Goal: Task Accomplishment & Management: Complete application form

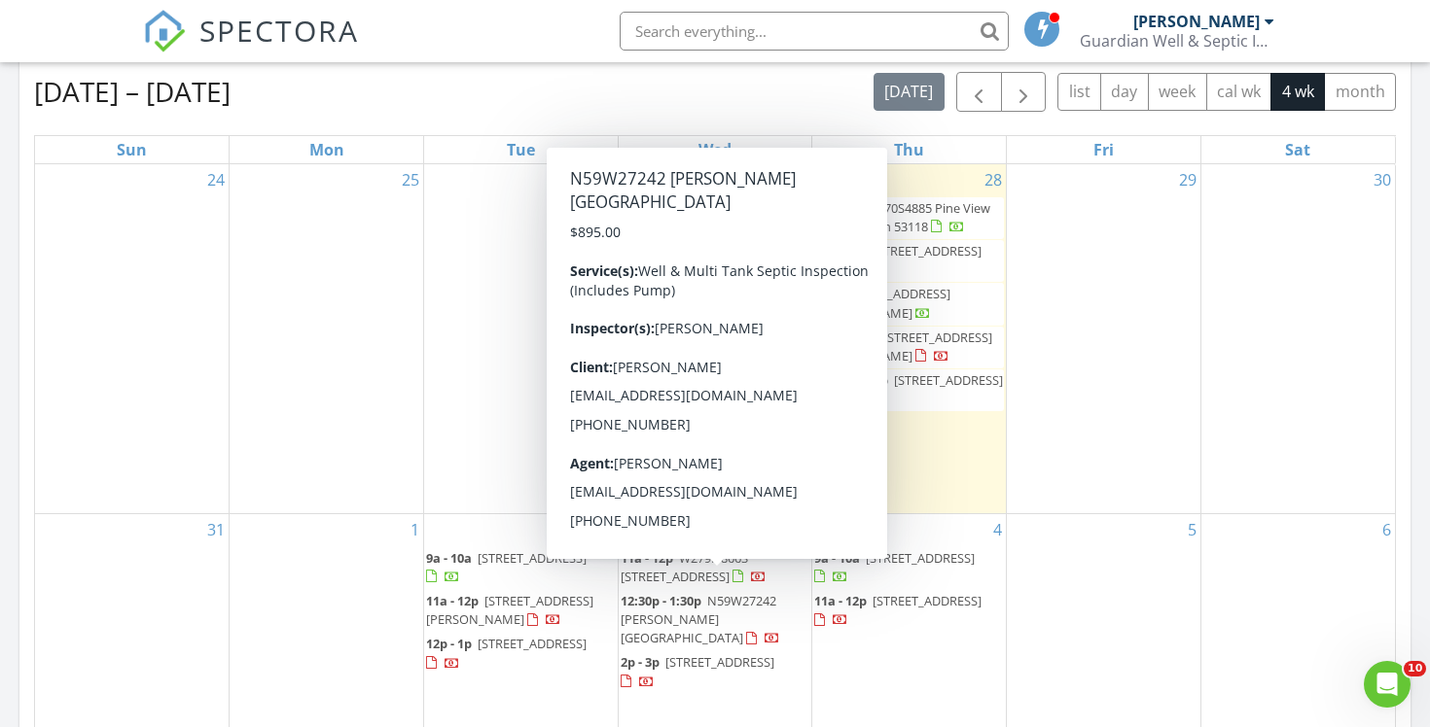
scroll to position [848, 0]
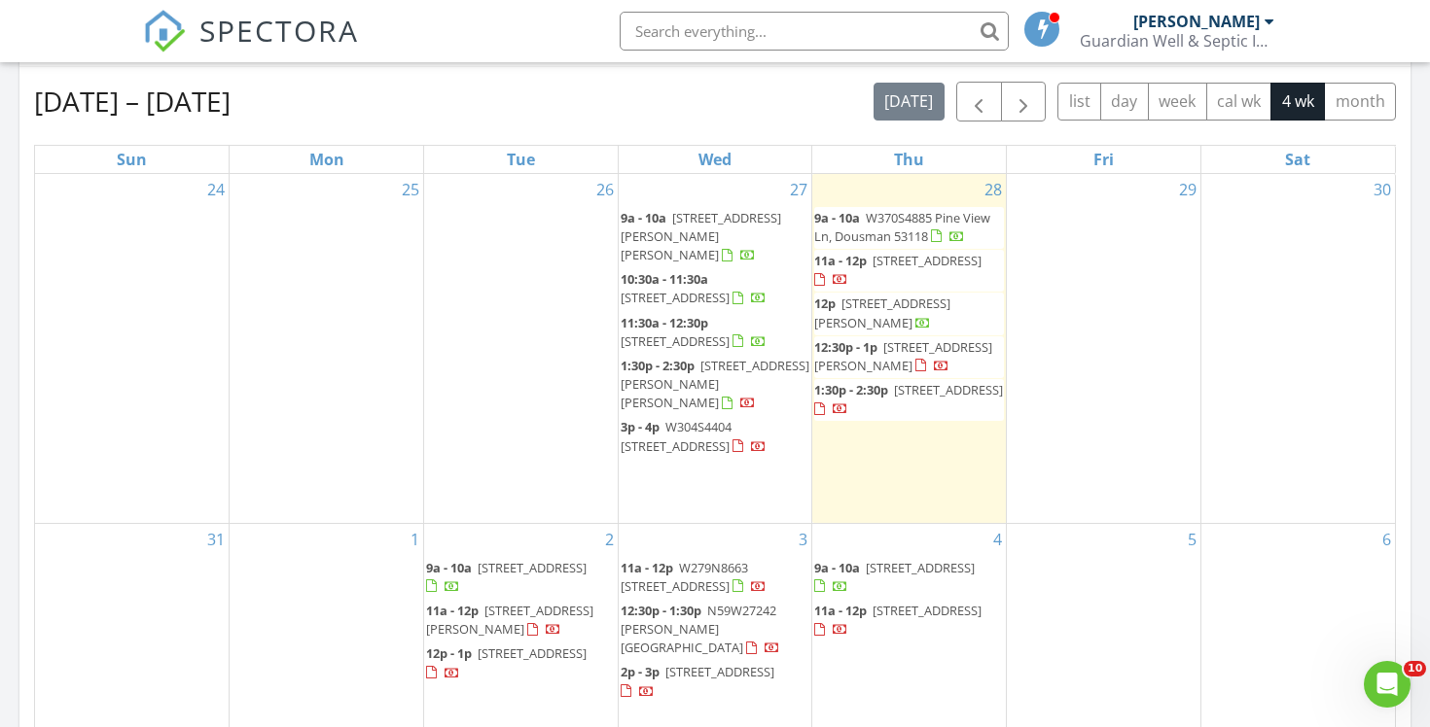
click at [679, 360] on span "[STREET_ADDRESS][PERSON_NAME][PERSON_NAME]" at bounding box center [714, 384] width 189 height 54
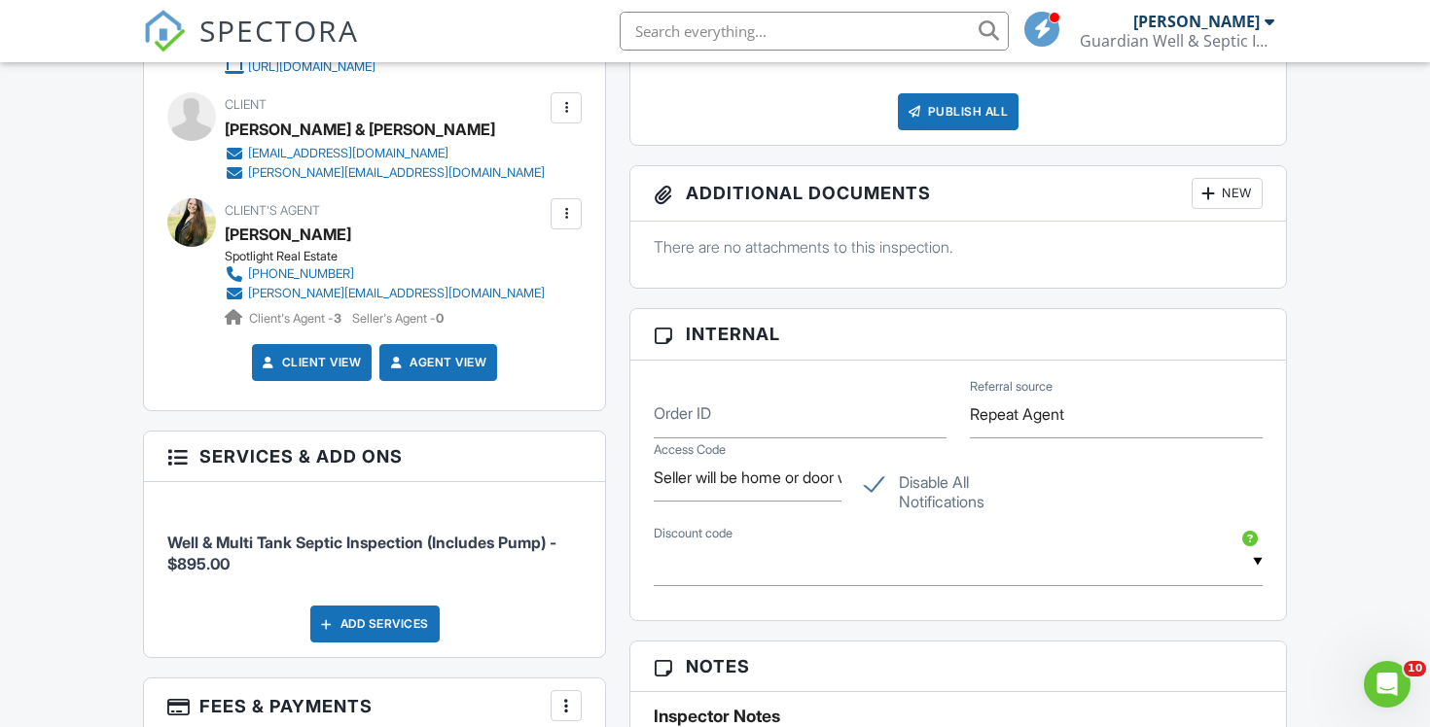
scroll to position [1127, 0]
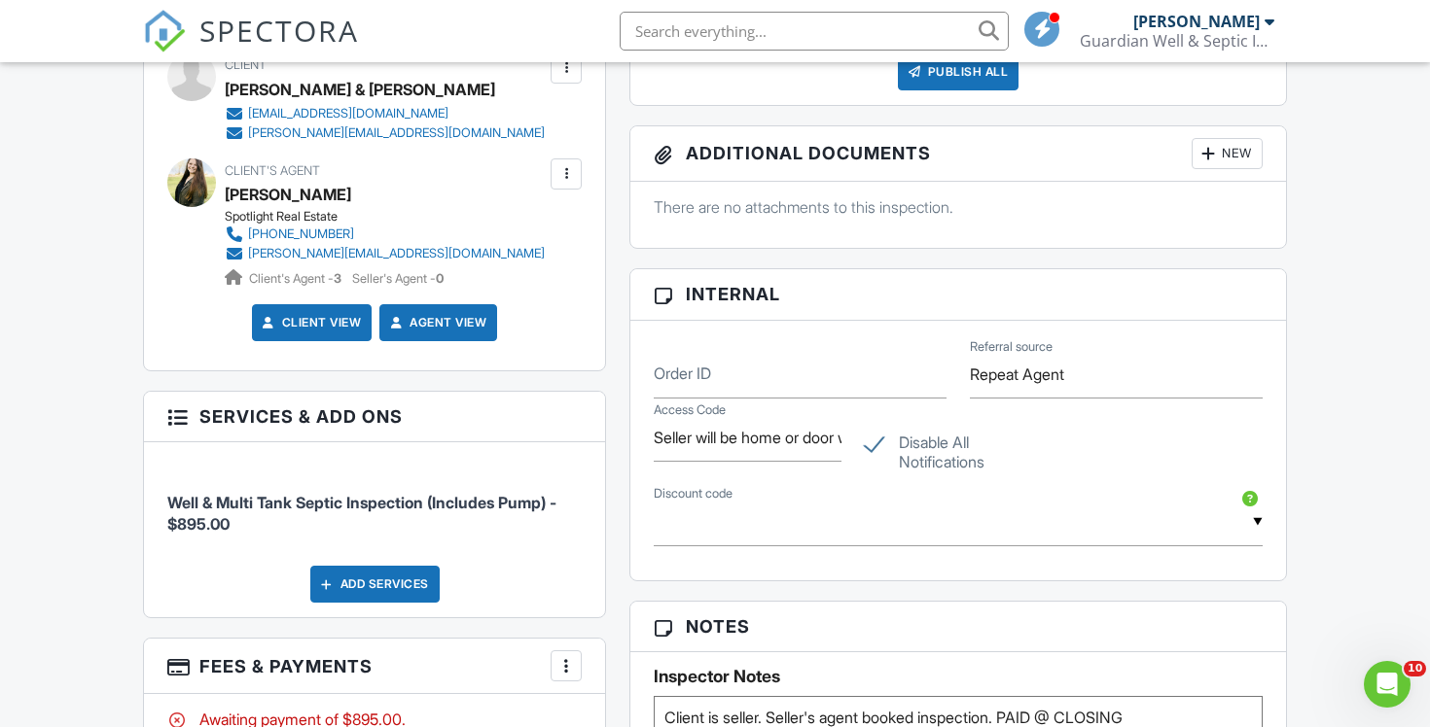
click at [870, 456] on label "Disable All Notifications" at bounding box center [959, 446] width 188 height 24
checkbox input "false"
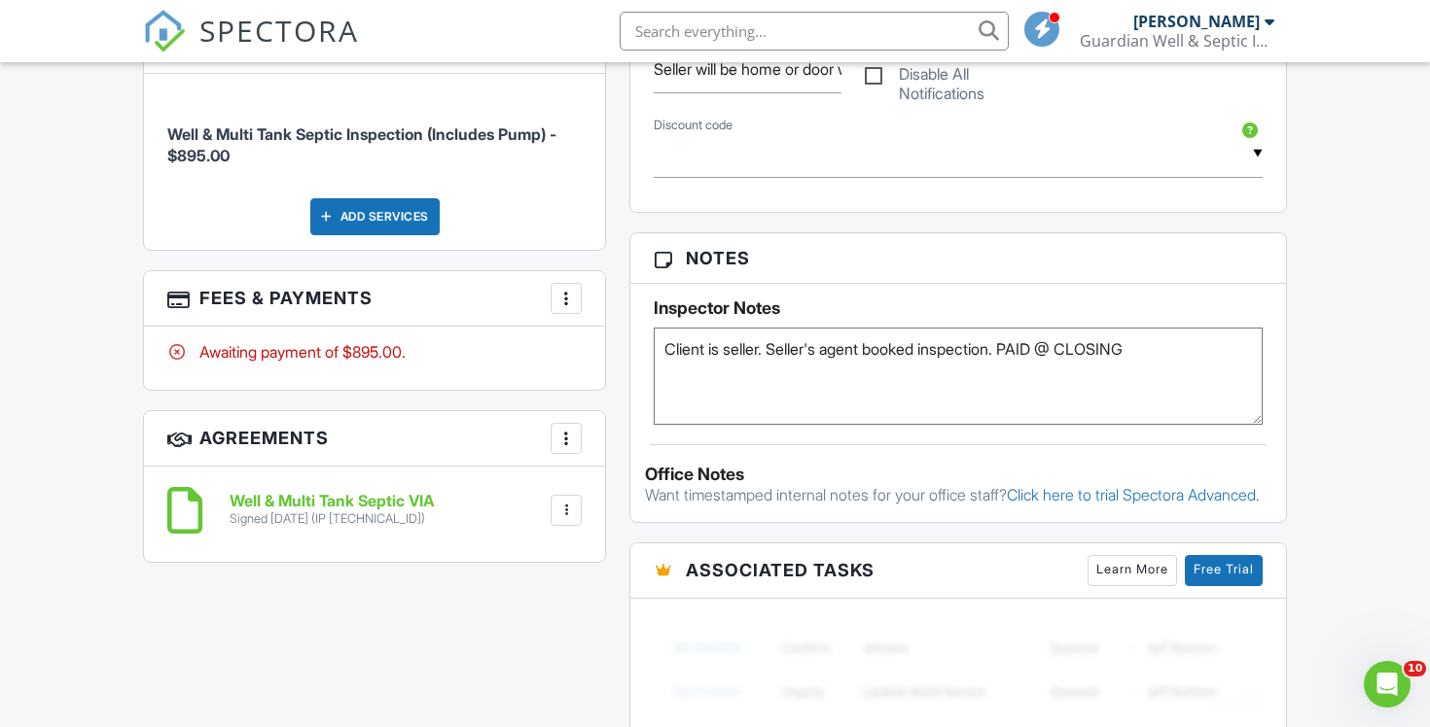
scroll to position [1287, 0]
click at [568, 294] on div at bounding box center [565, 297] width 19 height 19
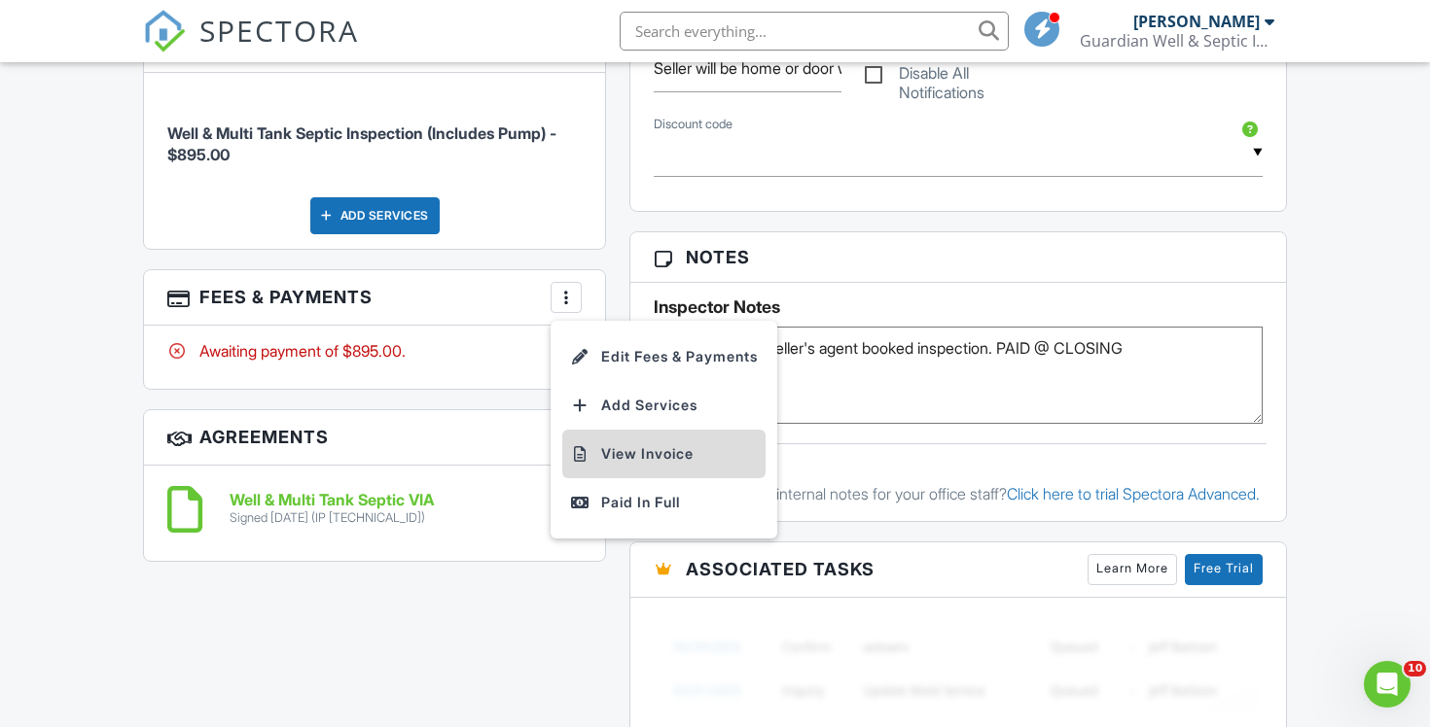
click at [650, 459] on li "View Invoice" at bounding box center [663, 454] width 203 height 49
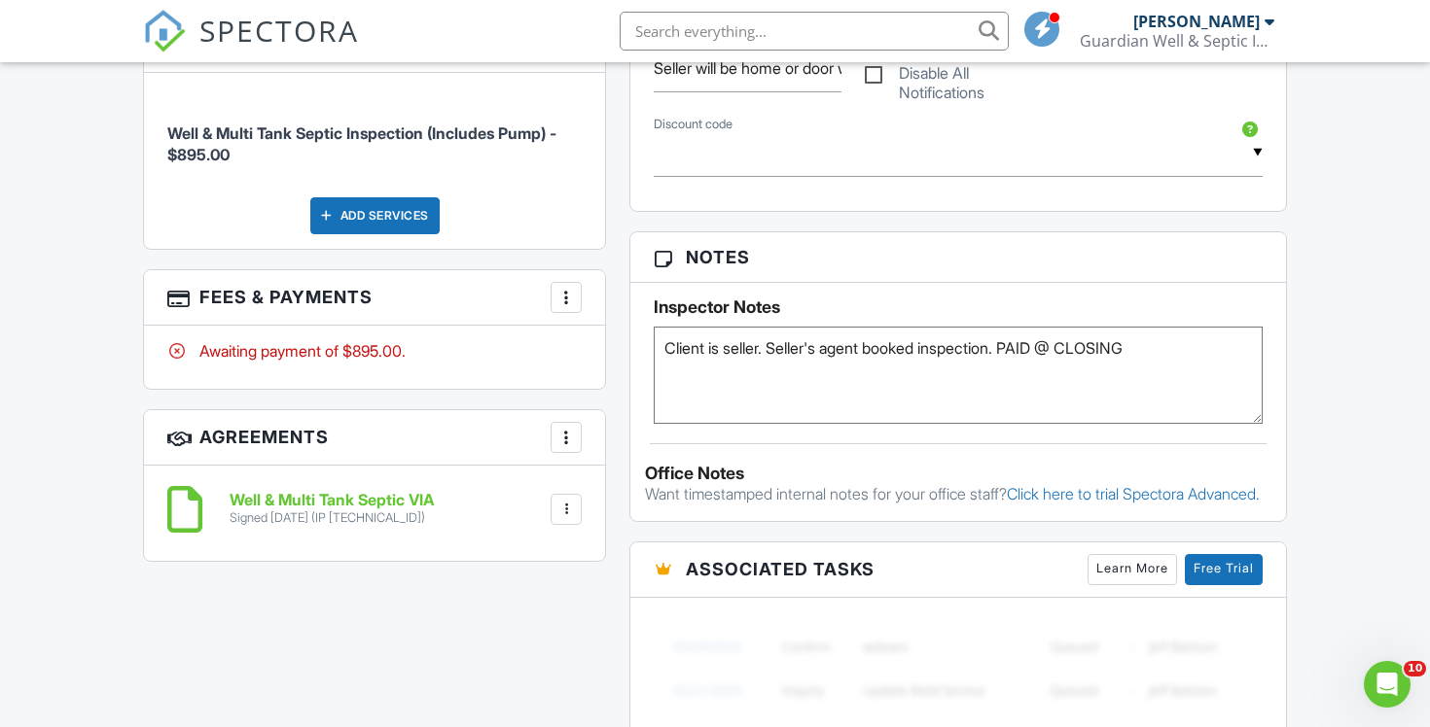
click at [228, 20] on span "SPECTORA" at bounding box center [278, 30] width 159 height 41
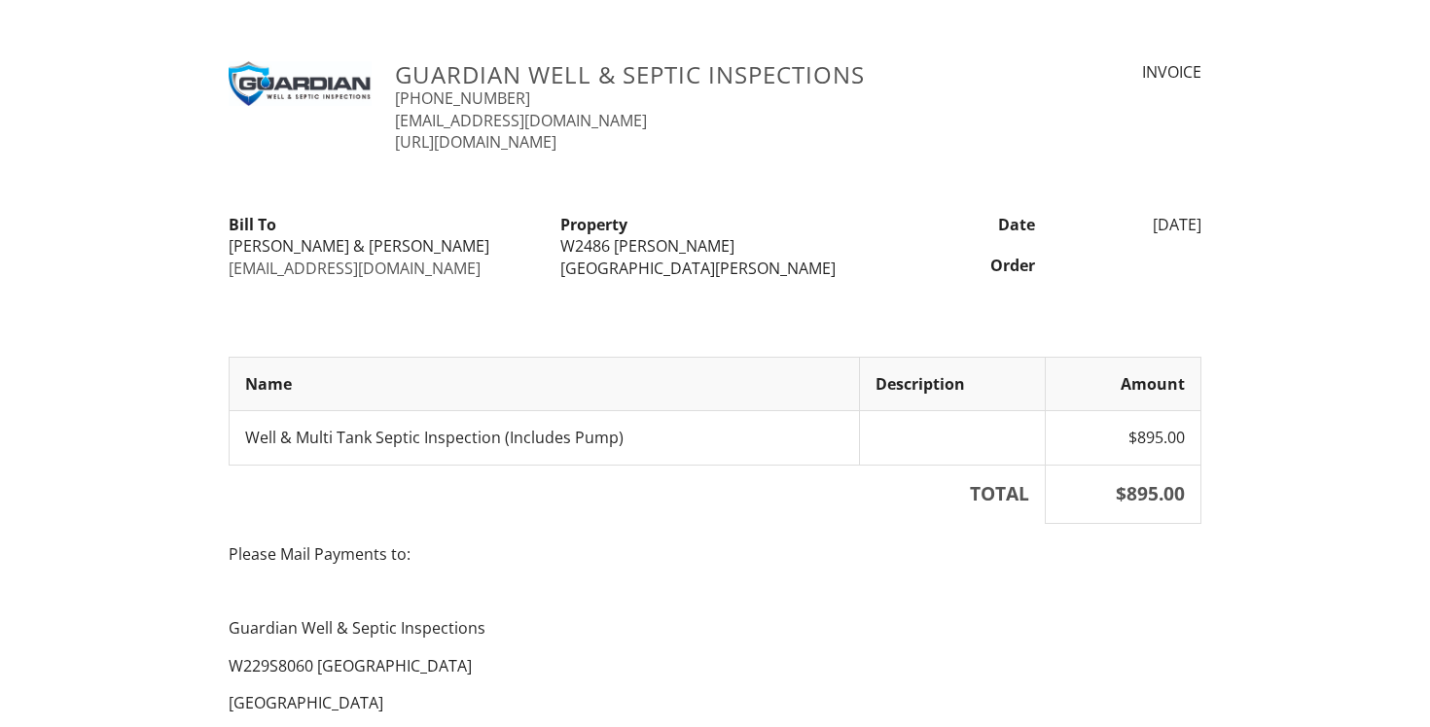
scroll to position [134, 0]
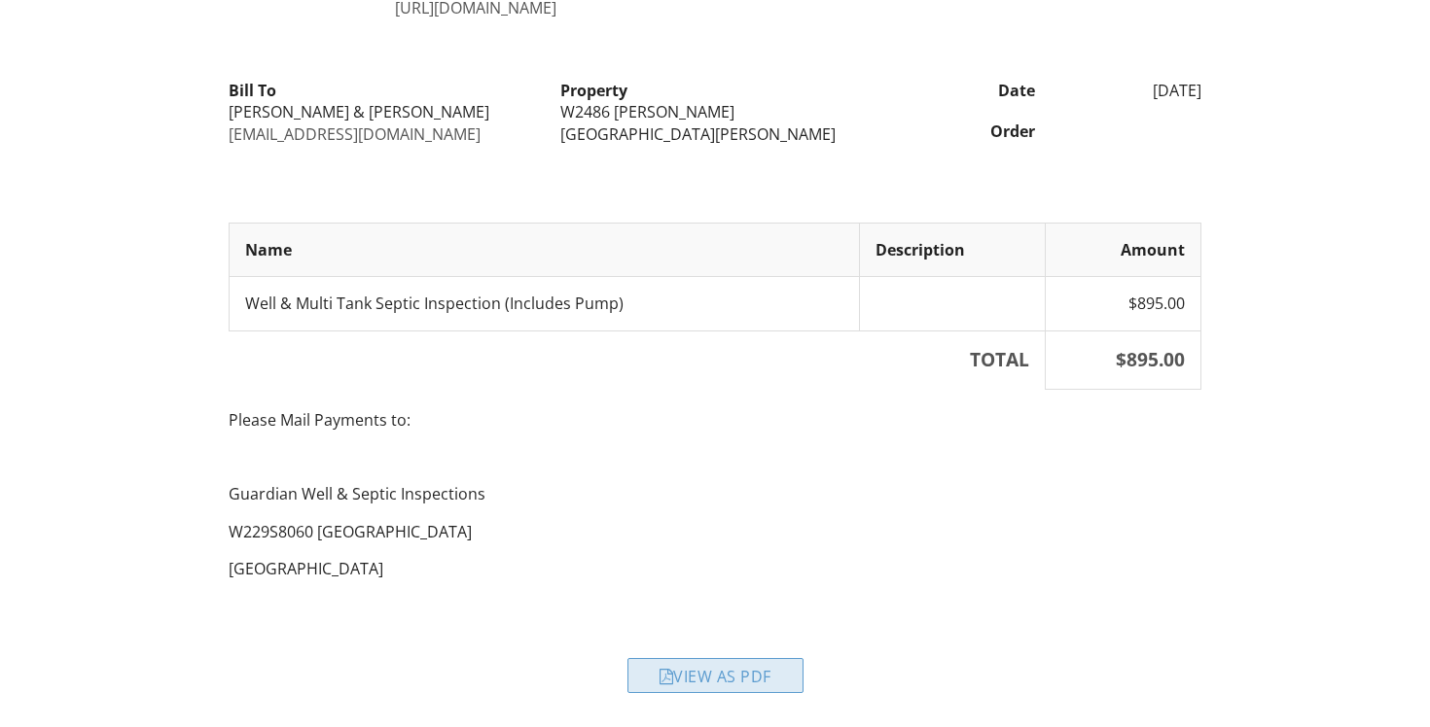
click at [698, 690] on div "View as PDF" at bounding box center [715, 675] width 176 height 35
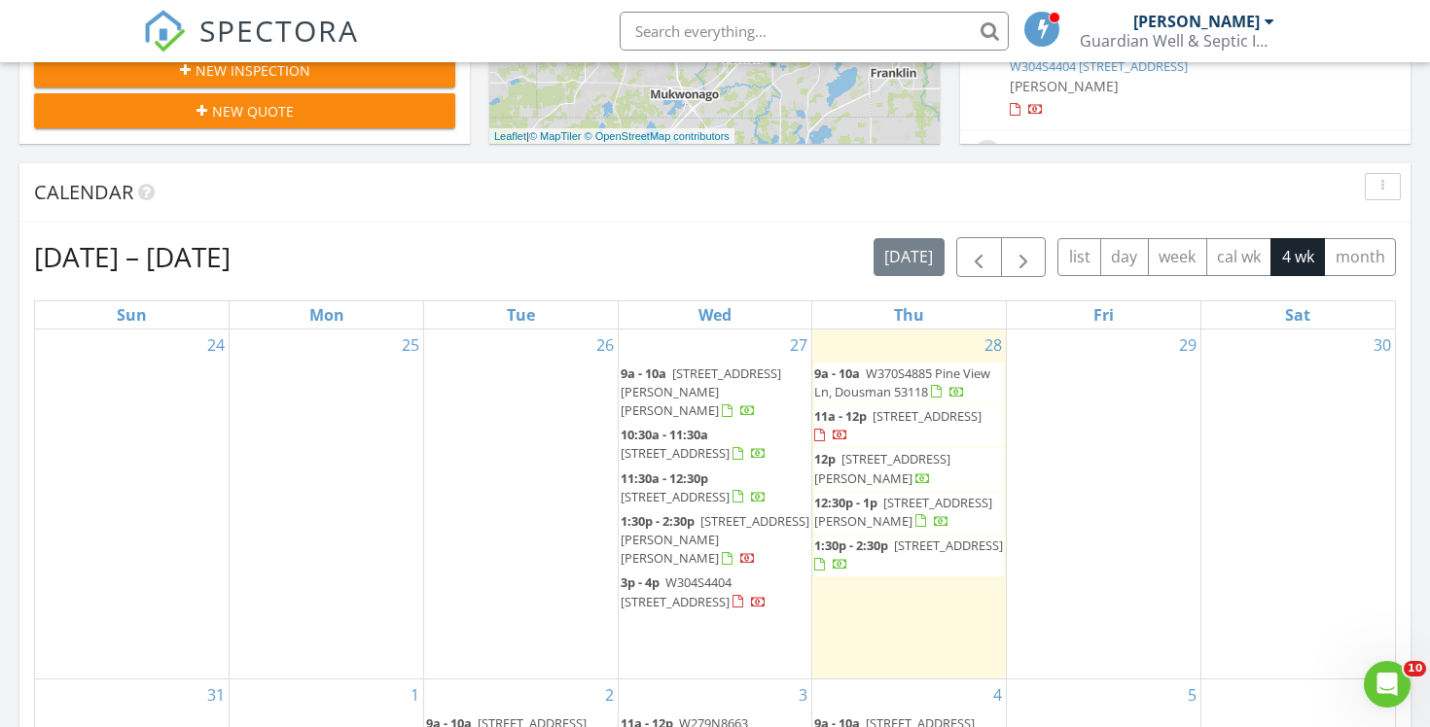
scroll to position [699, 0]
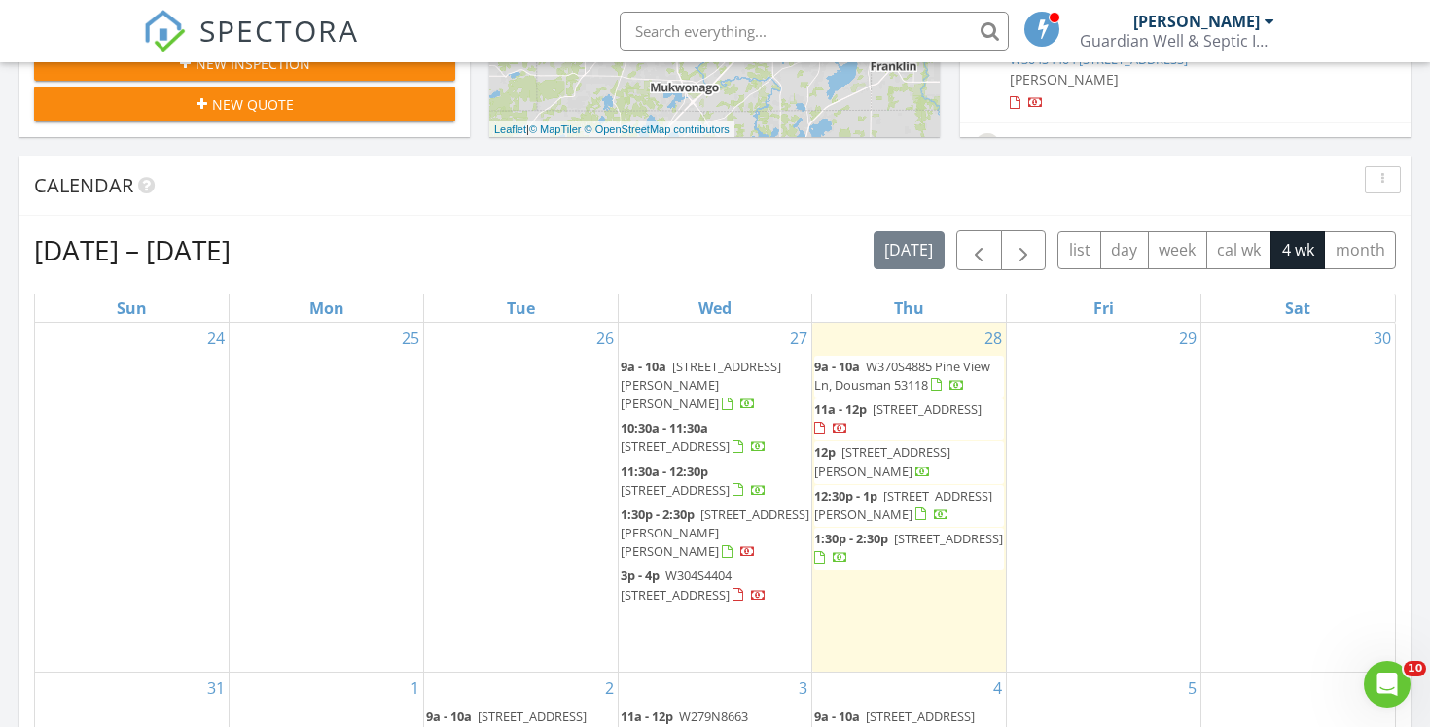
click at [881, 418] on span "1788 Woodsfield Dr, Richfield 53076" at bounding box center [926, 410] width 109 height 18
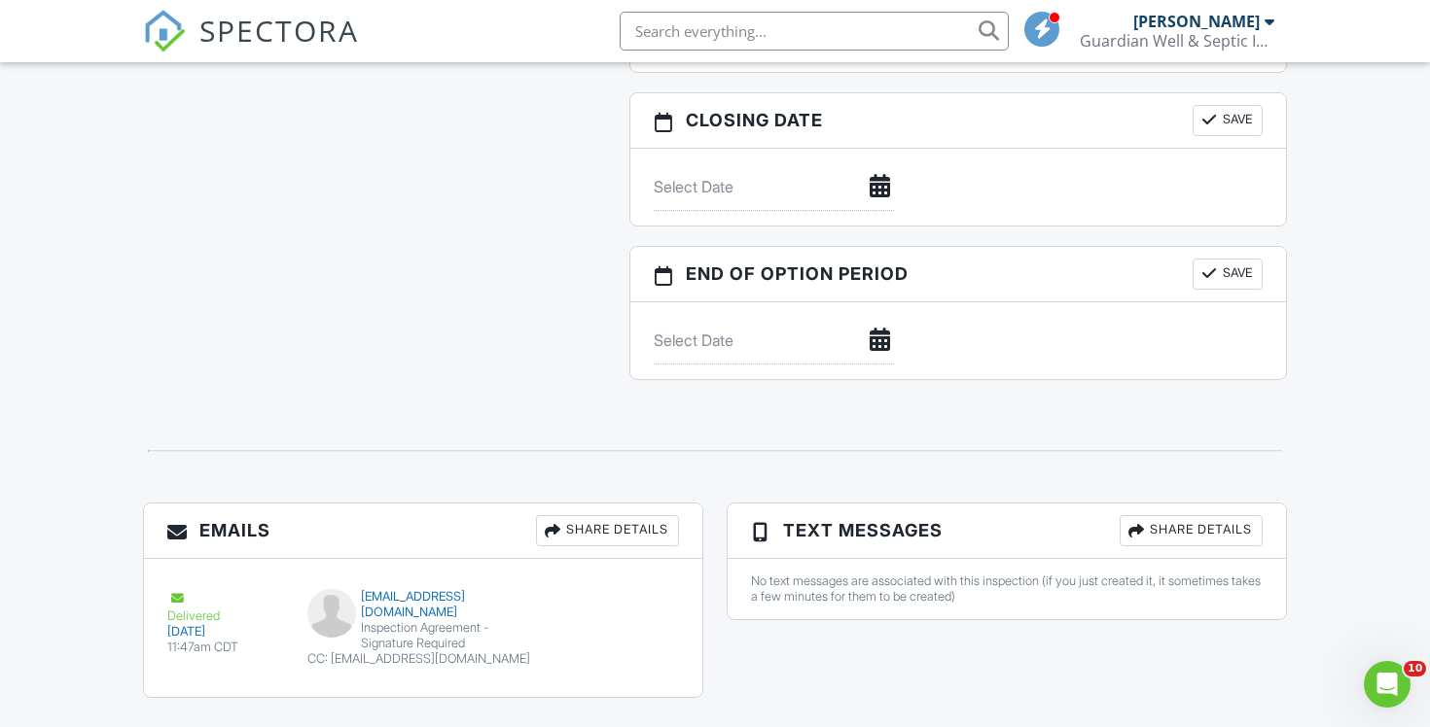
scroll to position [1819, 0]
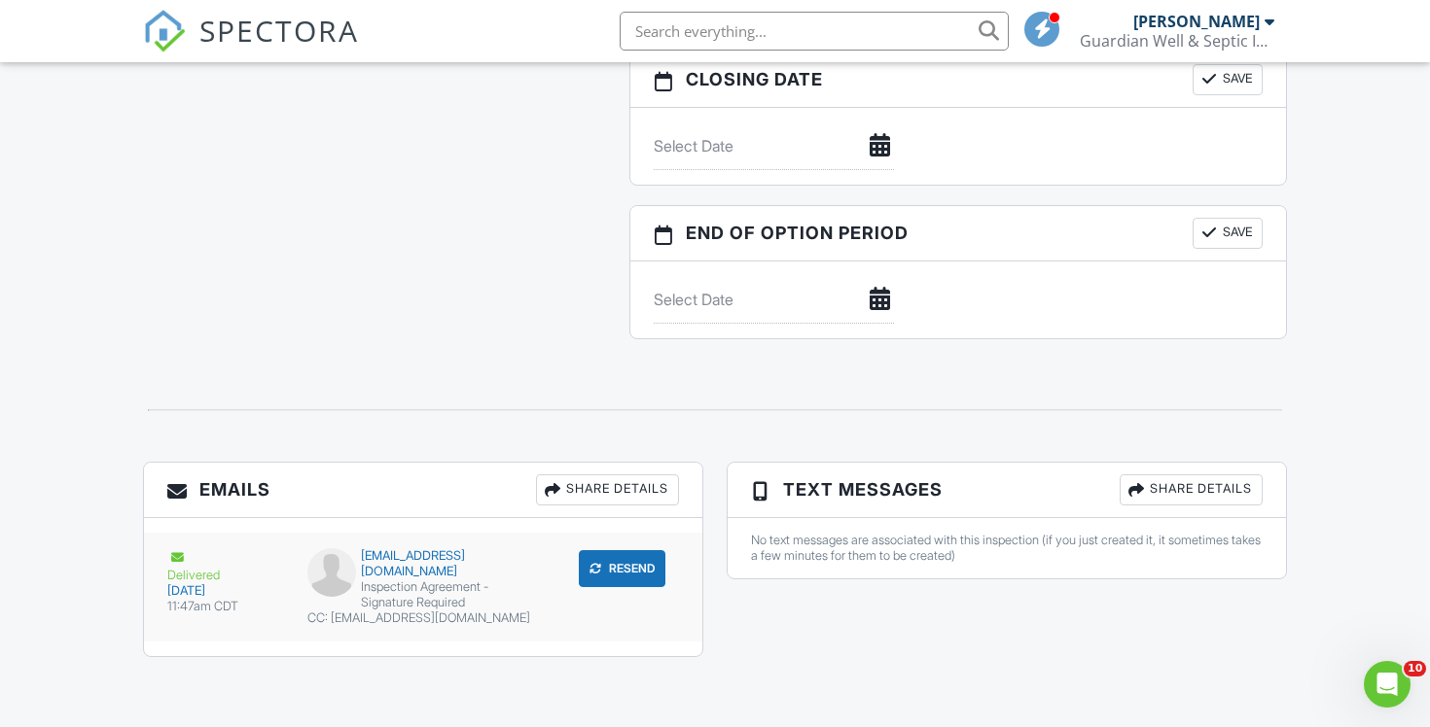
click at [594, 569] on div "submit" at bounding box center [594, 568] width 19 height 19
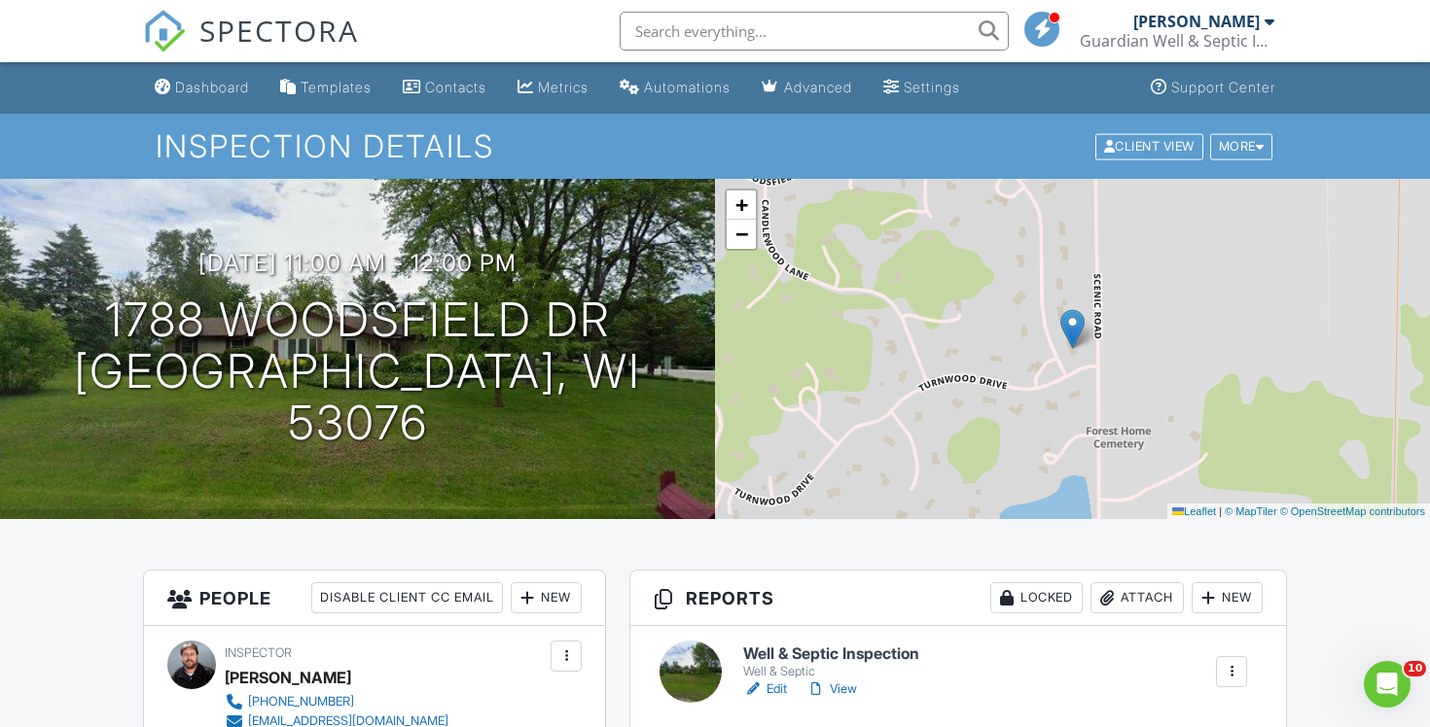
click at [242, 34] on span "SPECTORA" at bounding box center [278, 30] width 159 height 41
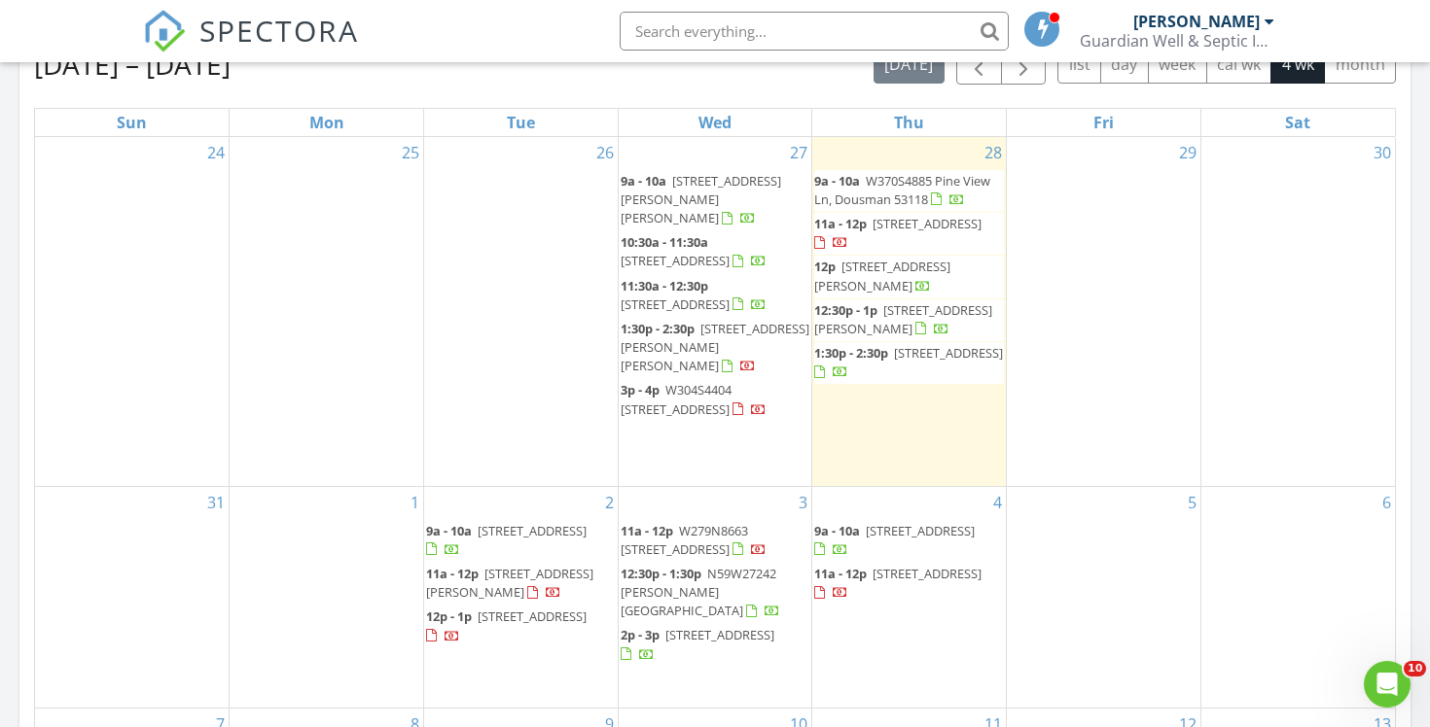
scroll to position [879, 0]
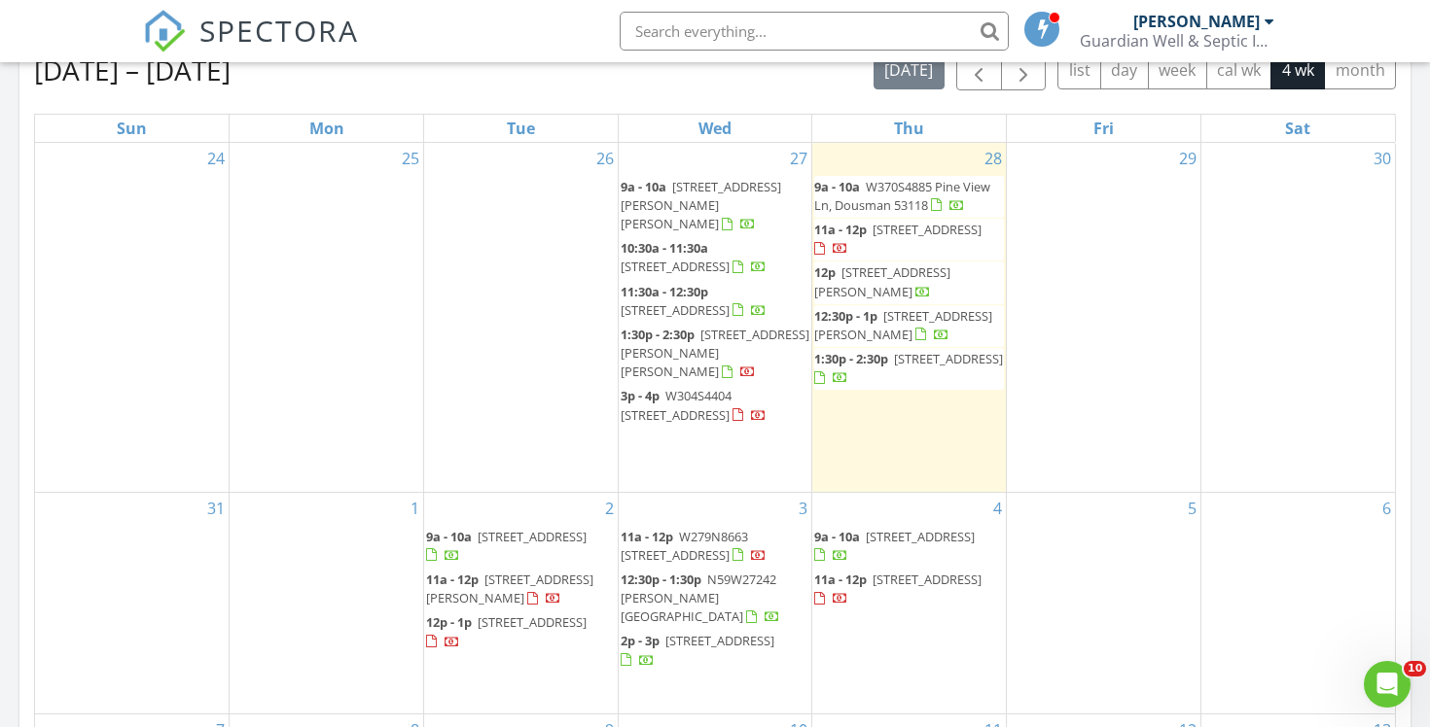
click at [982, 319] on span "885 Madera Cir, Elm Grove 53122" at bounding box center [903, 325] width 178 height 36
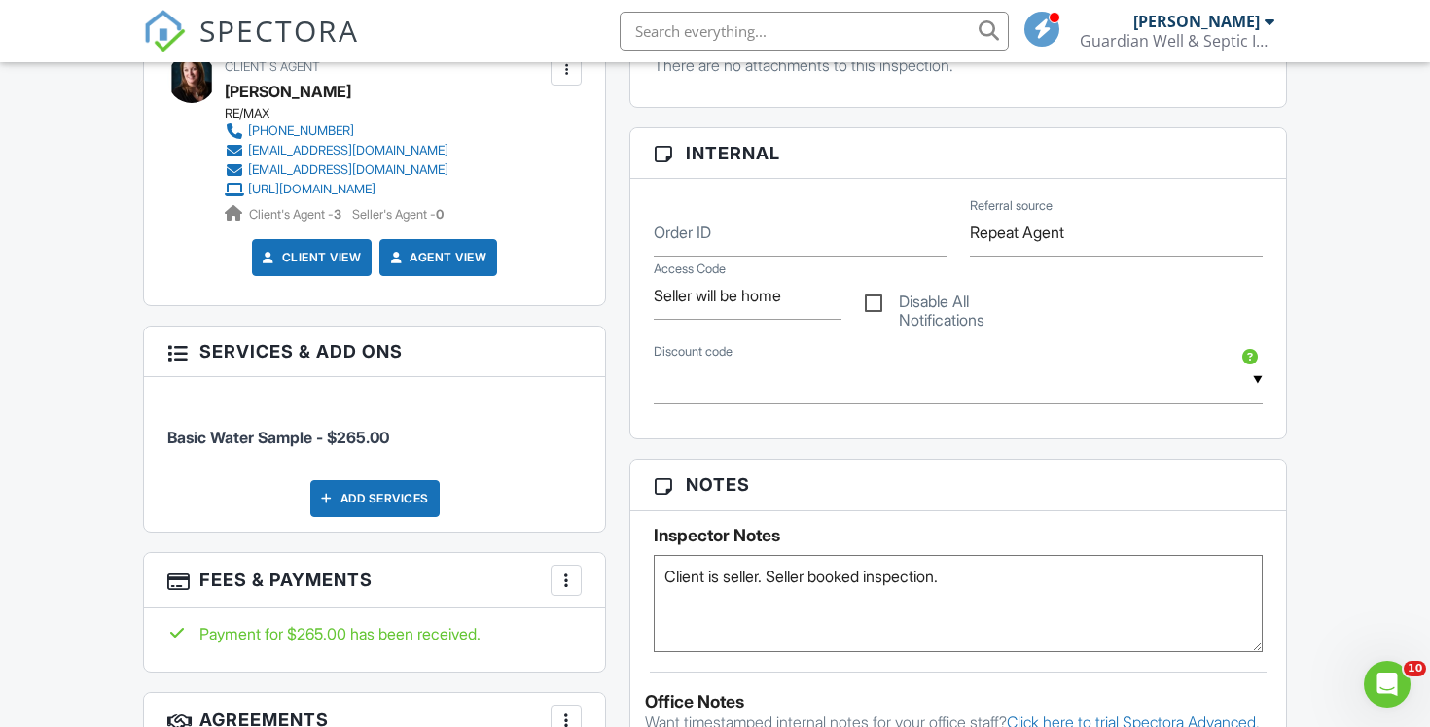
scroll to position [900, 0]
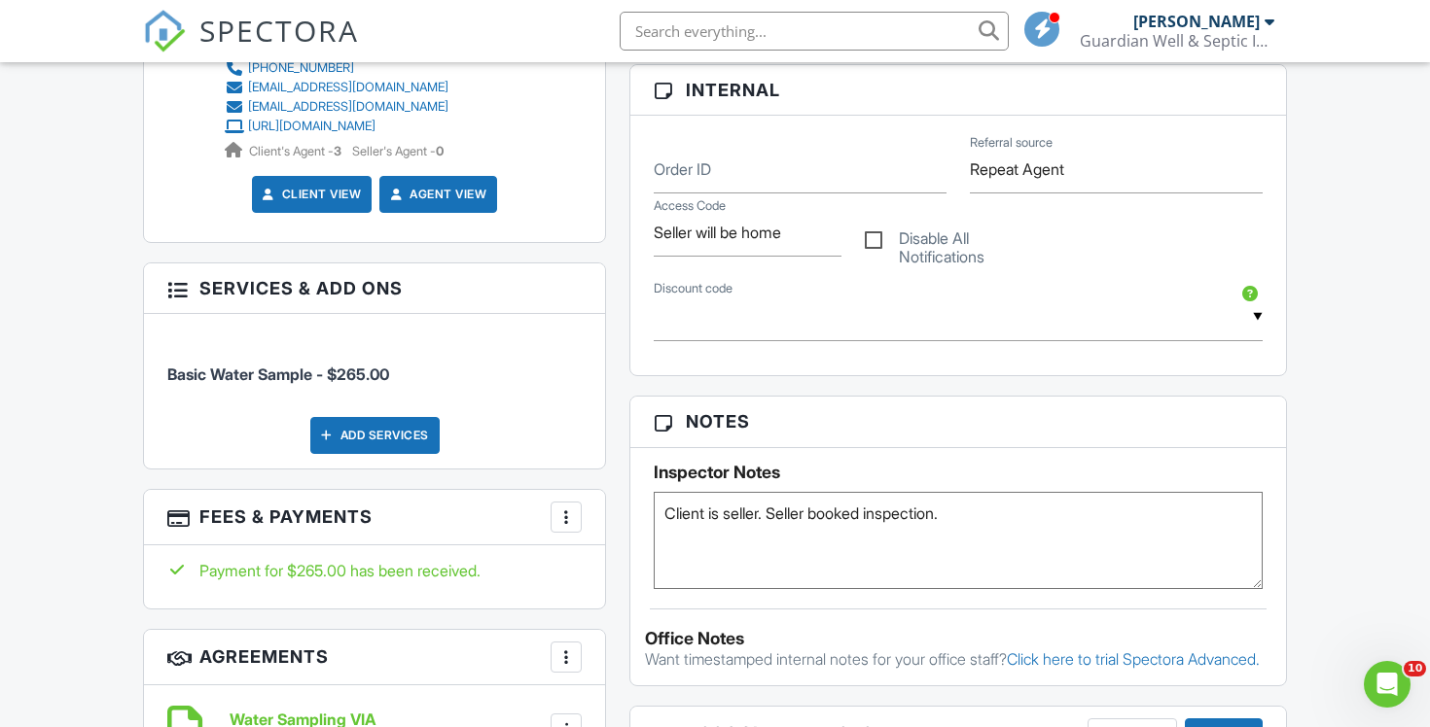
click at [566, 520] on div at bounding box center [565, 517] width 19 height 19
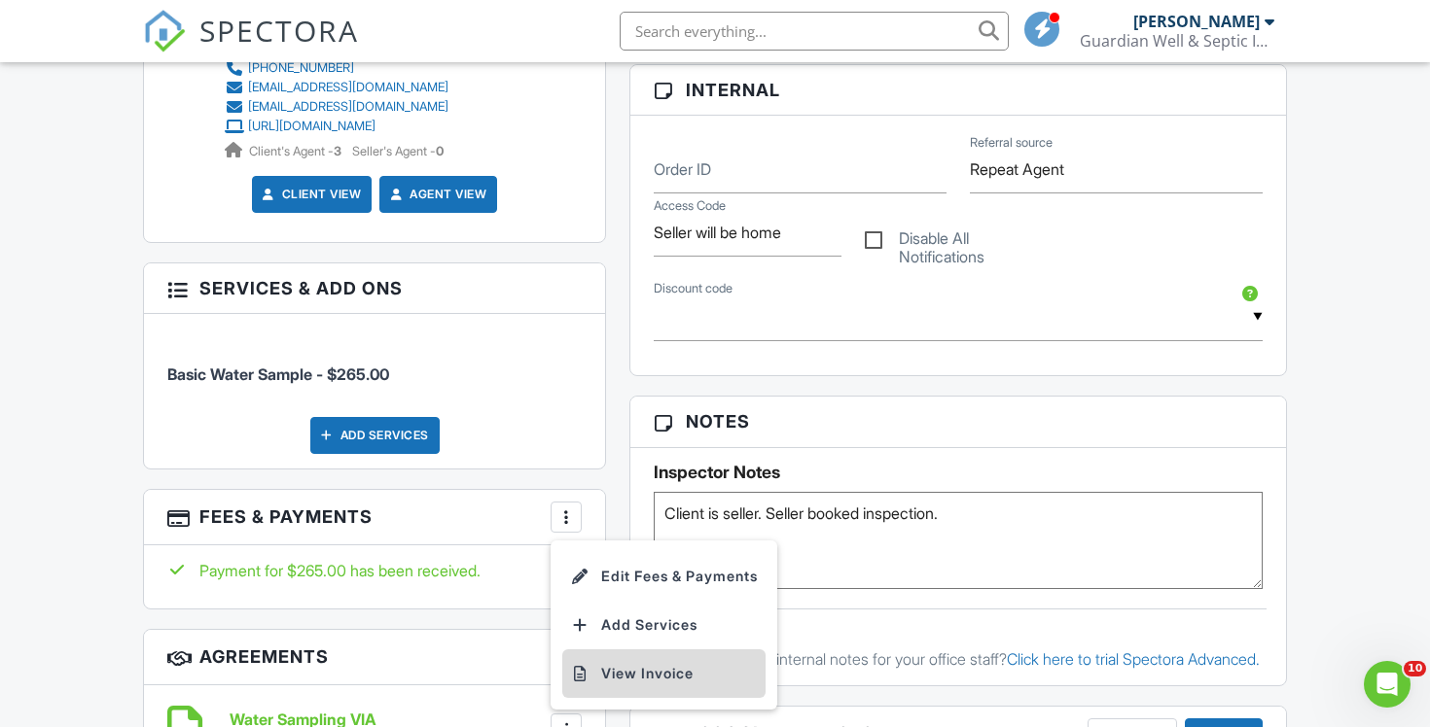
click at [662, 669] on li "View Invoice" at bounding box center [663, 674] width 203 height 49
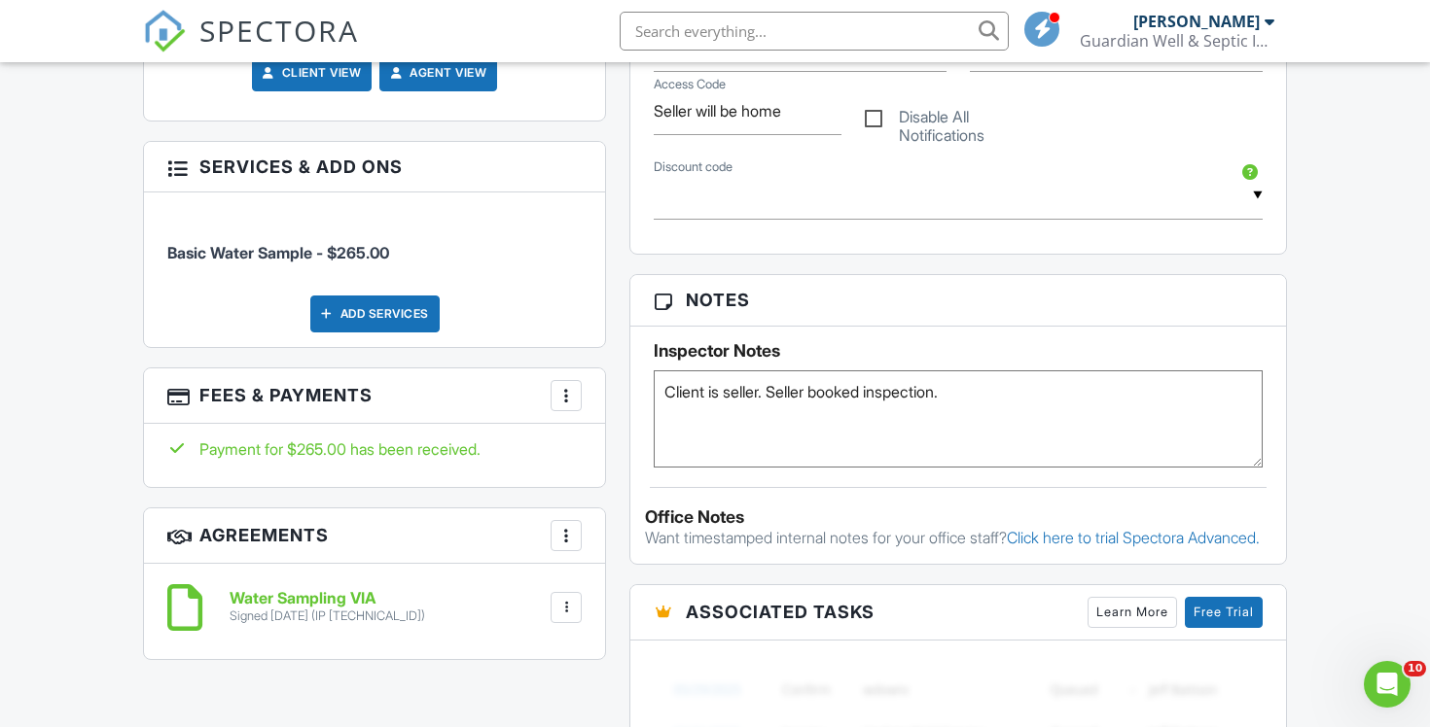
scroll to position [1029, 0]
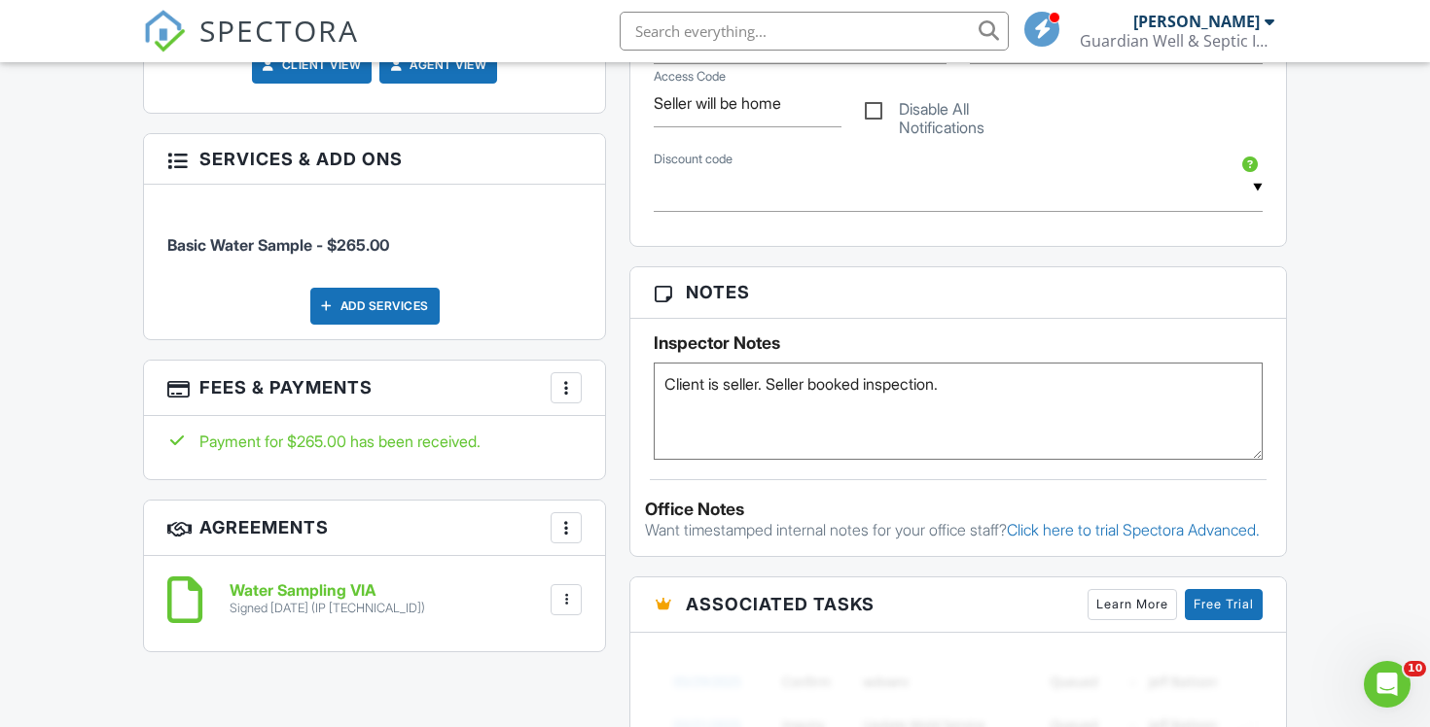
click at [285, 35] on span "SPECTORA" at bounding box center [278, 30] width 159 height 41
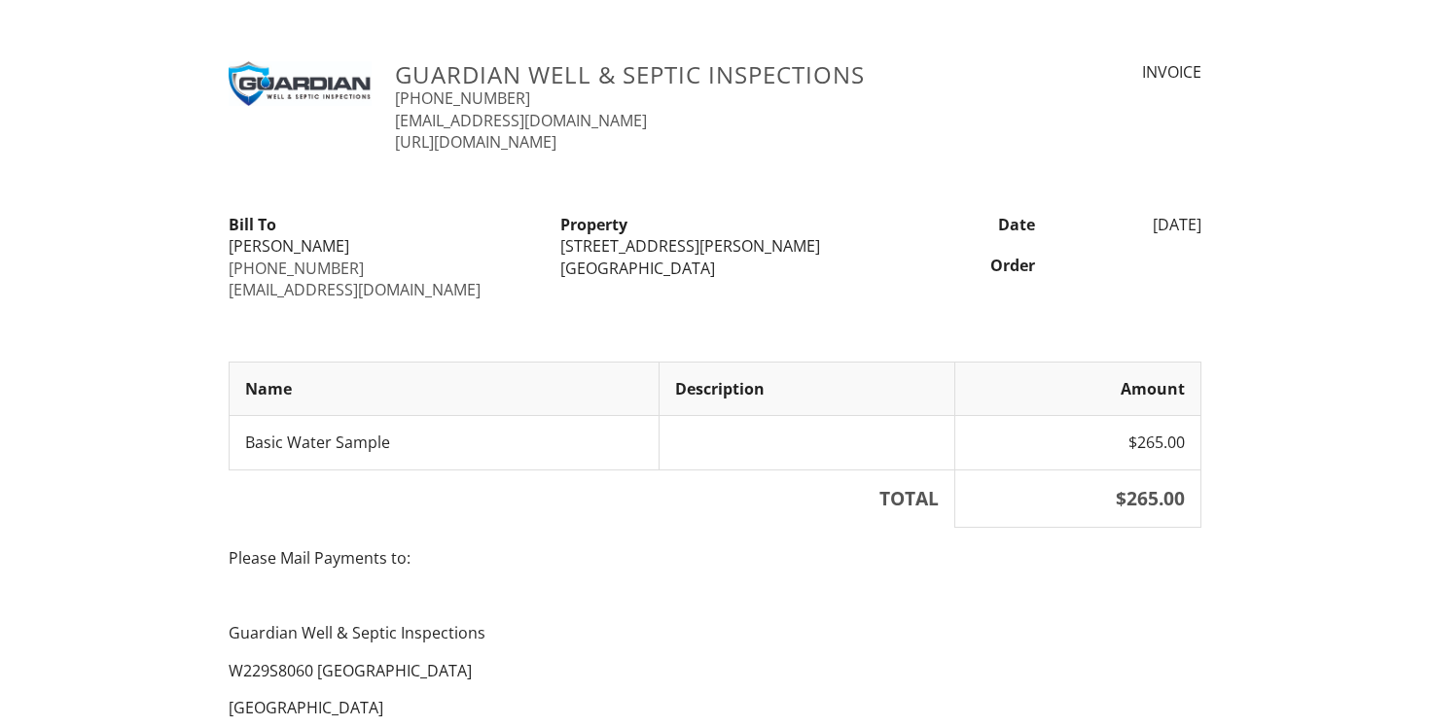
scroll to position [329, 0]
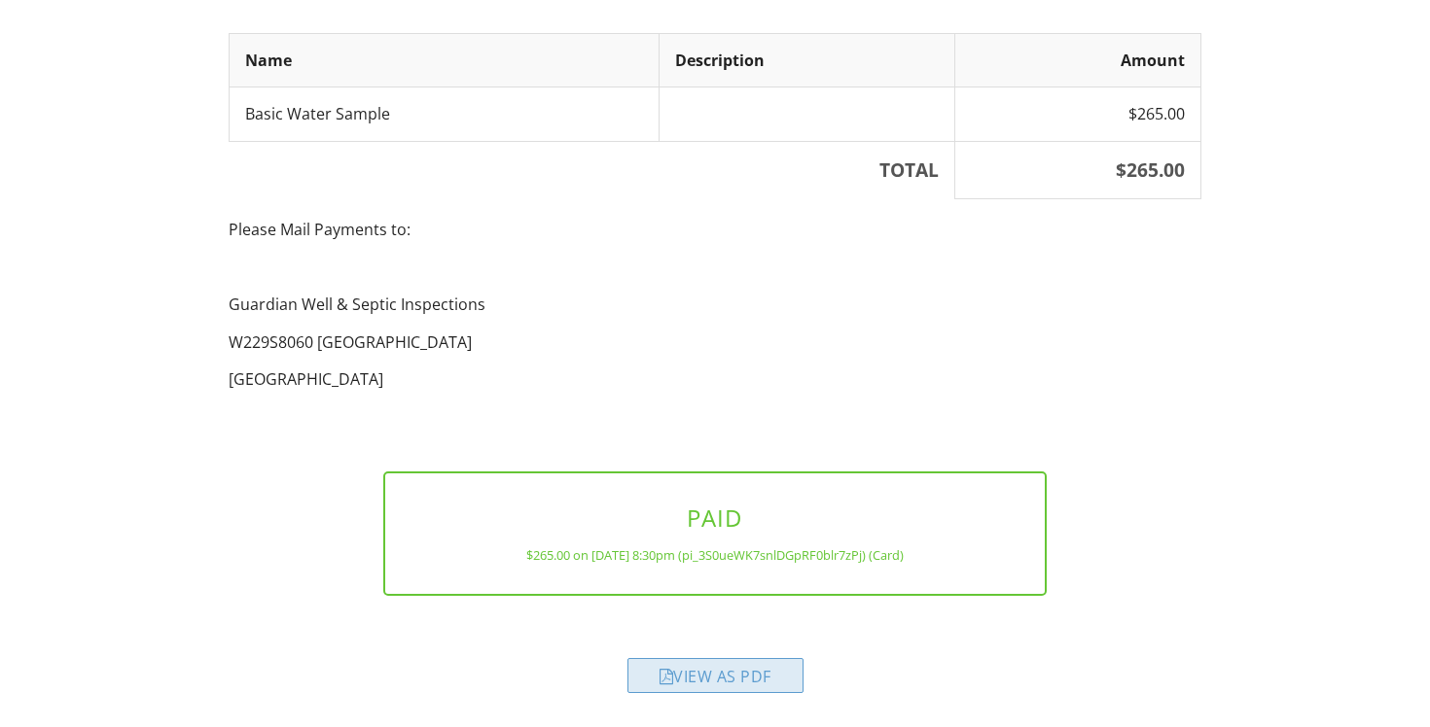
click at [673, 672] on div "View as PDF" at bounding box center [715, 675] width 176 height 35
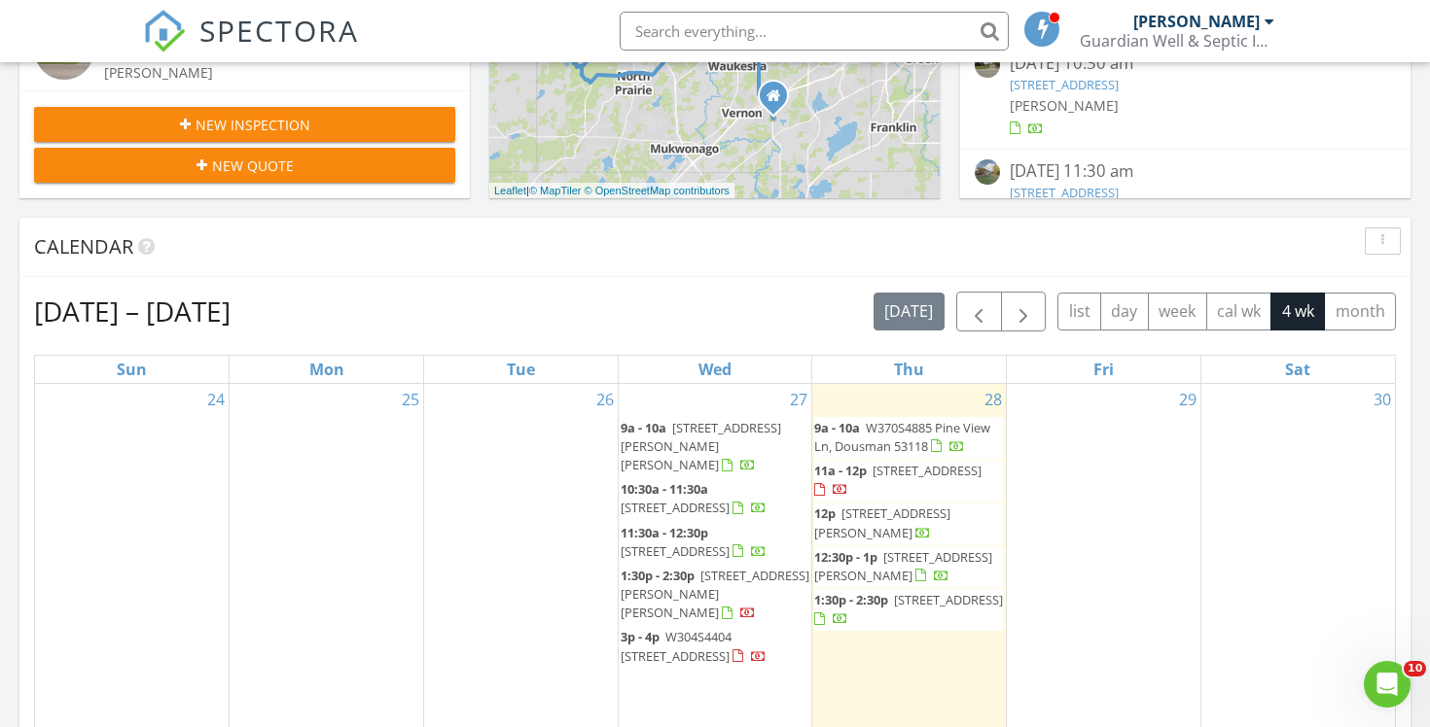
scroll to position [639, 0]
click at [894, 608] on span "W274N486 Hilltop Dr, Waukesha 53188" at bounding box center [948, 599] width 109 height 18
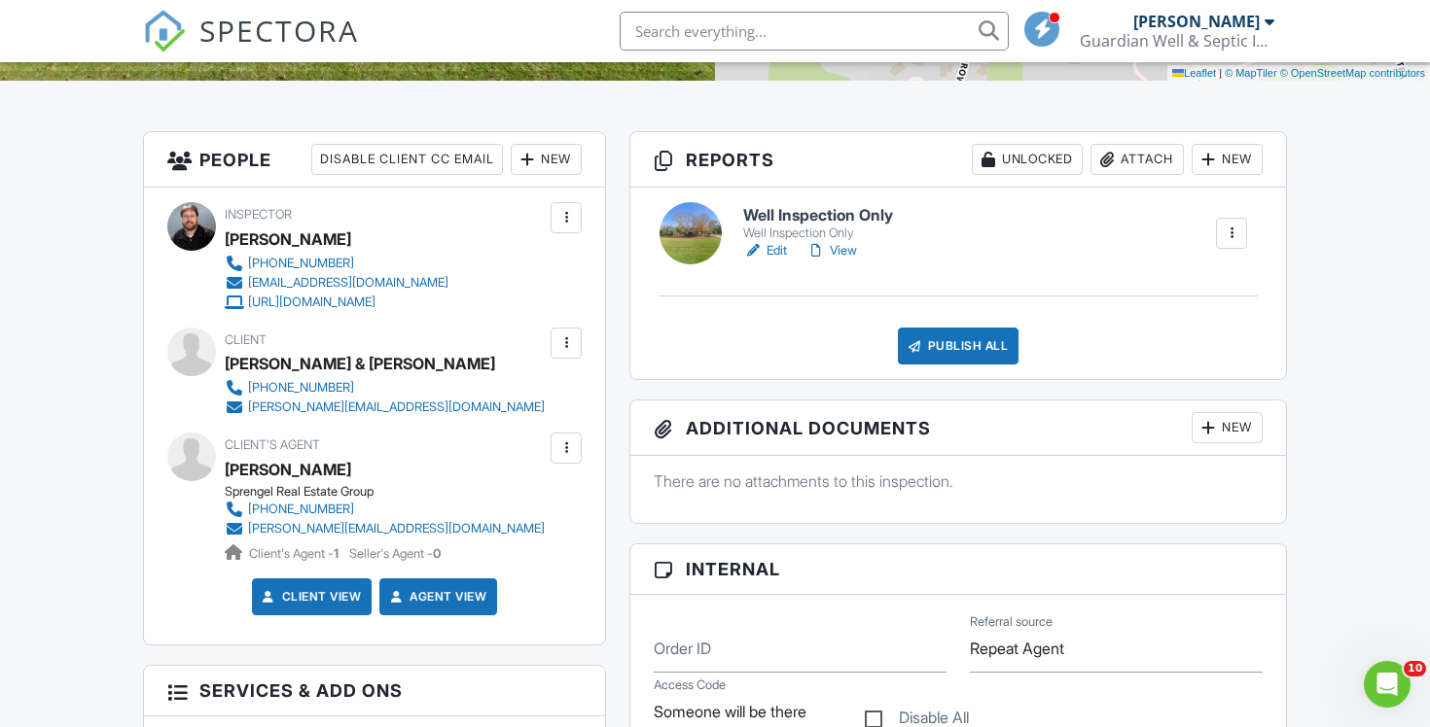
scroll to position [458, 0]
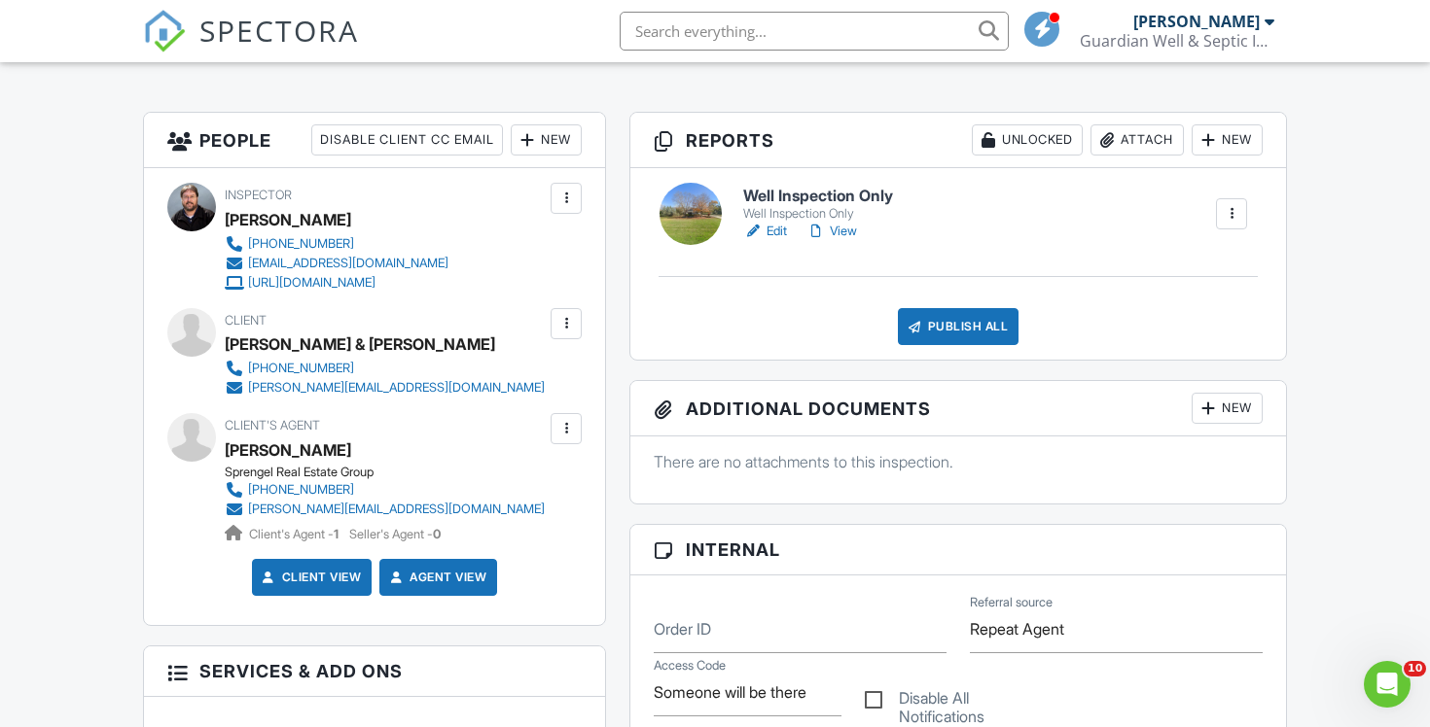
click at [752, 18] on input "text" at bounding box center [814, 31] width 389 height 39
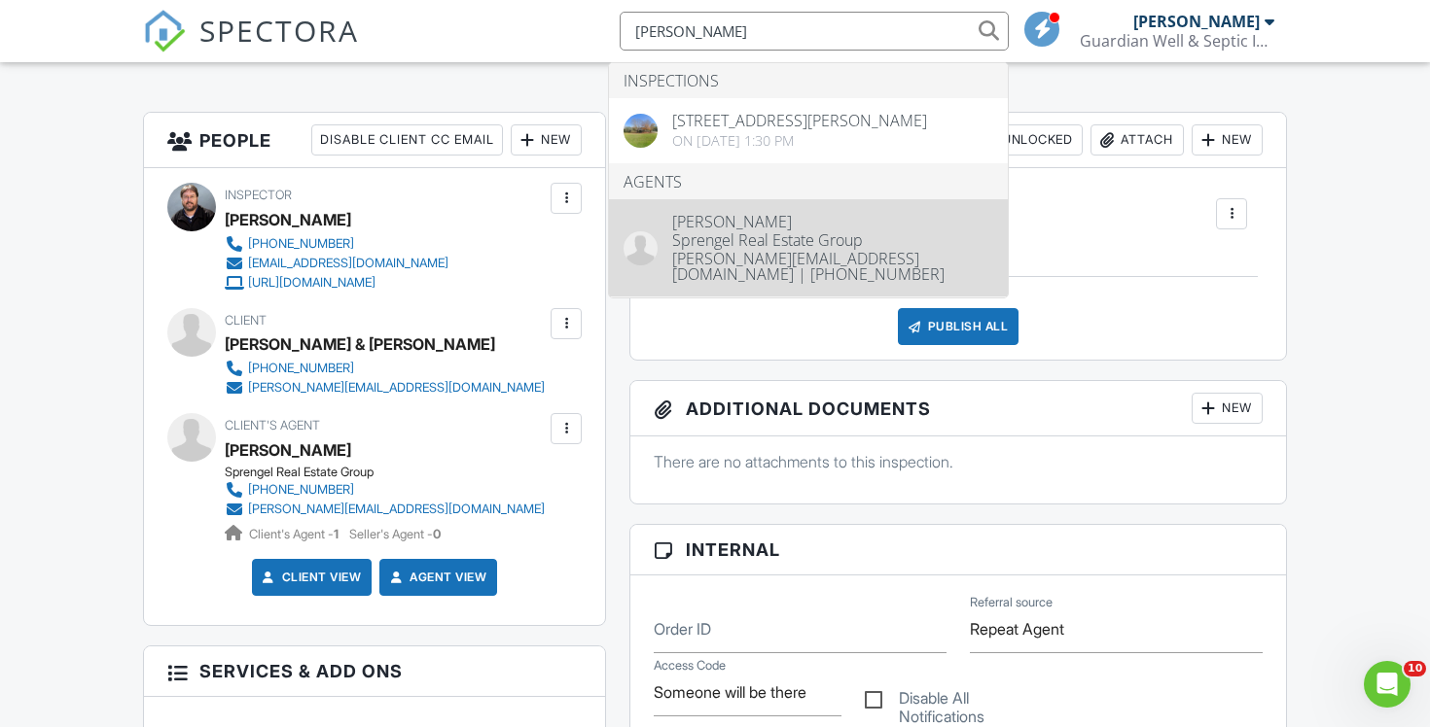
type input "[PERSON_NAME]"
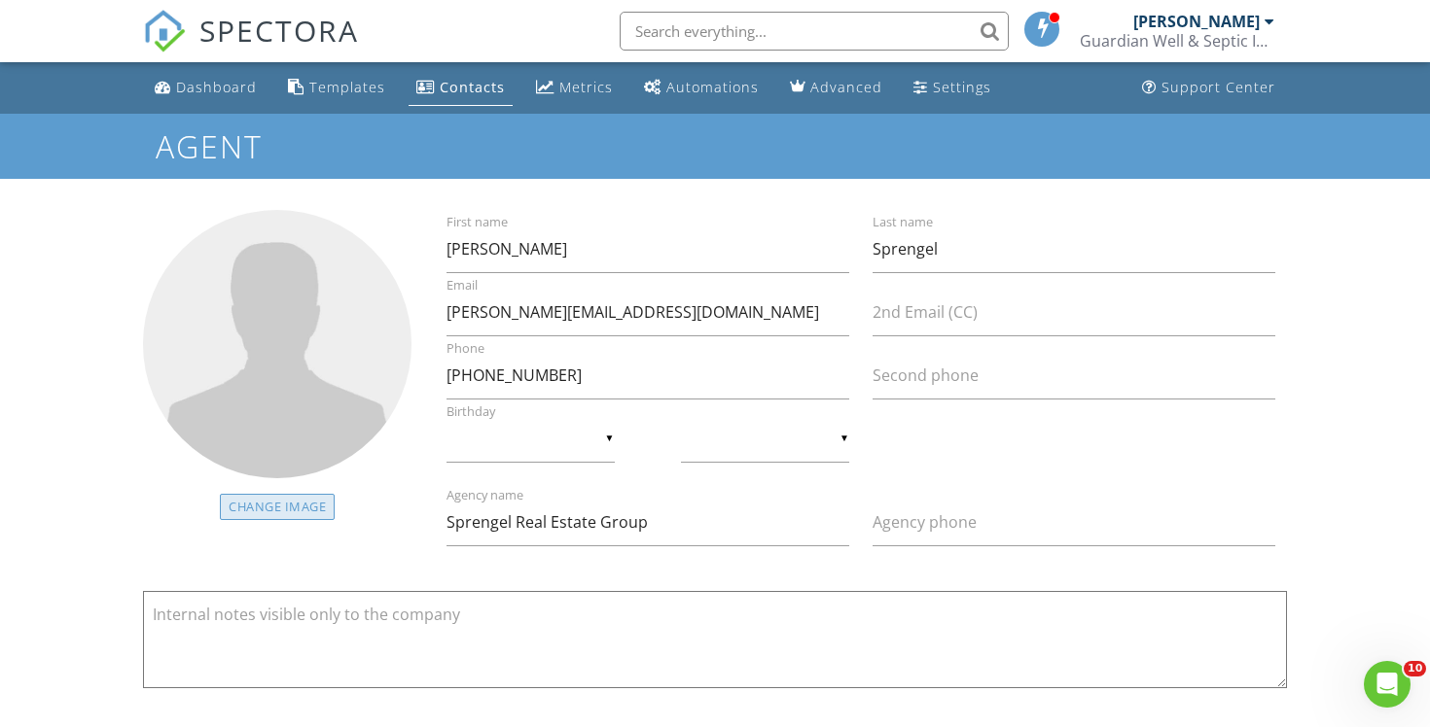
click at [285, 511] on div "Change Image" at bounding box center [277, 507] width 115 height 26
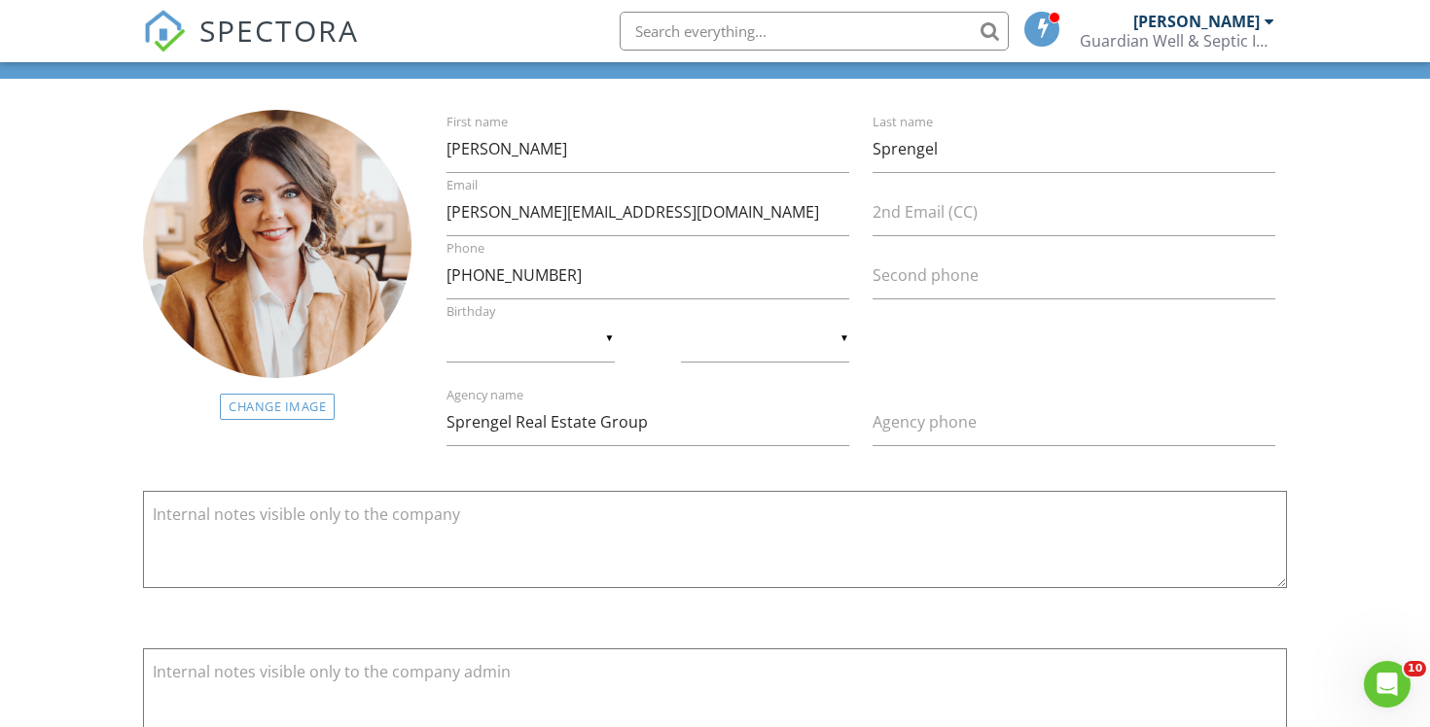
scroll to position [253, 0]
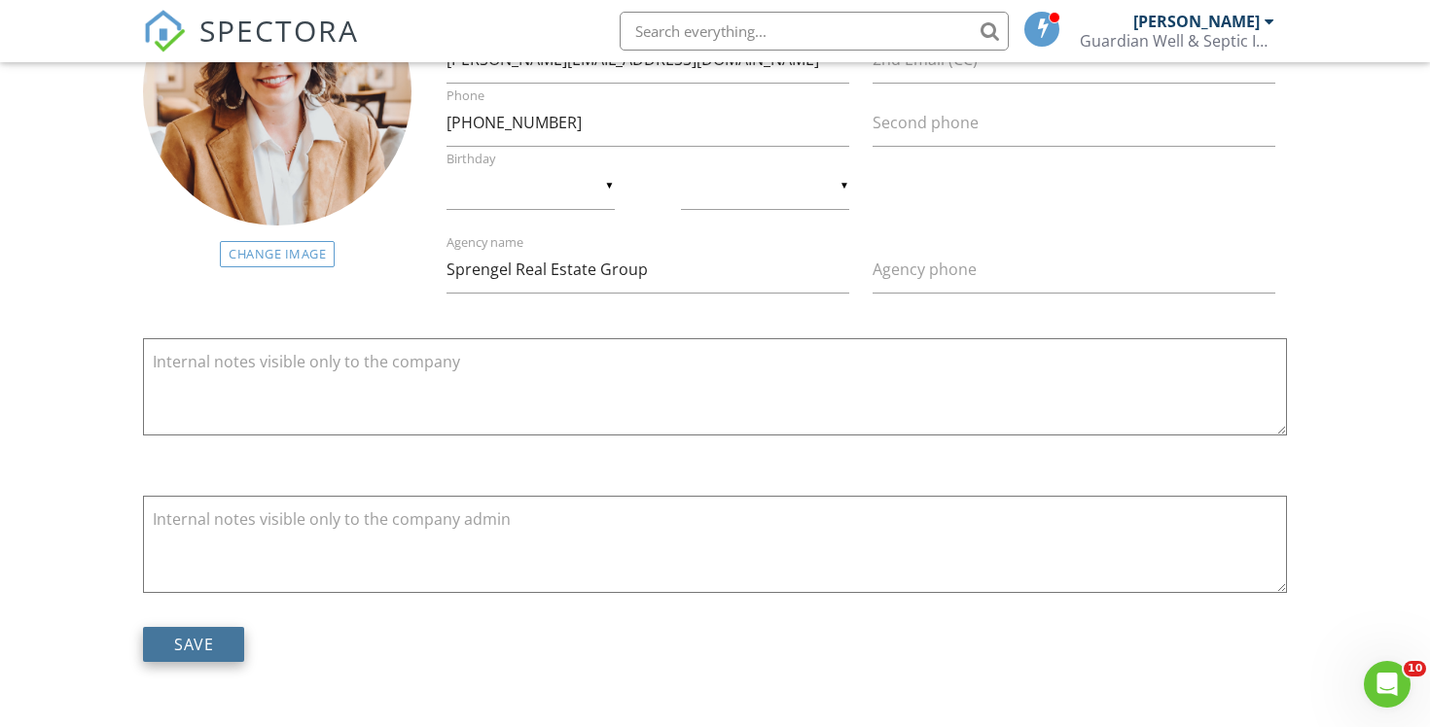
click at [195, 632] on input "Save" at bounding box center [193, 644] width 101 height 35
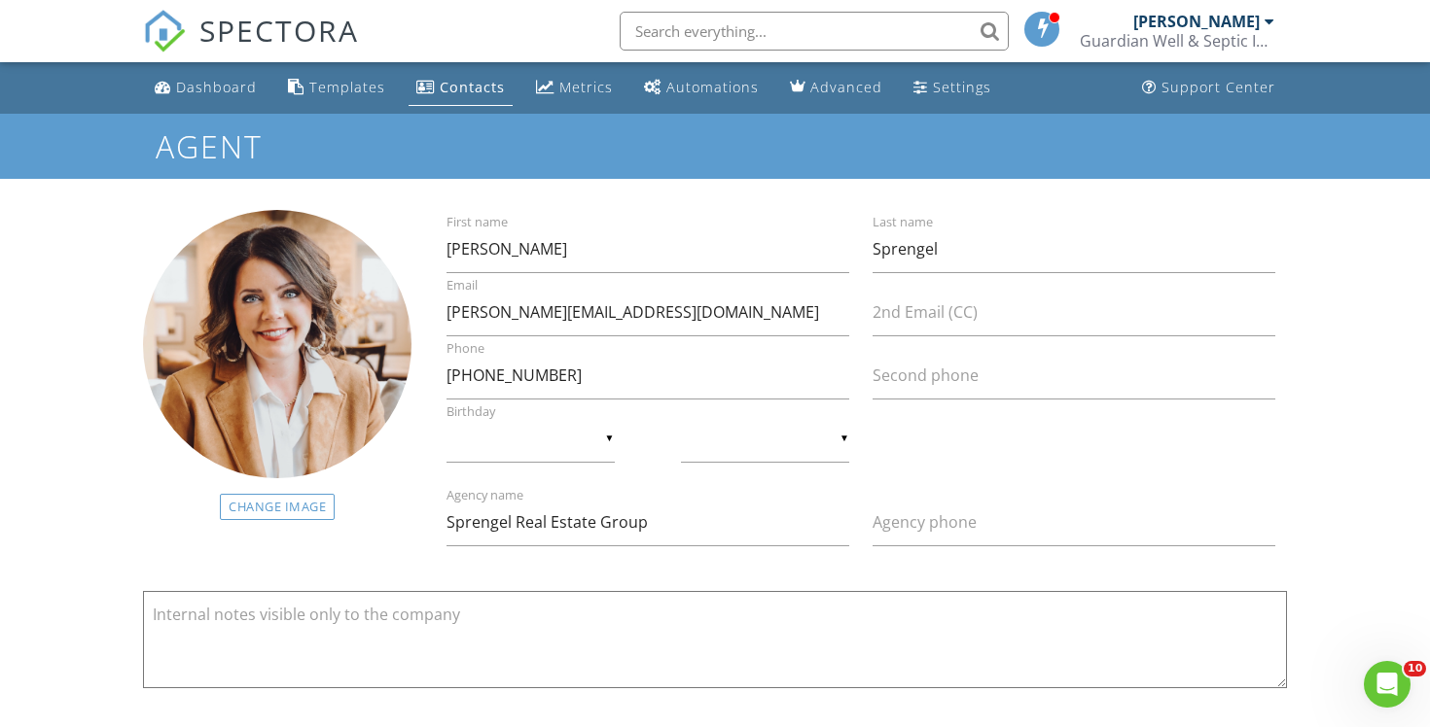
click at [260, 23] on span "SPECTORA" at bounding box center [278, 30] width 159 height 41
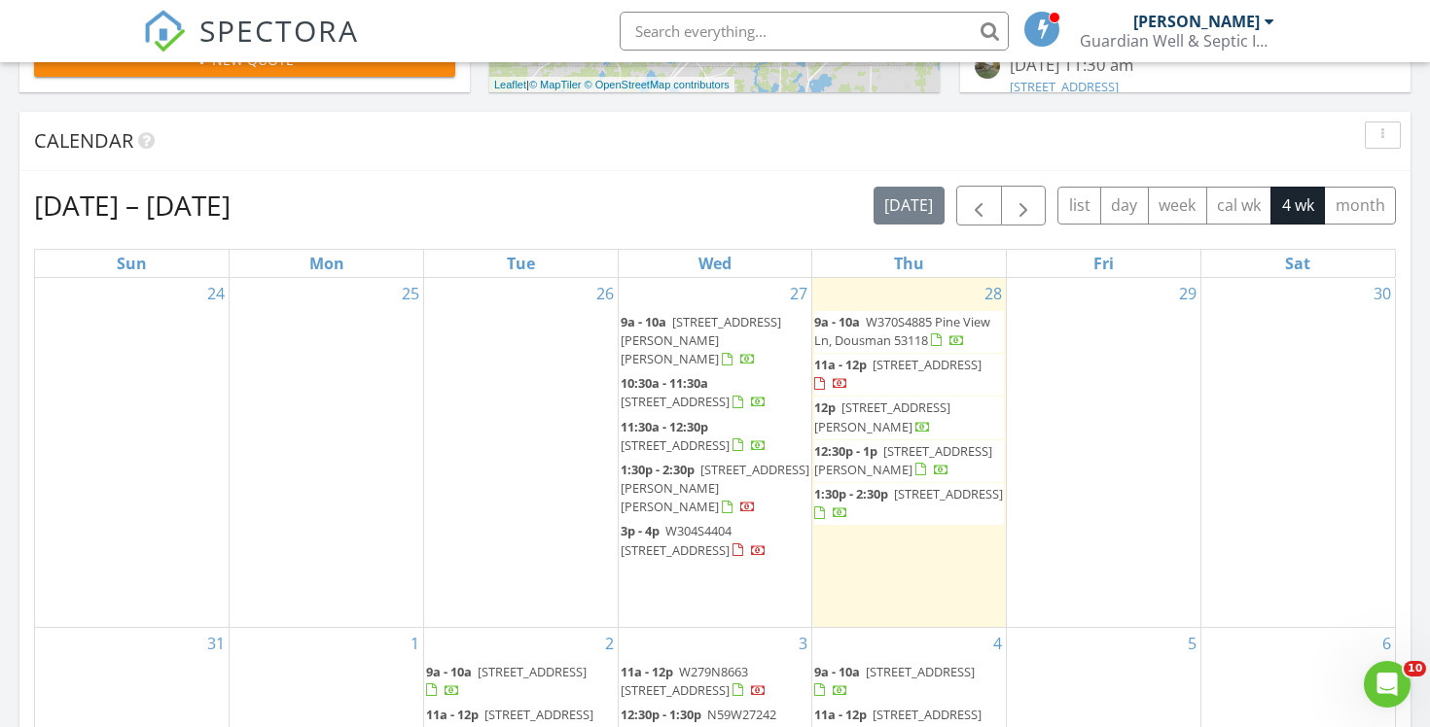
scroll to position [748, 0]
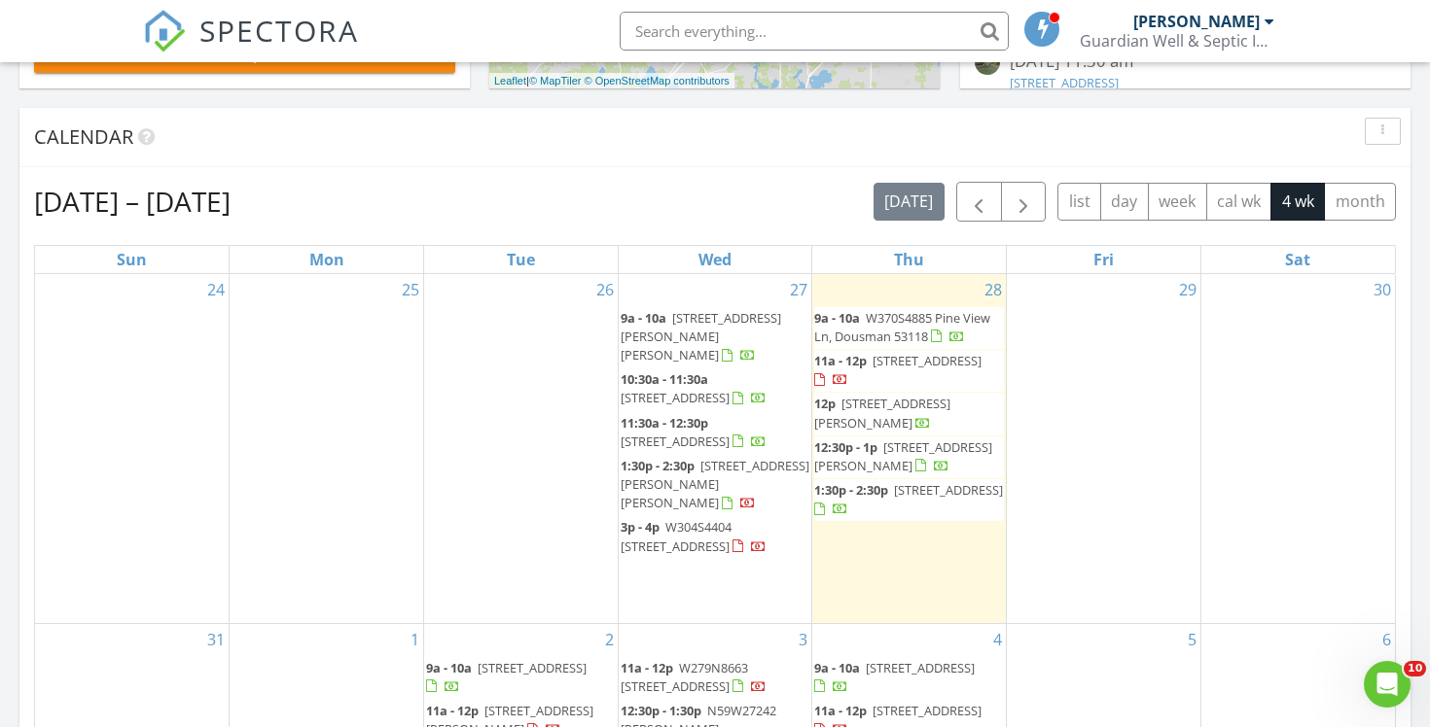
click at [903, 499] on span "[STREET_ADDRESS]" at bounding box center [948, 490] width 109 height 18
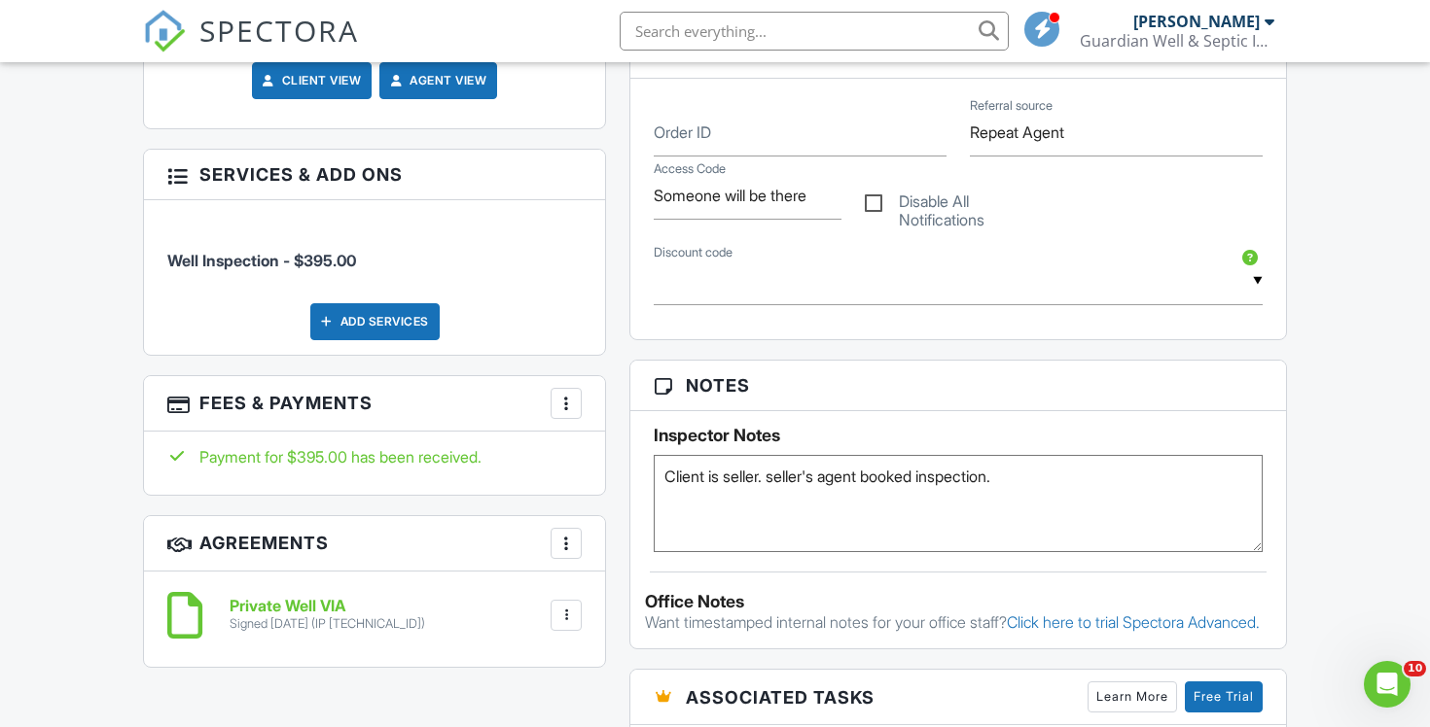
scroll to position [995, 0]
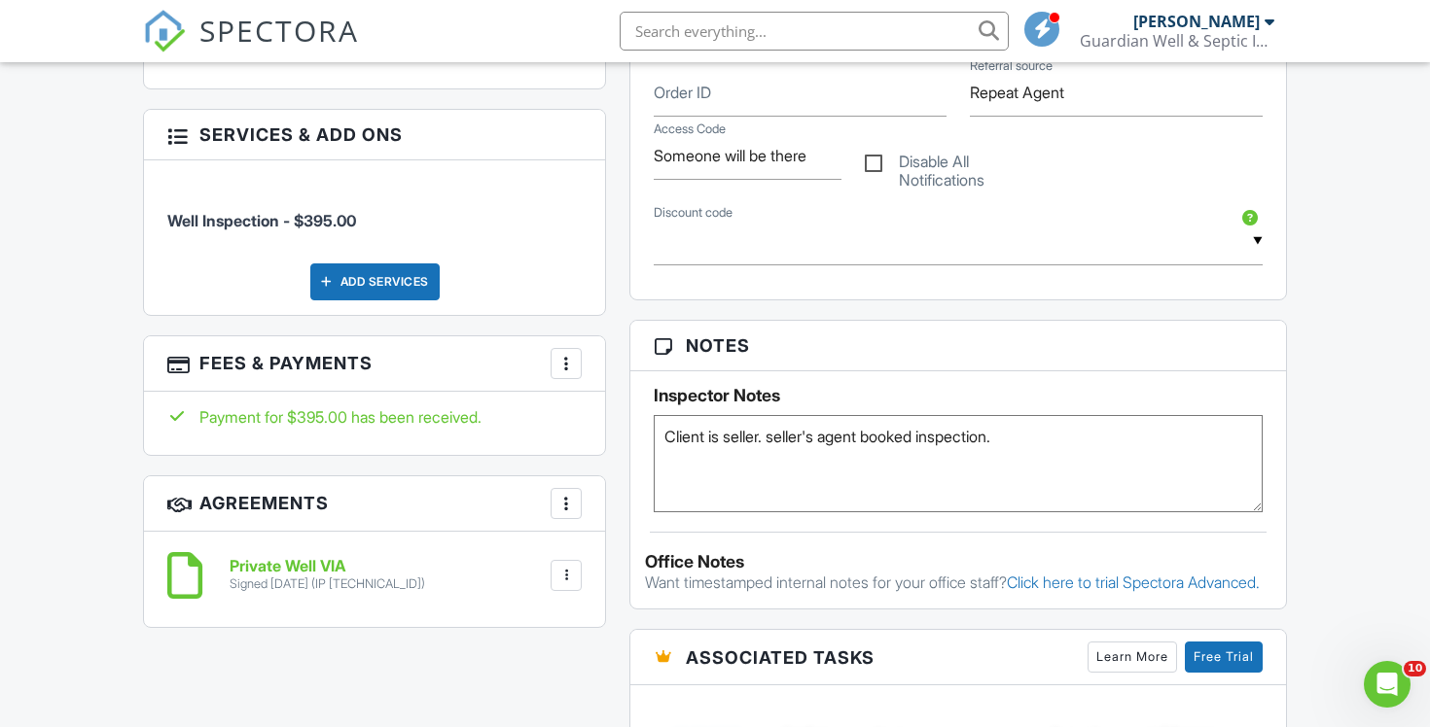
click at [565, 365] on div at bounding box center [565, 363] width 19 height 19
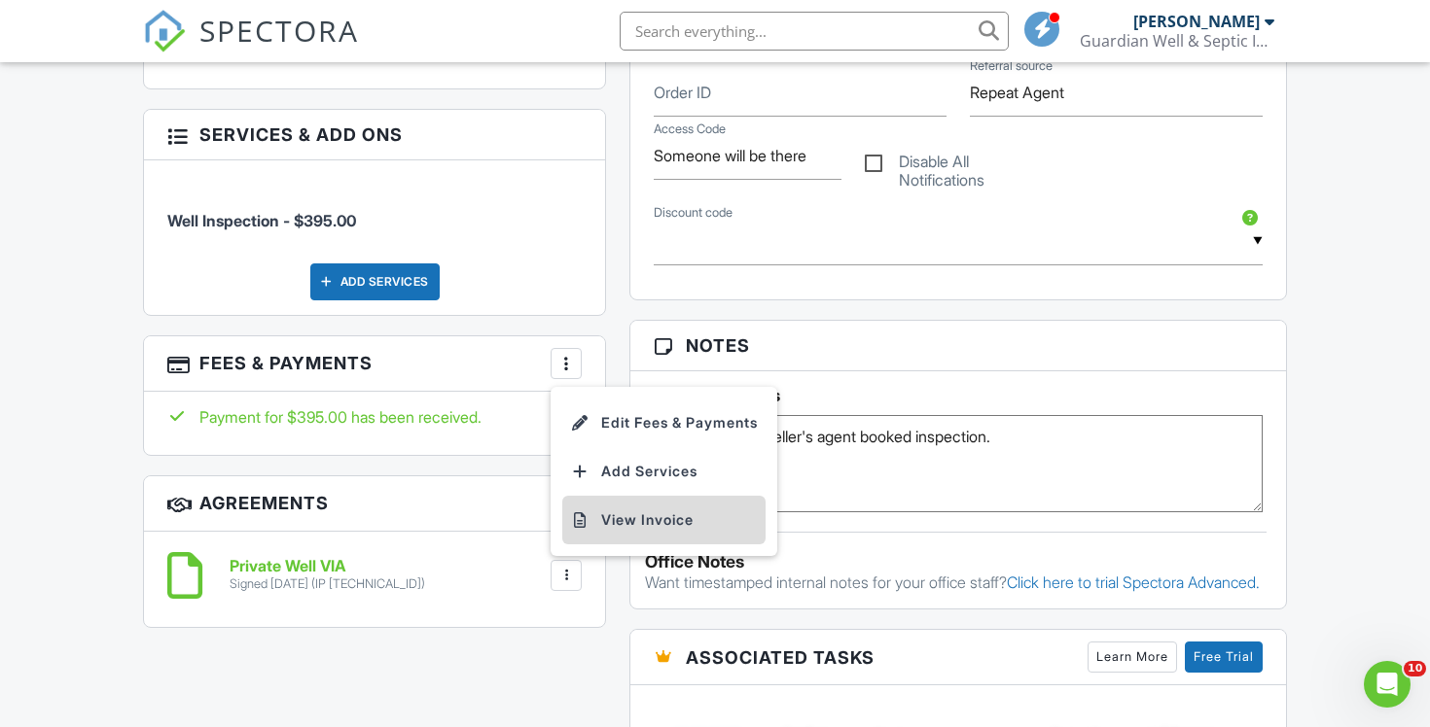
click at [694, 515] on li "View Invoice" at bounding box center [663, 520] width 203 height 49
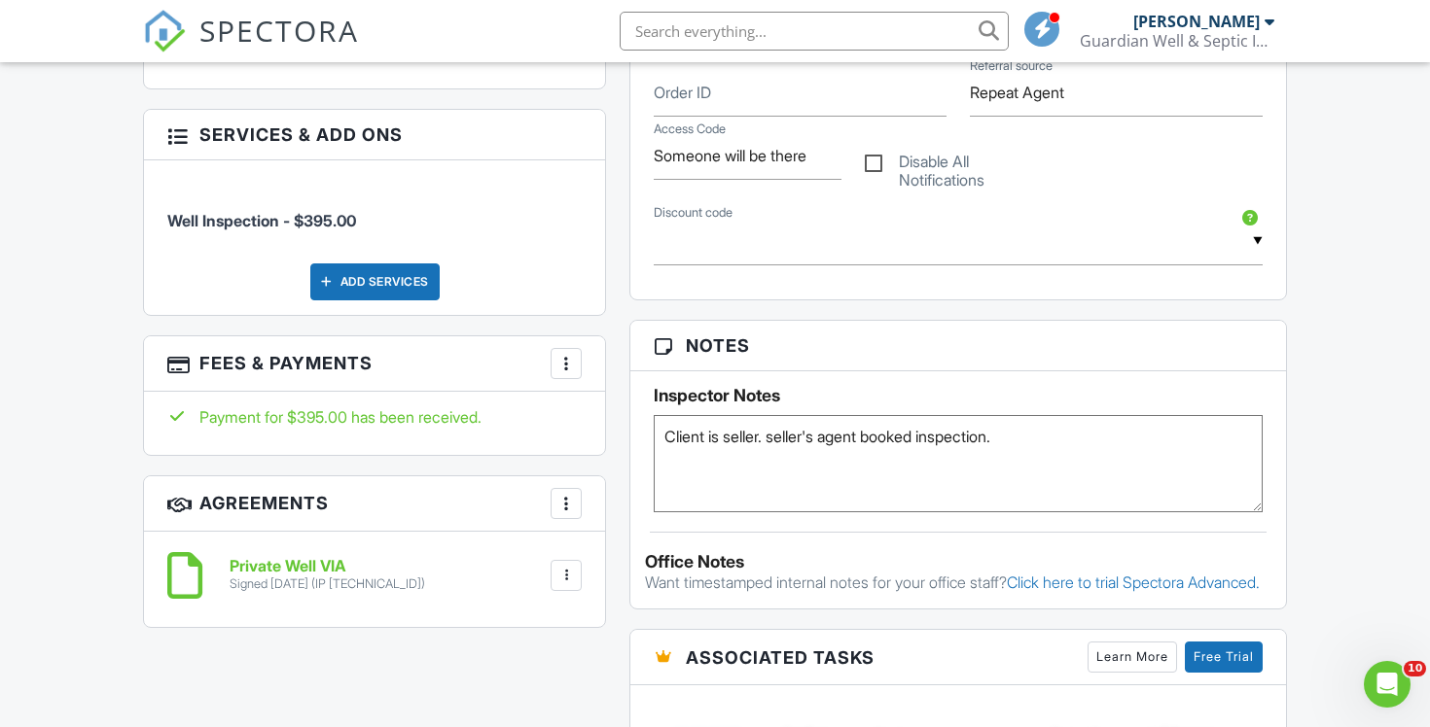
click at [729, 36] on input "text" at bounding box center [814, 31] width 389 height 39
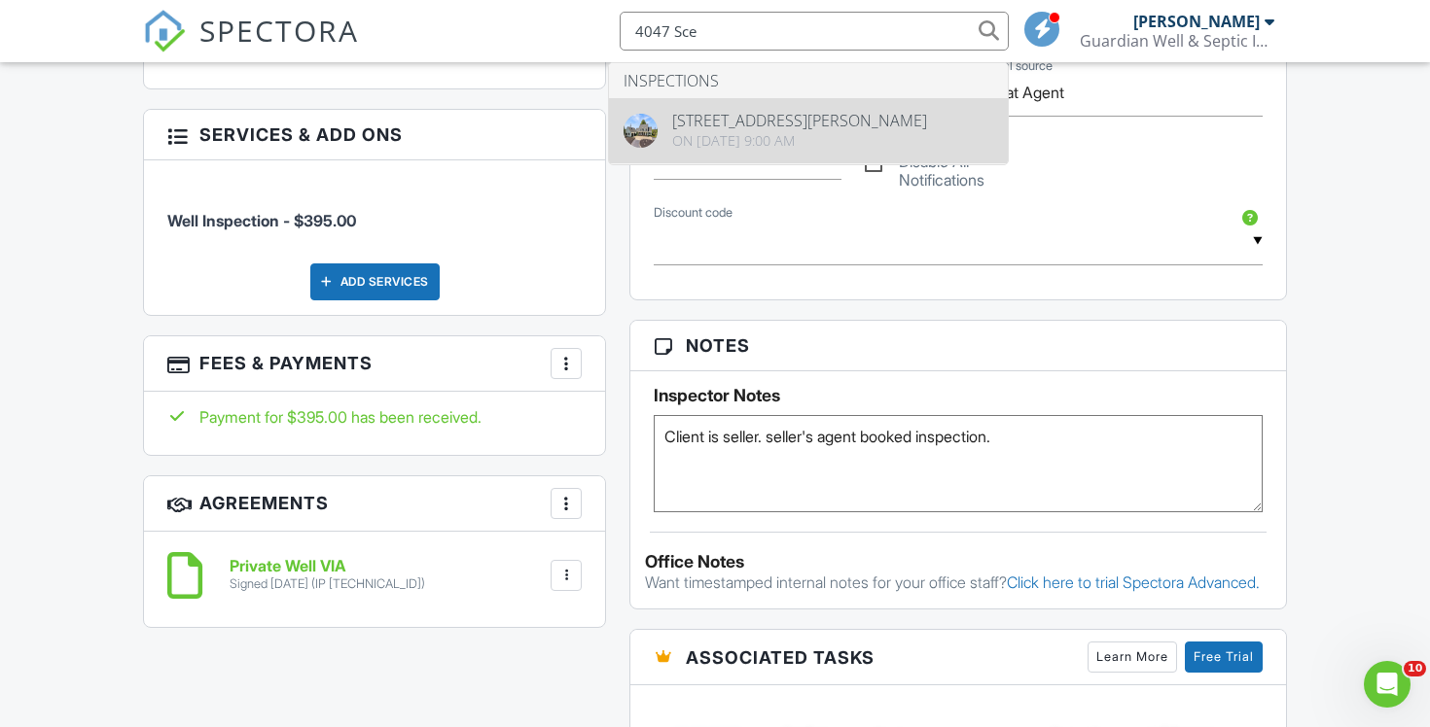
type input "4047 Sce"
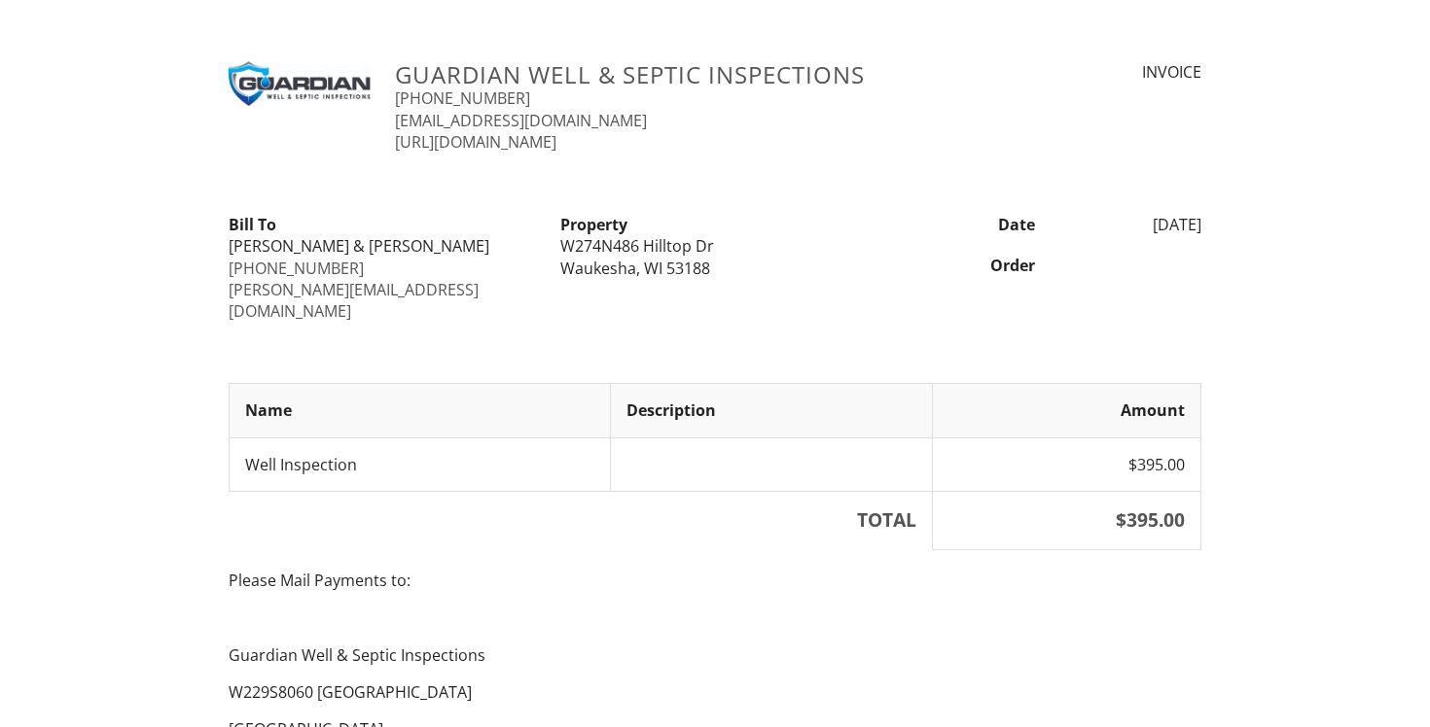
scroll to position [329, 0]
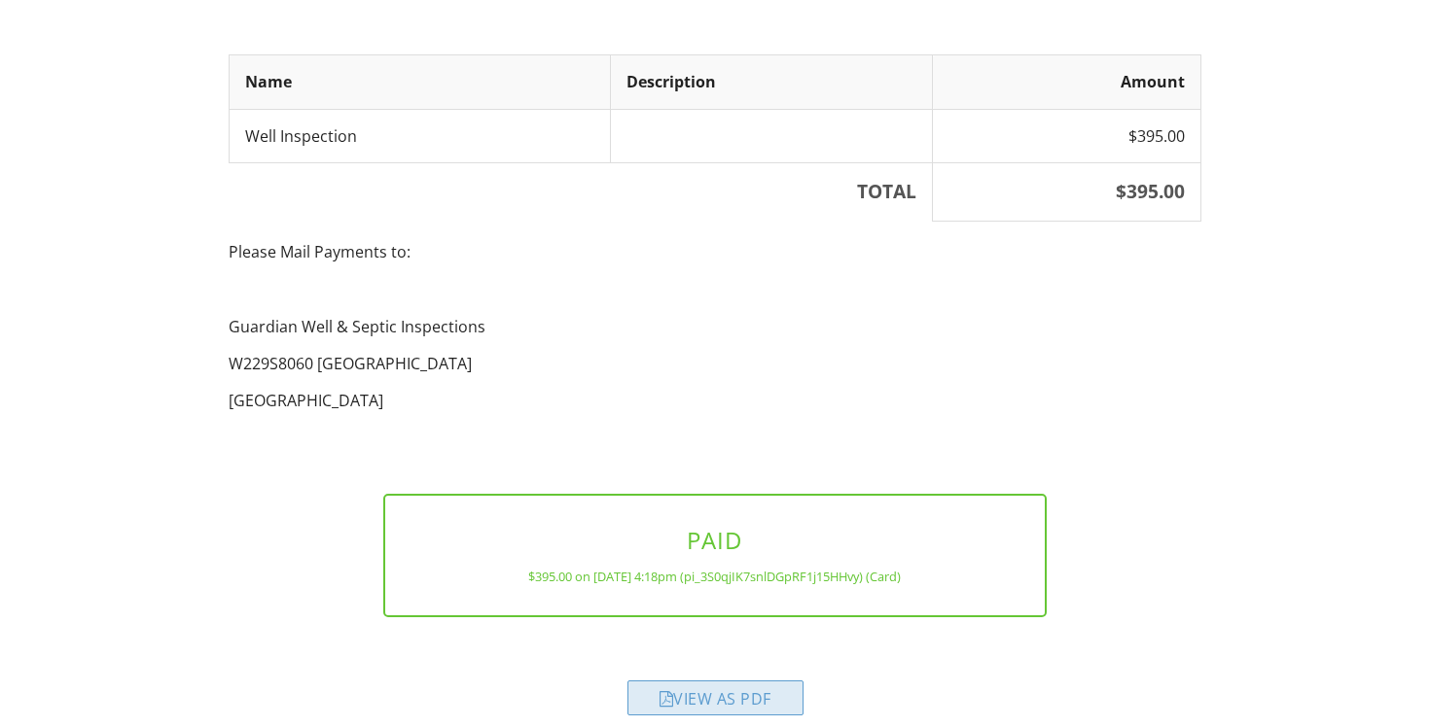
click at [698, 681] on div "View as PDF" at bounding box center [715, 698] width 176 height 35
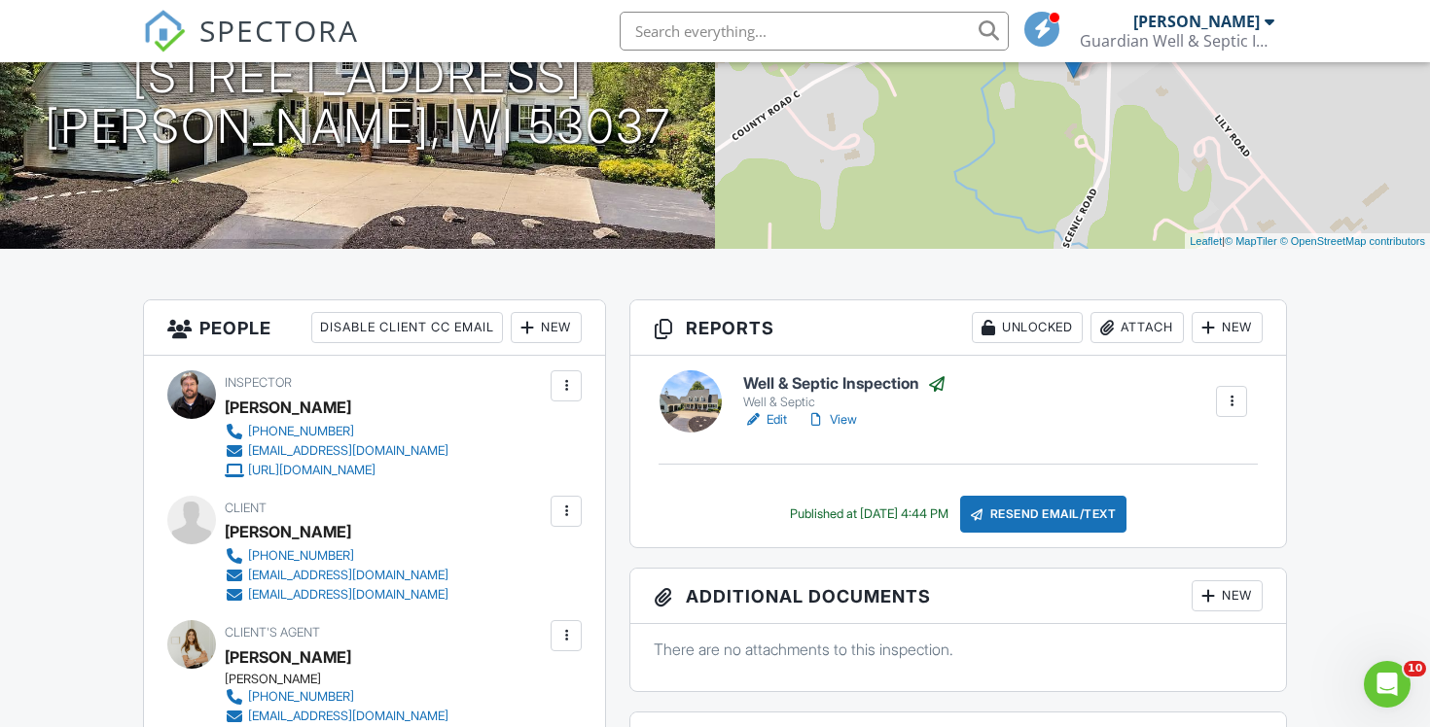
scroll to position [273, 0]
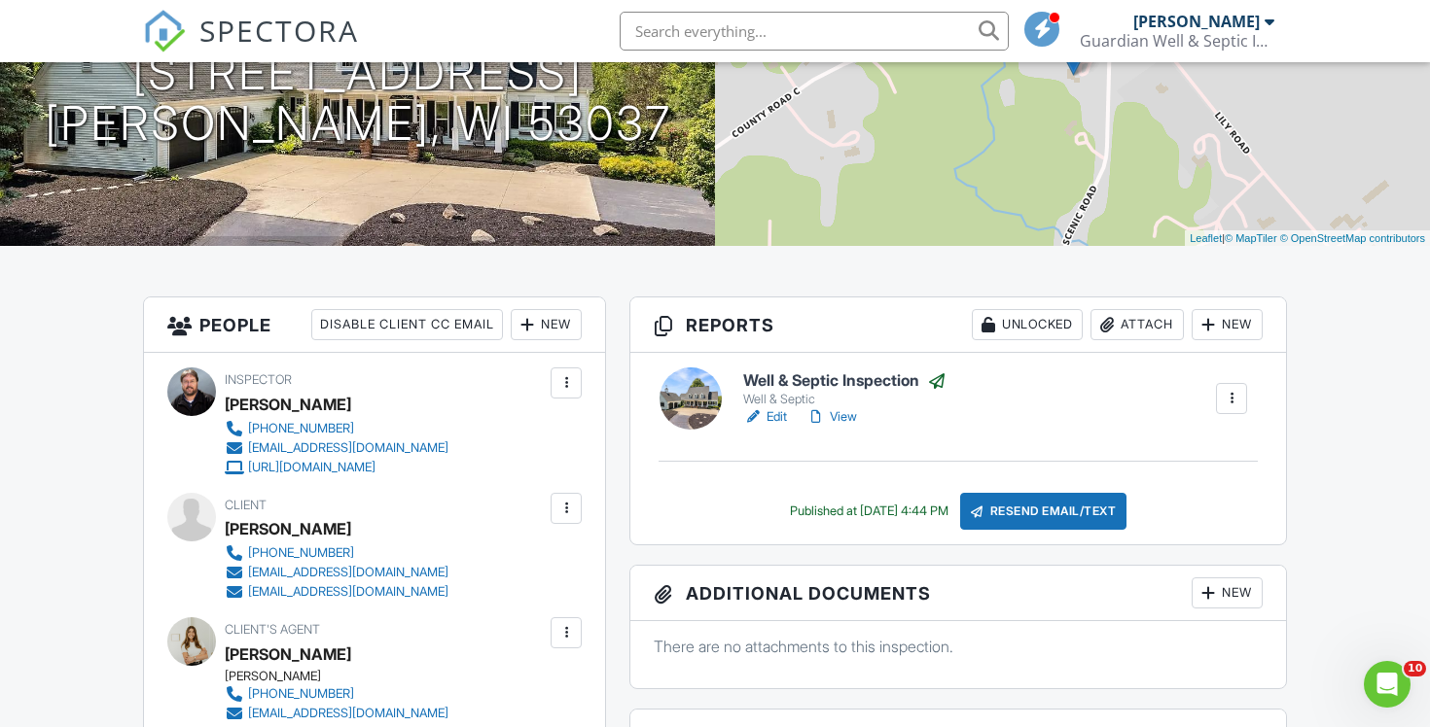
click at [843, 421] on link "View" at bounding box center [831, 416] width 51 height 19
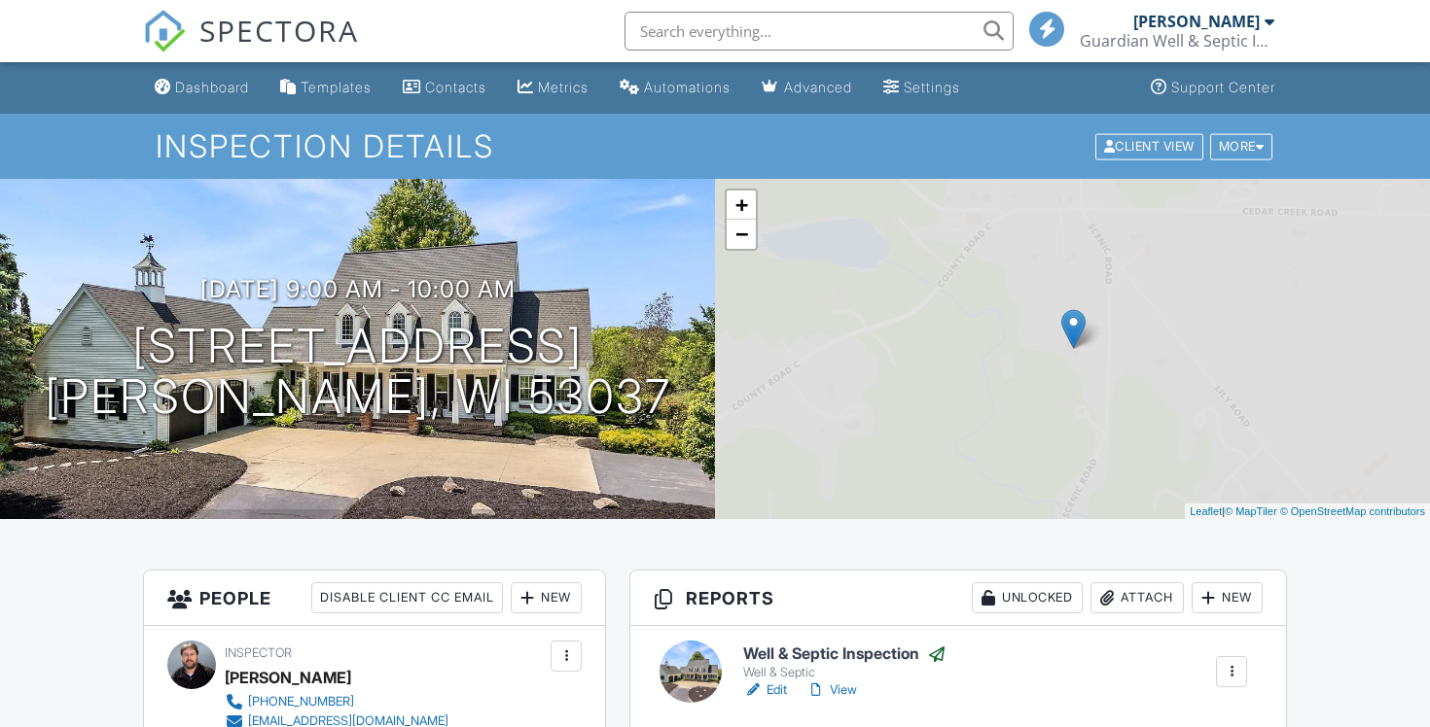
click at [282, 27] on span "SPECTORA" at bounding box center [278, 30] width 159 height 41
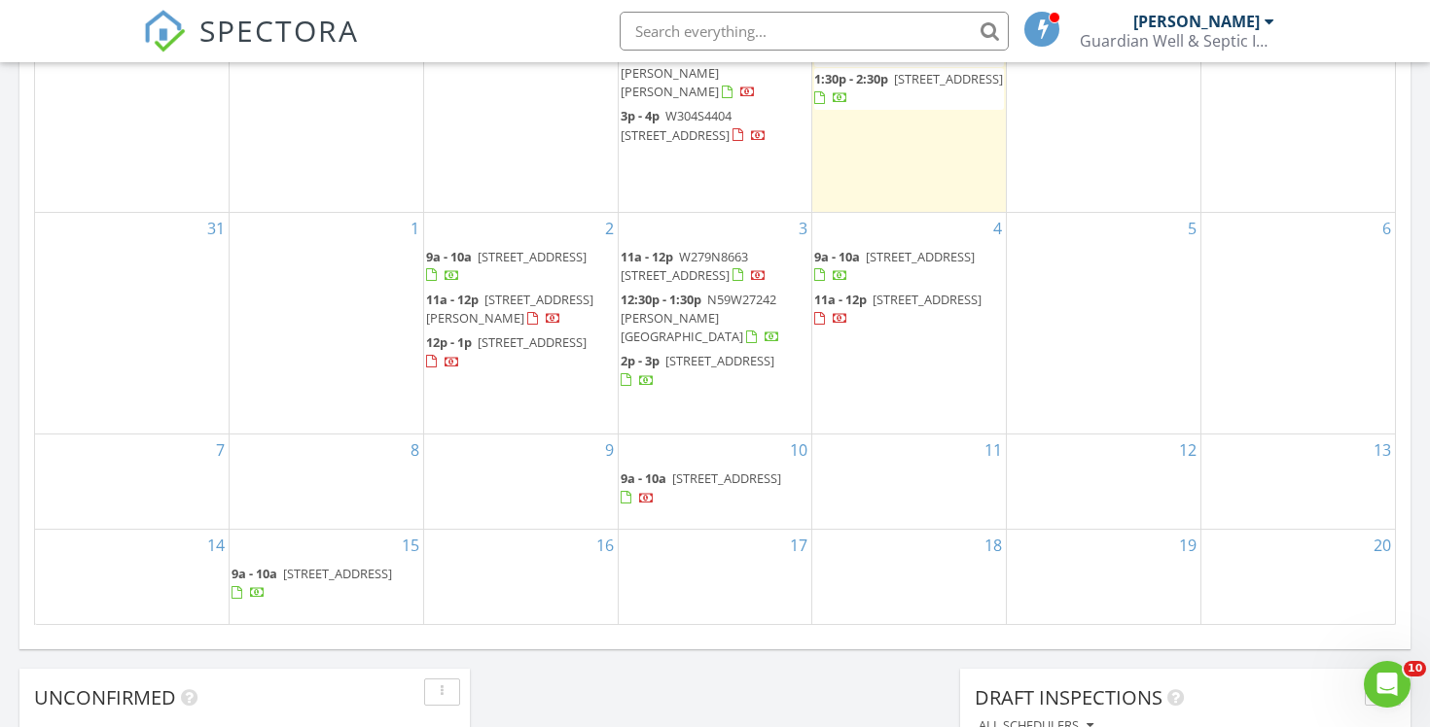
scroll to position [1152, 0]
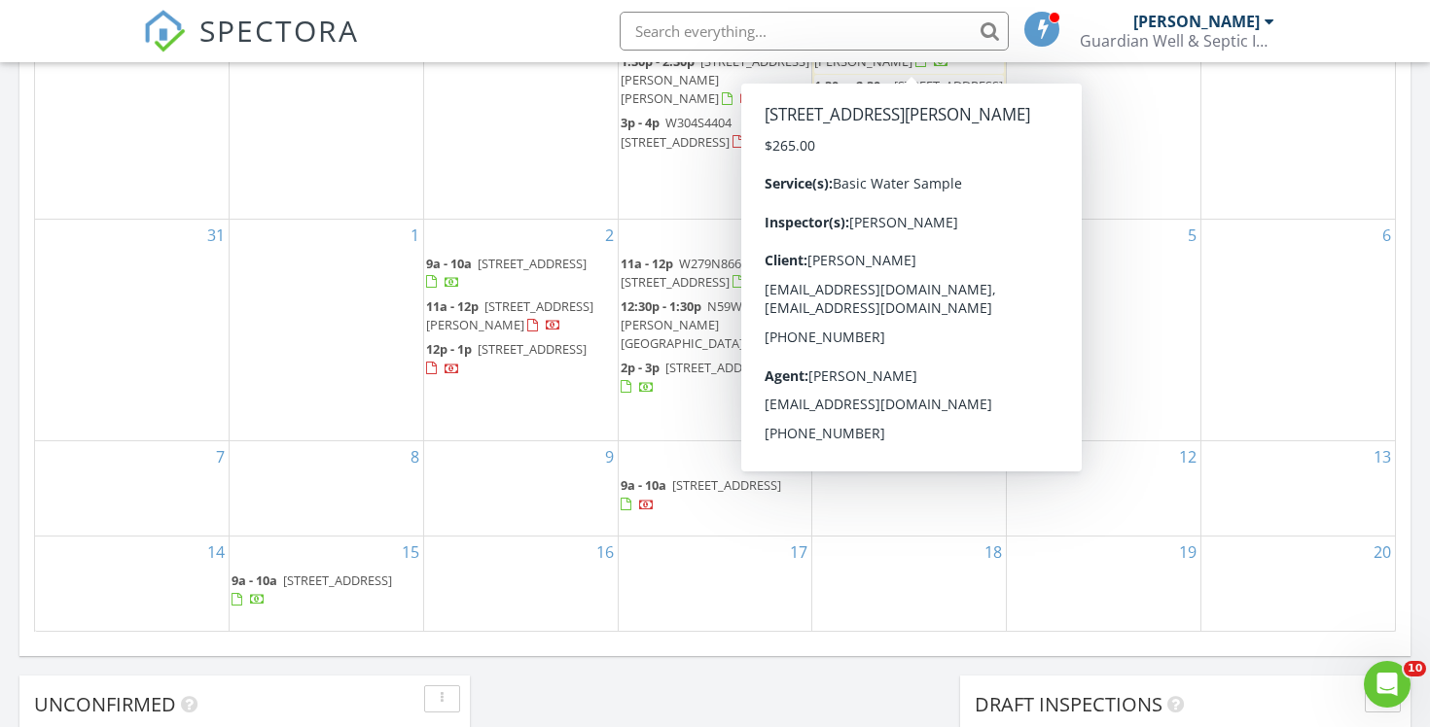
click at [687, 20] on input "text" at bounding box center [814, 31] width 389 height 39
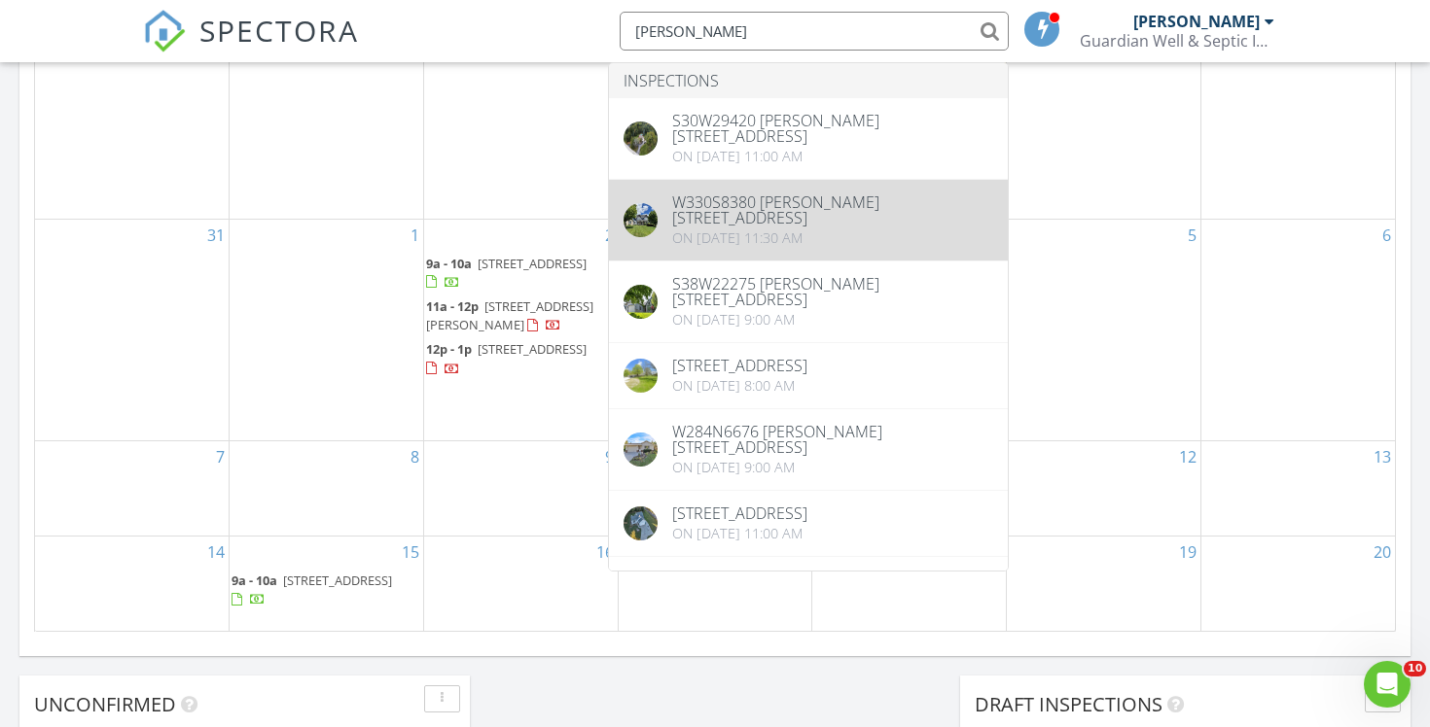
scroll to position [268, 0]
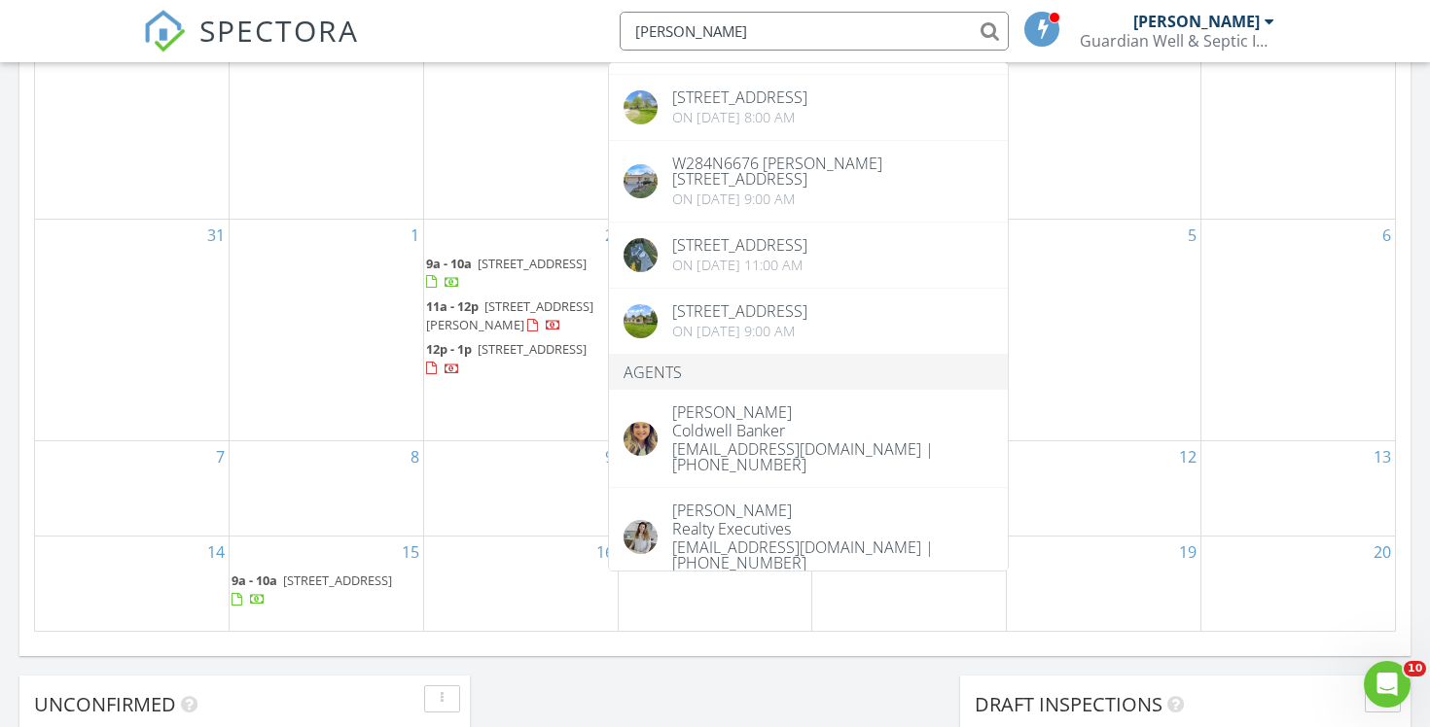
type input "Liz To"
click at [507, 22] on div "SPECTORA Liz To Inspections S30W29420 Williams Way, Waukesha, WI 53188 On 11/14…" at bounding box center [715, 31] width 1144 height 62
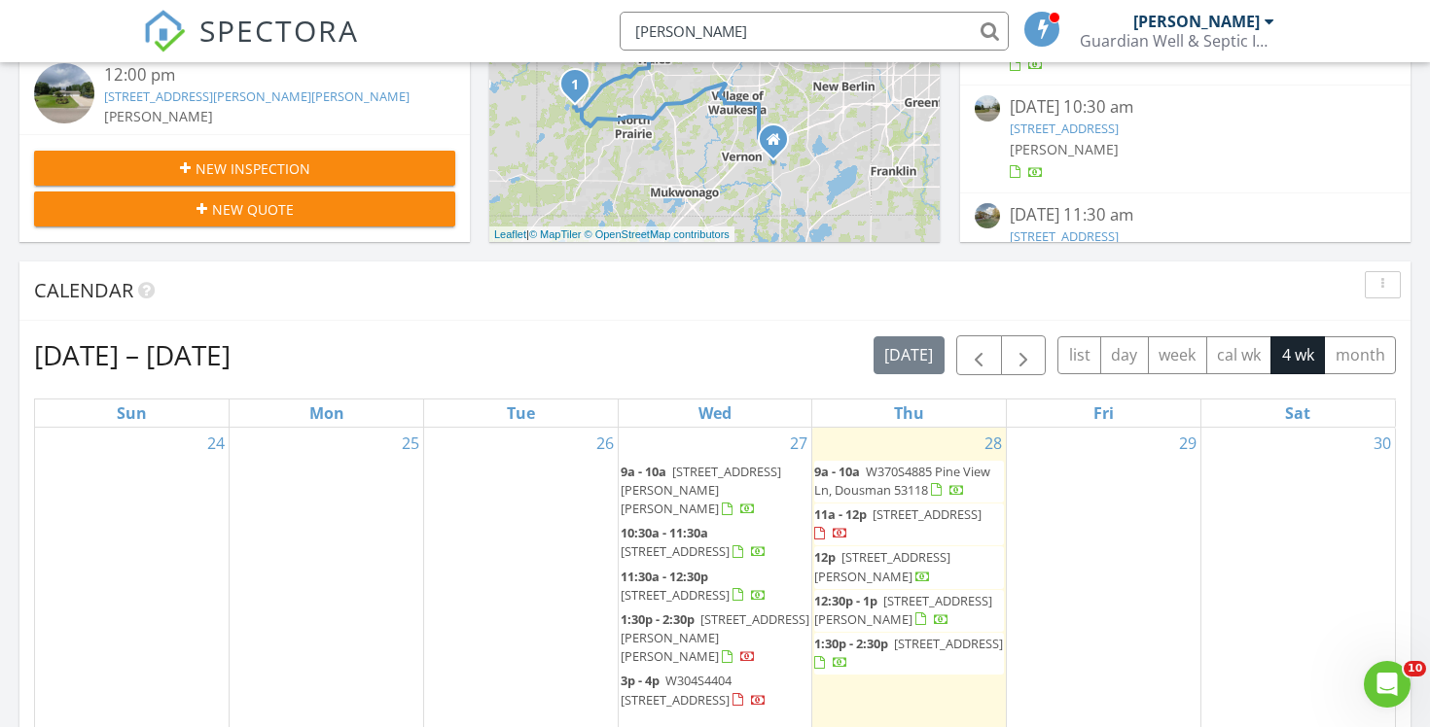
scroll to position [588, 0]
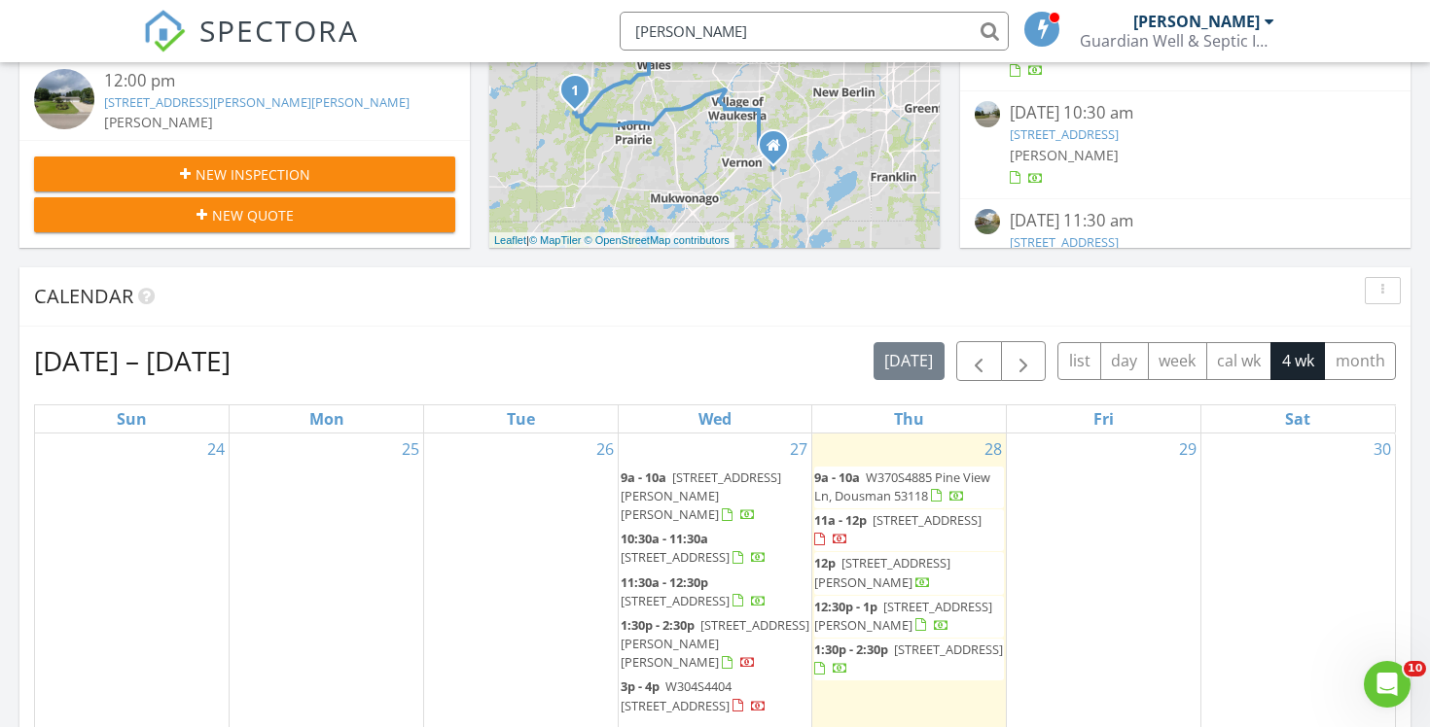
click at [339, 165] on div "New Inspection" at bounding box center [245, 174] width 390 height 20
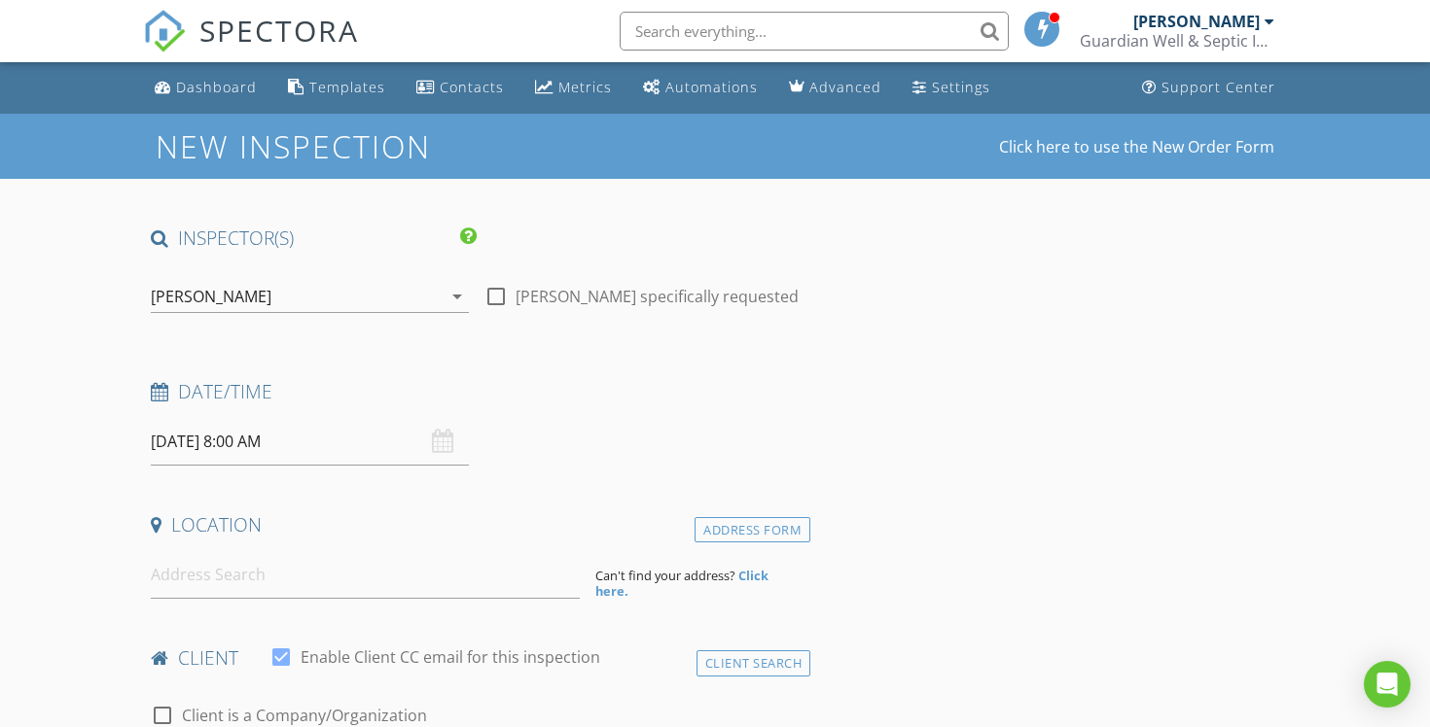
click at [352, 450] on input "08/29/2025 8:00 AM" at bounding box center [310, 442] width 318 height 48
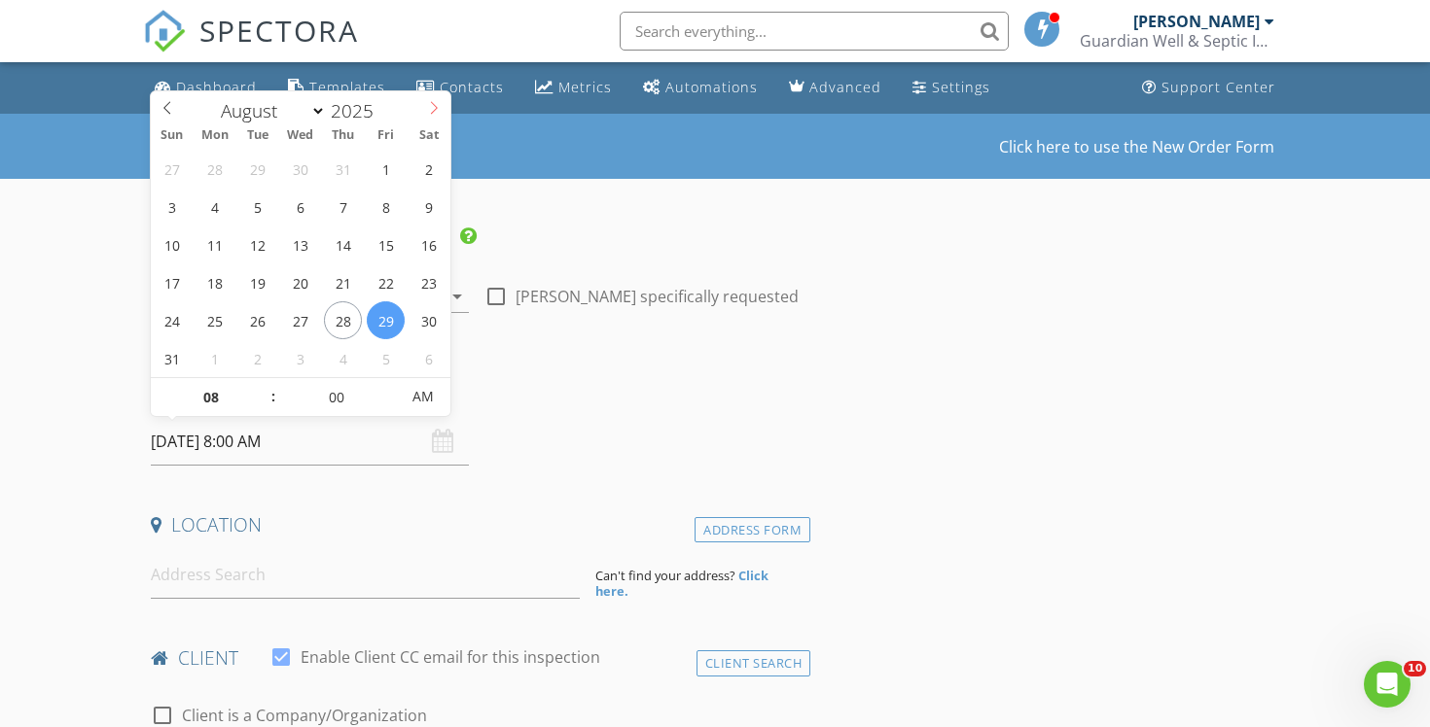
select select "8"
click at [430, 110] on icon at bounding box center [434, 108] width 14 height 14
type input "09/03/2025 8:00 AM"
type input "09"
type input "09/03/2025 9:00 AM"
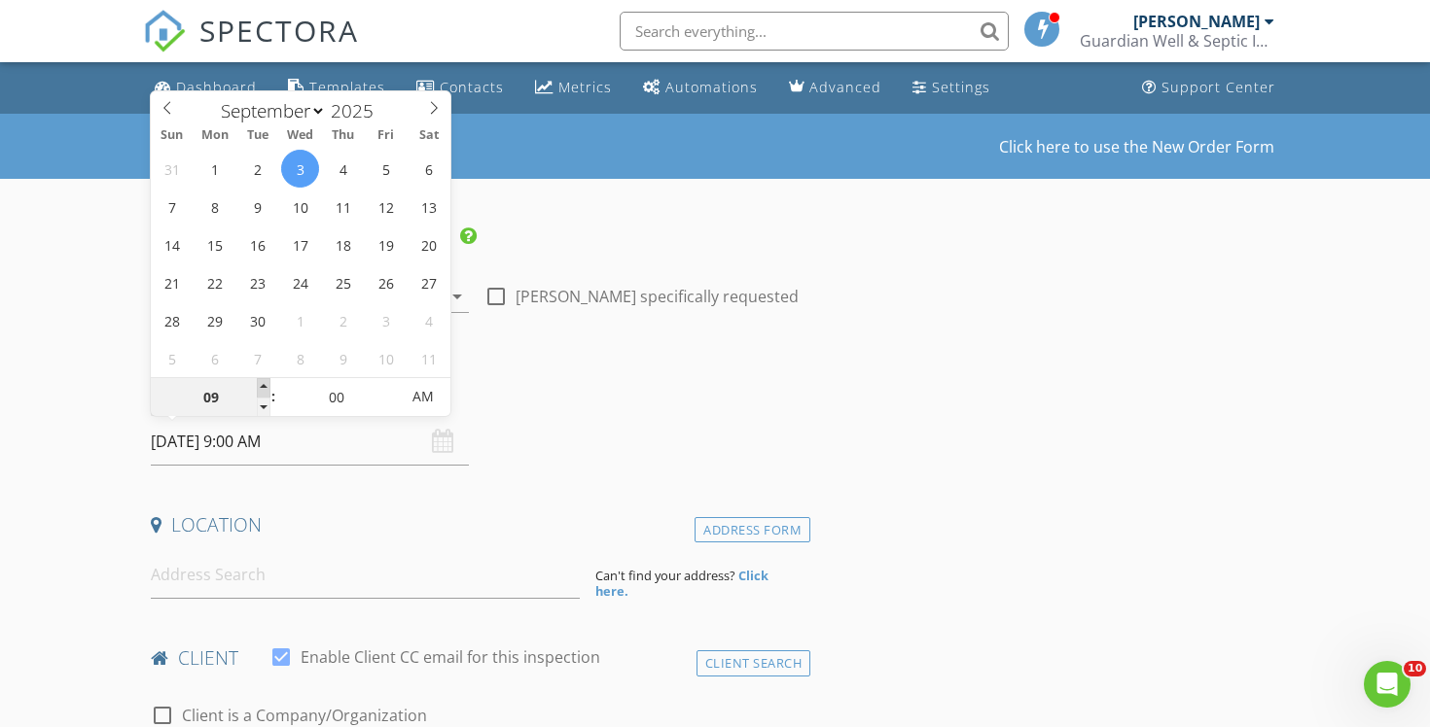
click at [263, 388] on span at bounding box center [264, 387] width 14 height 19
click at [268, 565] on input at bounding box center [365, 575] width 429 height 48
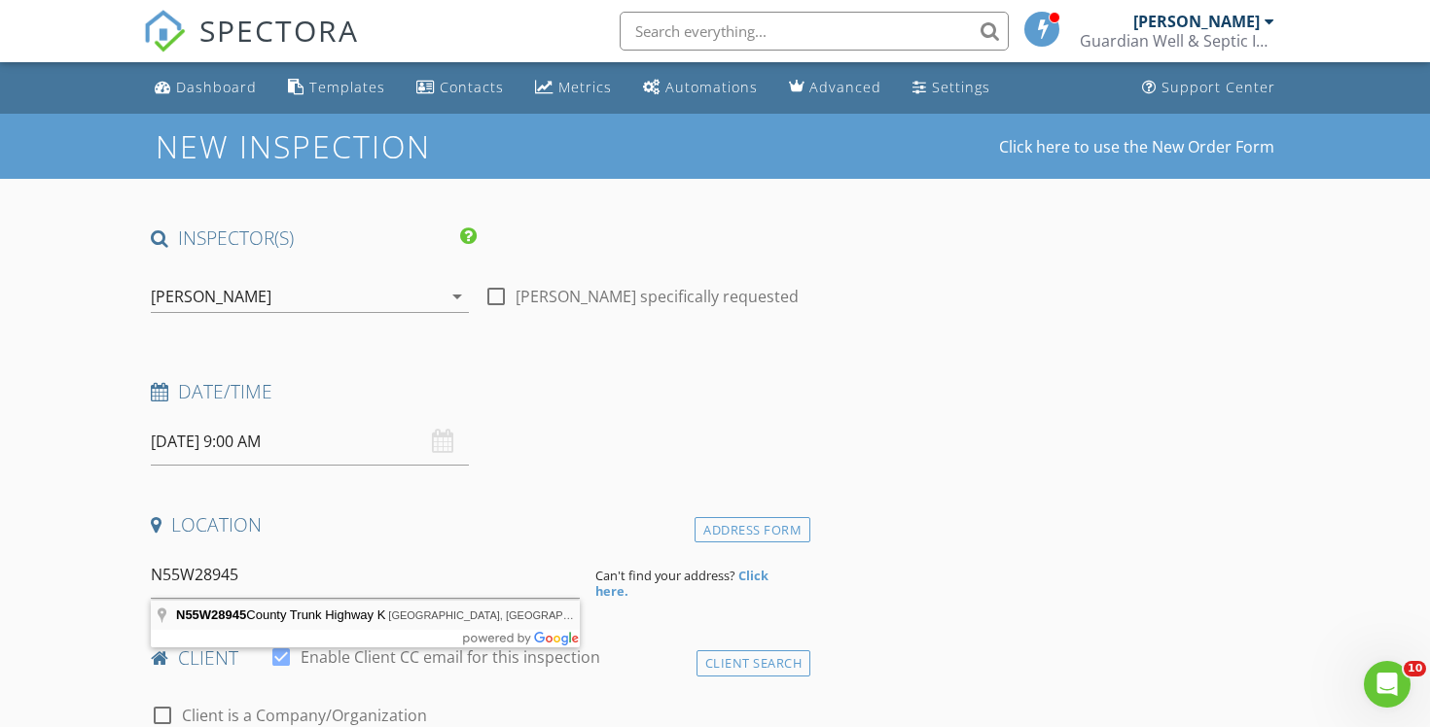
type input "N55W28945 County Trunk Highway K, Hartland, WI, USA"
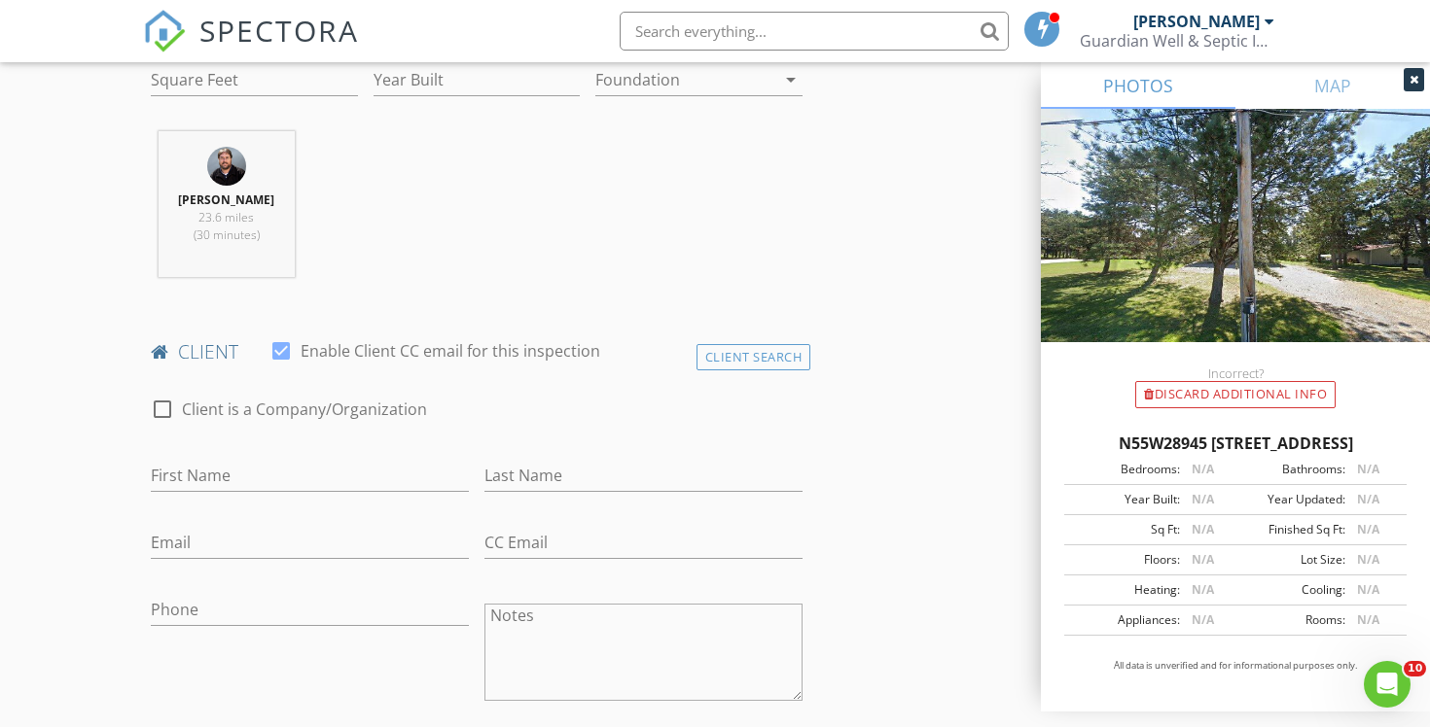
scroll to position [794, 0]
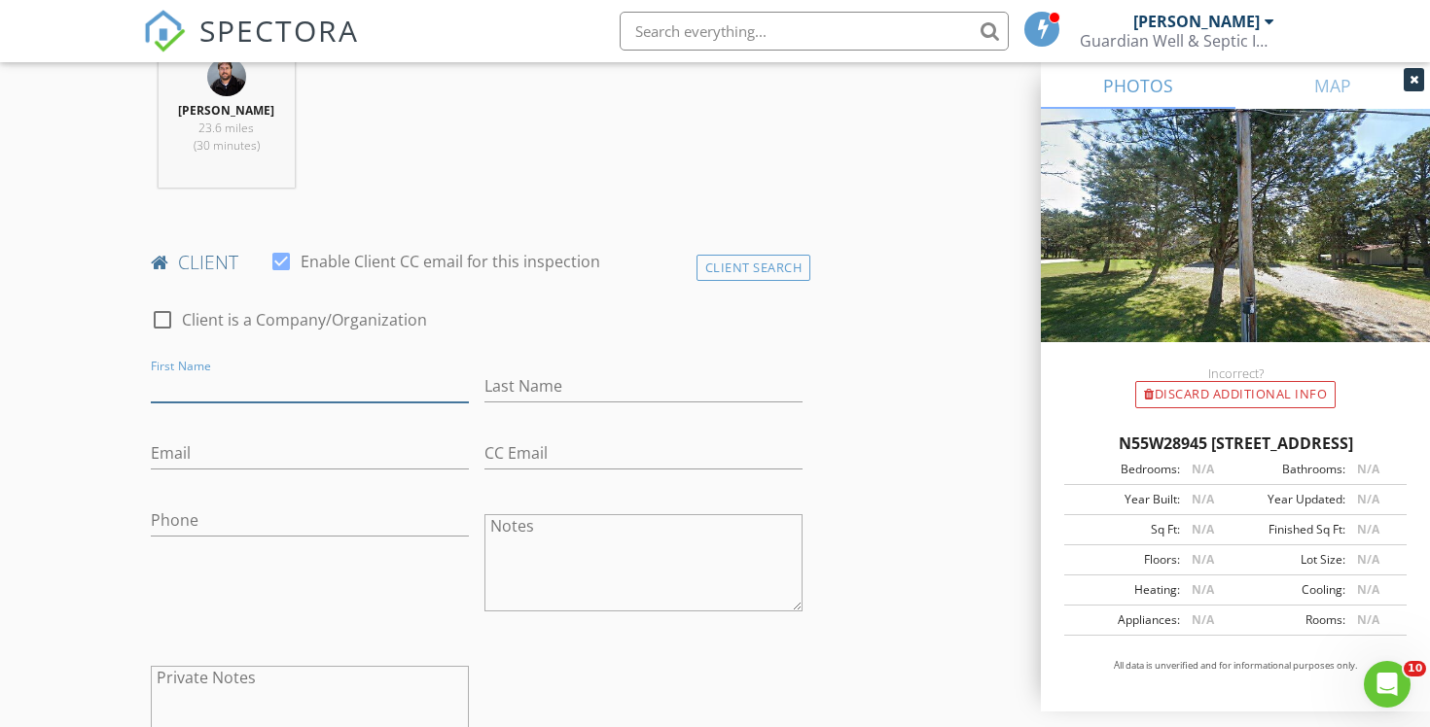
click at [365, 388] on input "First Name" at bounding box center [310, 387] width 318 height 32
type input "Peter"
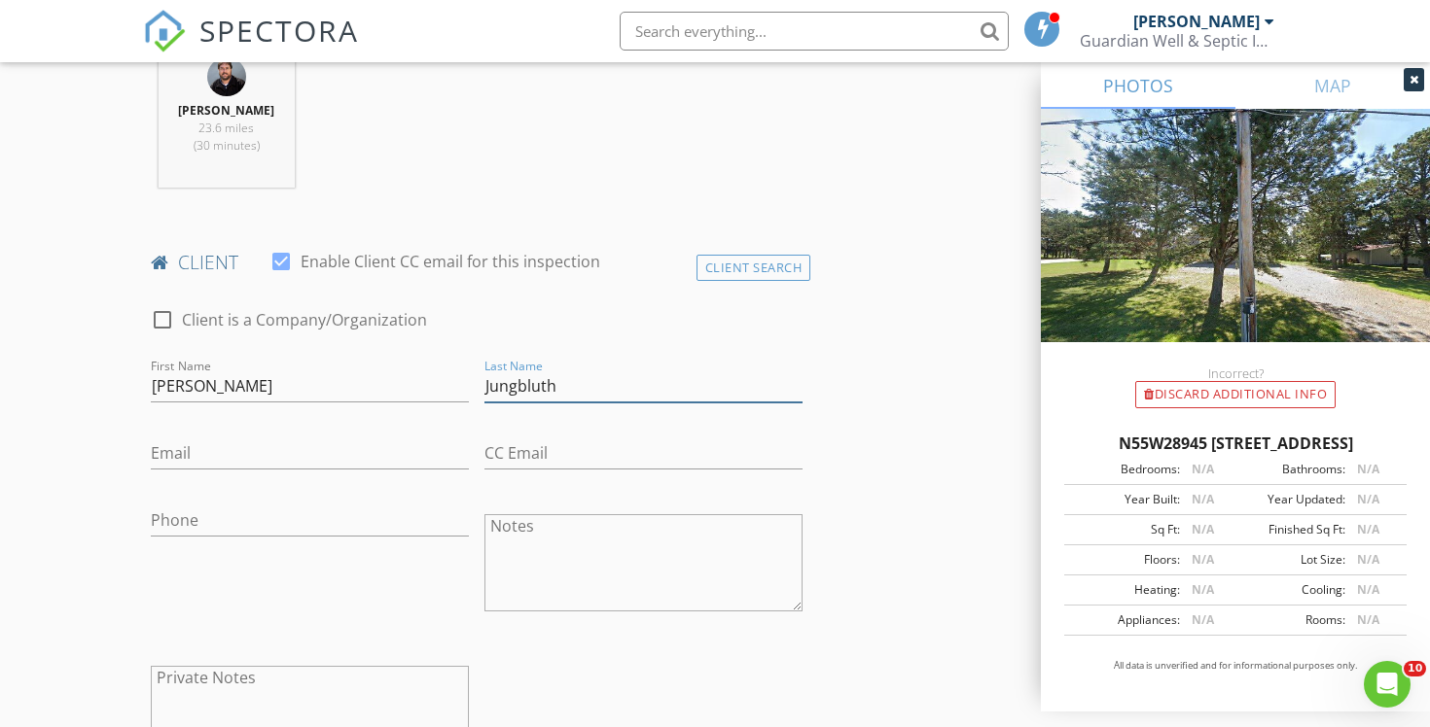
type input "Jungbluth"
type input "peterj5593@yahoo.com"
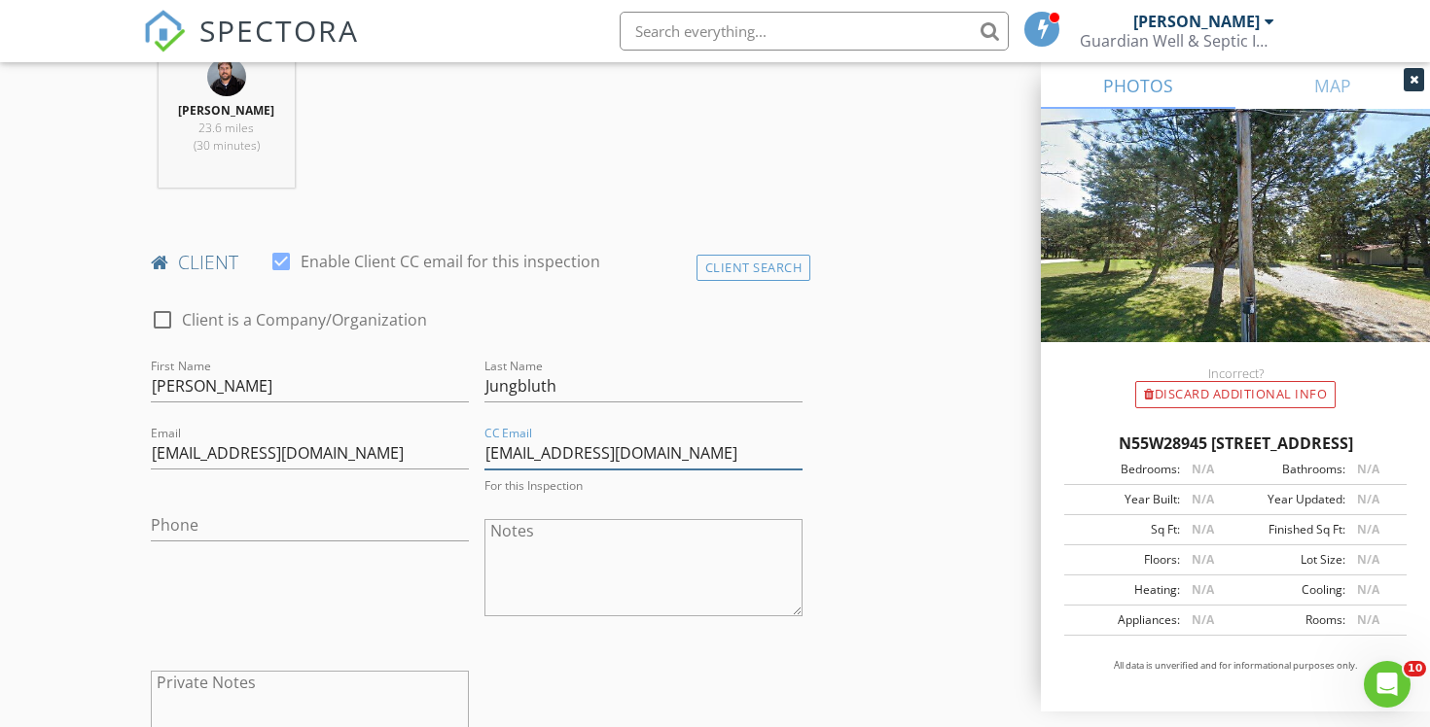
type input "ltobolt@firstweber.com"
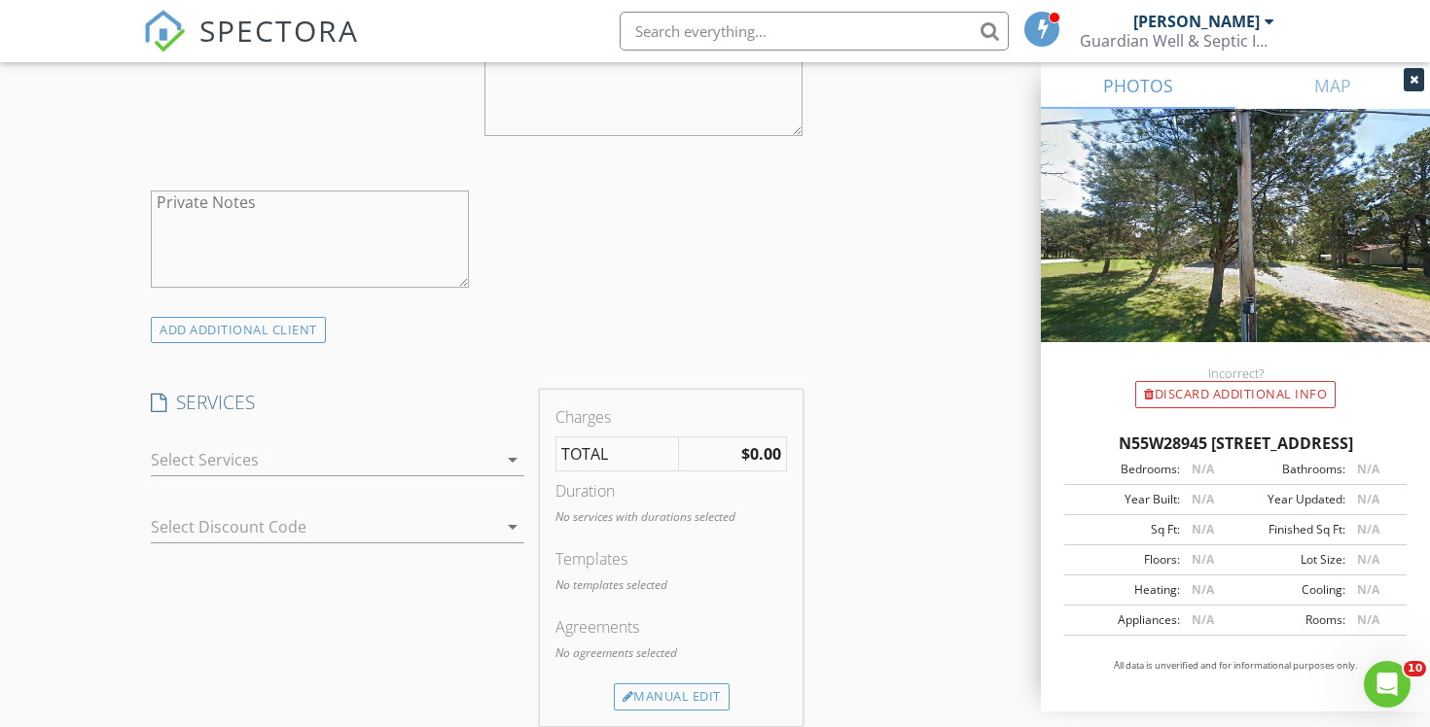
scroll to position [1299, 0]
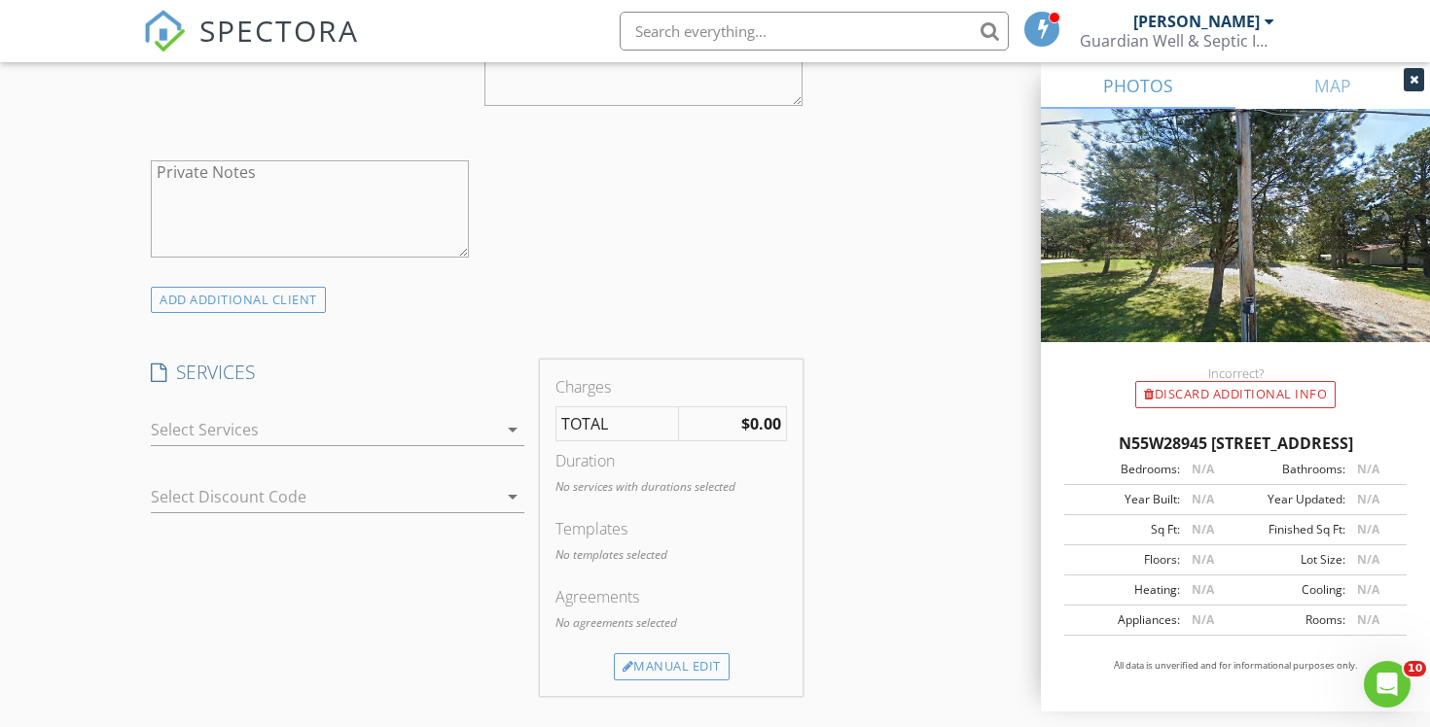
type input "[PHONE_NUMBER]"
click at [469, 420] on div at bounding box center [324, 429] width 346 height 31
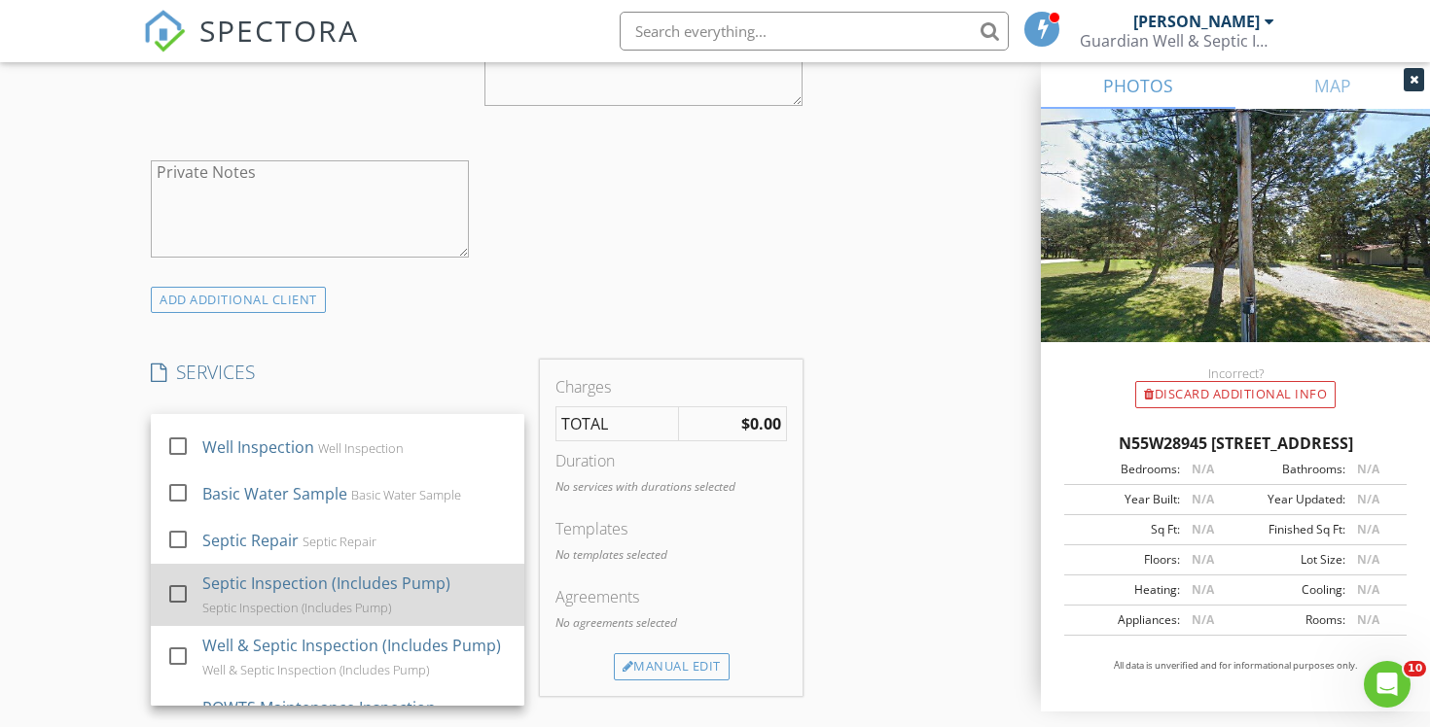
scroll to position [111, 0]
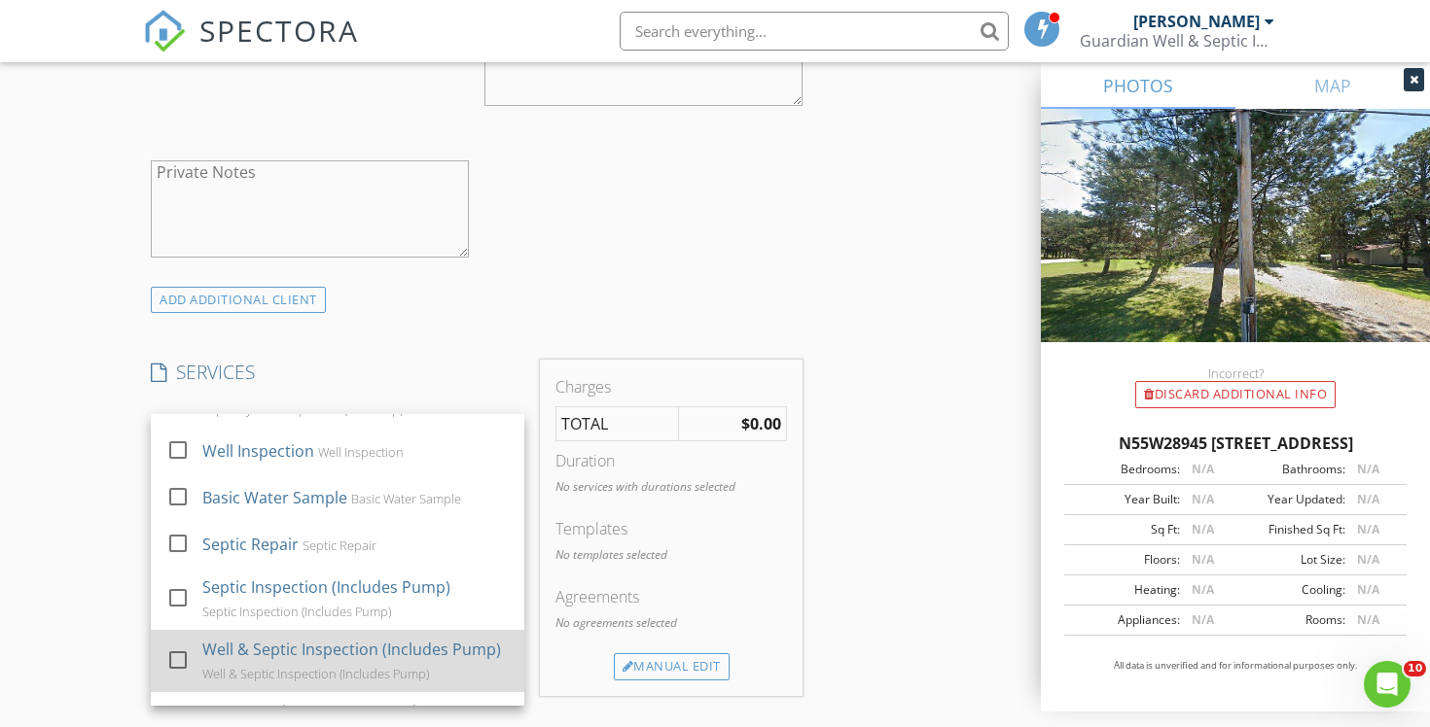
click at [416, 662] on div "Well & Septic Inspection (Includes Pump) Well & Septic Inspection (Includes Pum…" at bounding box center [355, 661] width 306 height 62
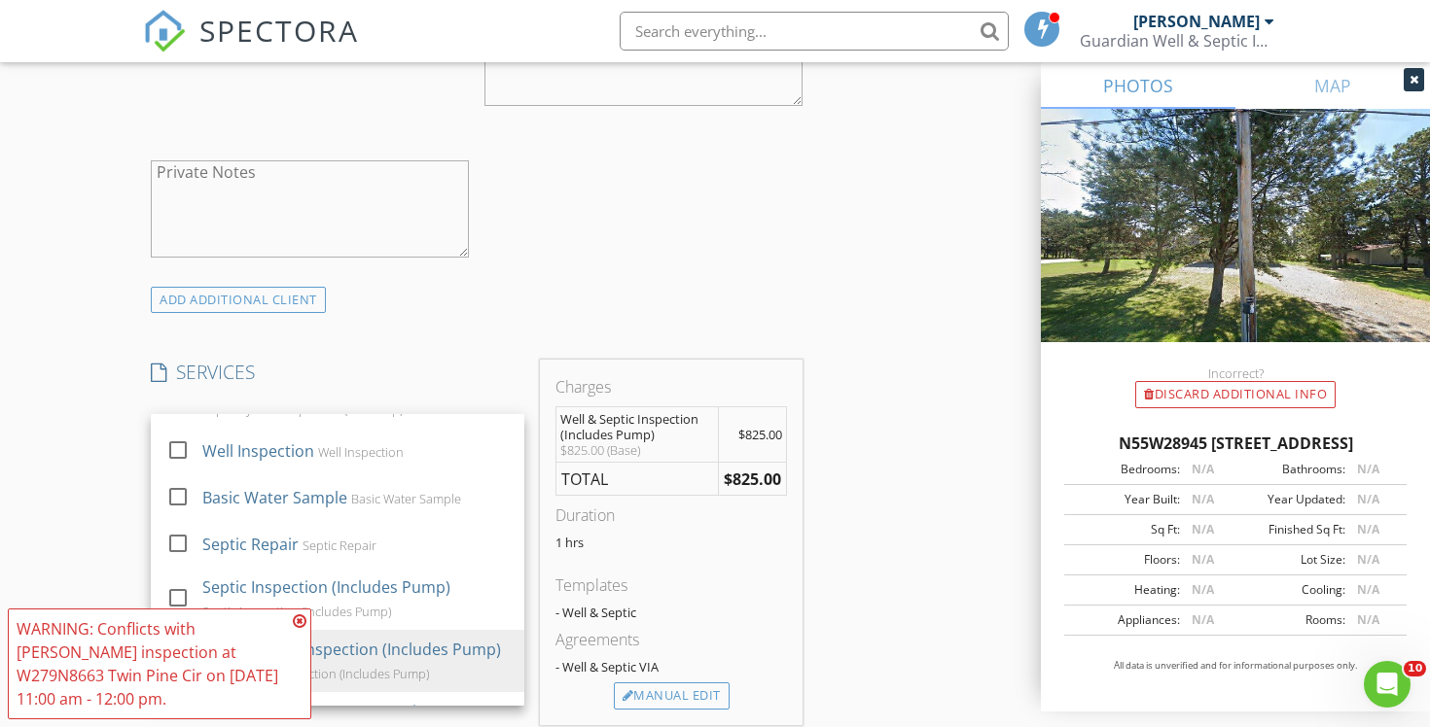
click at [876, 533] on div "INSPECTOR(S) check_box Chad Imme PRIMARY Chad Imme arrow_drop_down check_box_ou…" at bounding box center [715, 568] width 1144 height 3285
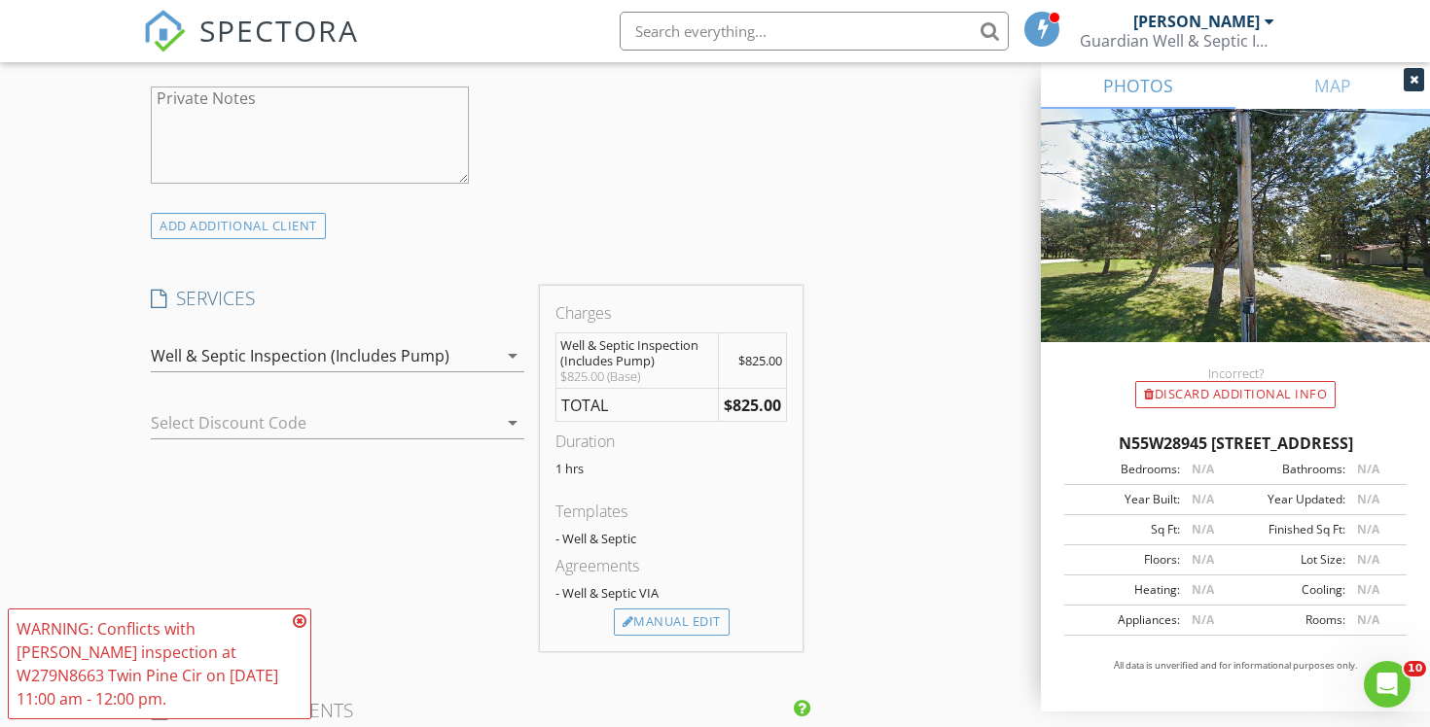
scroll to position [1403, 0]
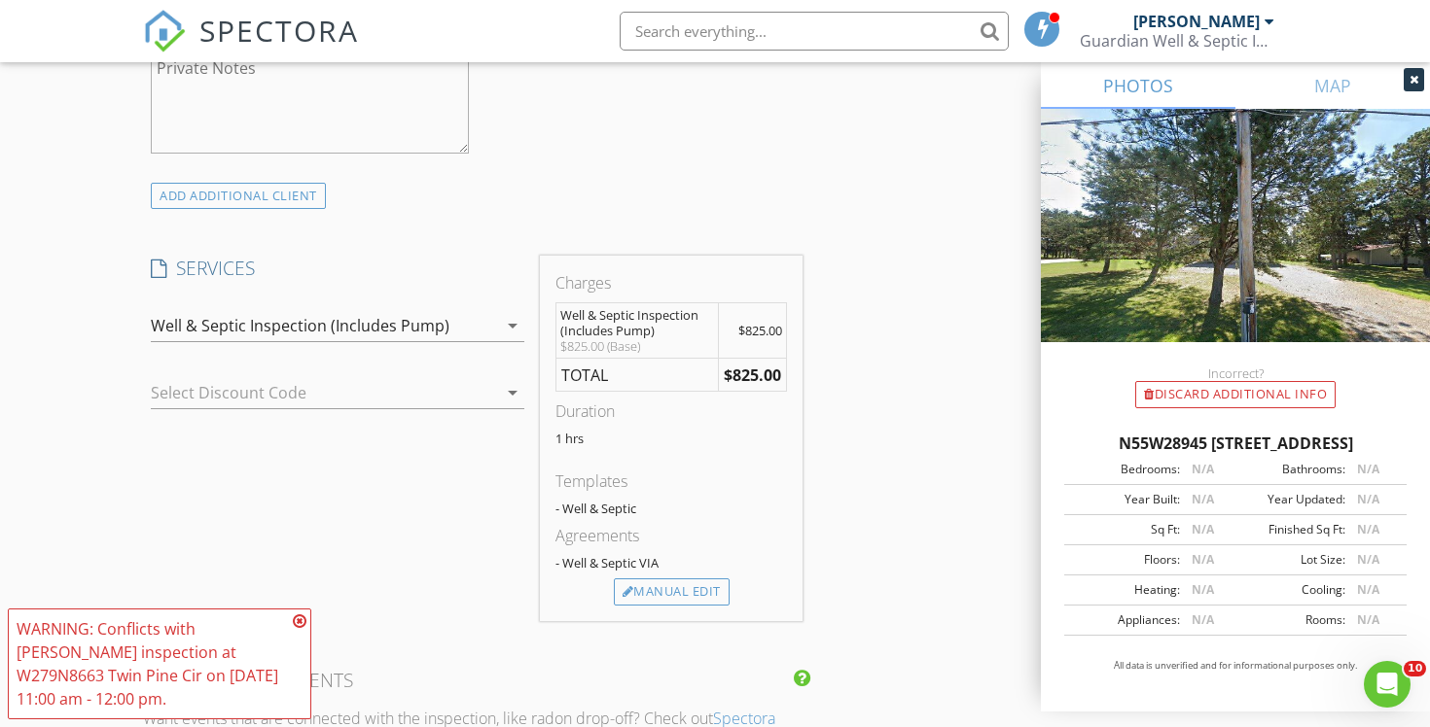
click at [298, 620] on icon at bounding box center [300, 622] width 14 height 16
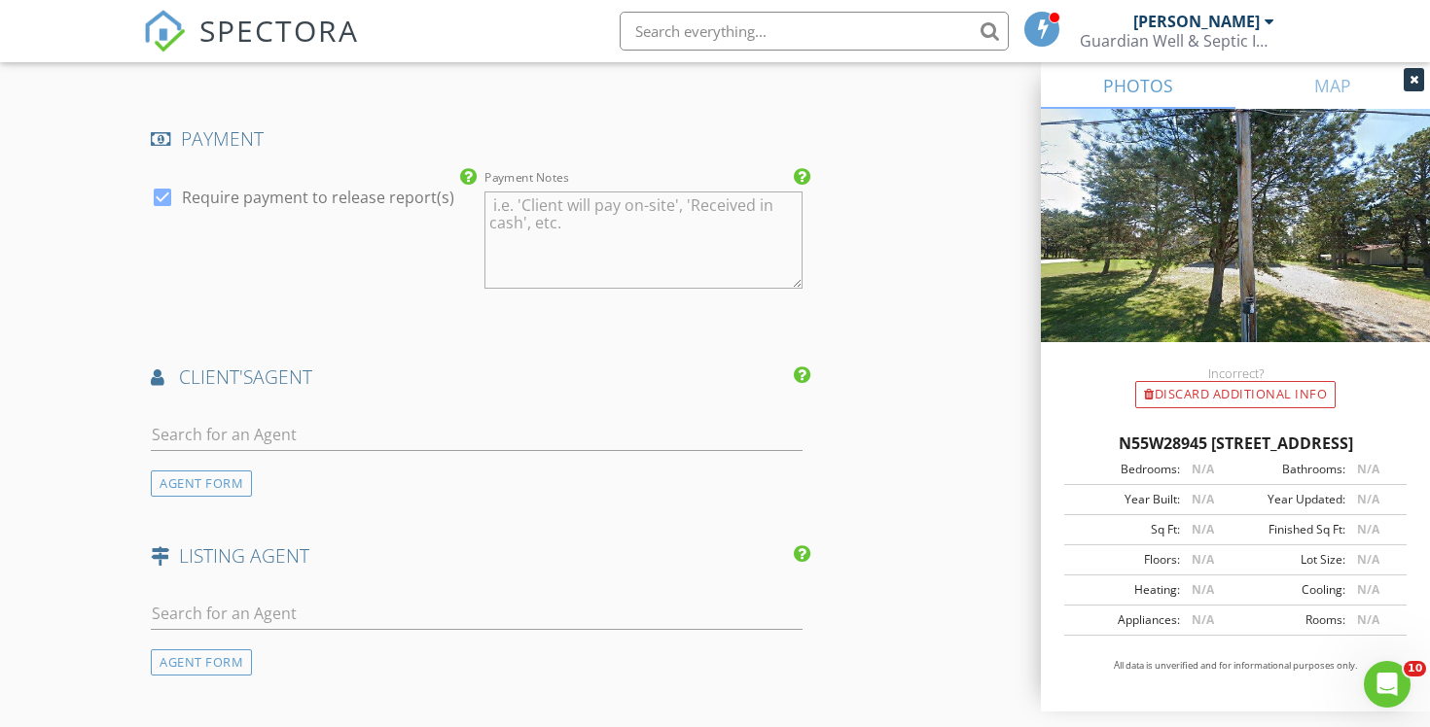
scroll to position [2131, 0]
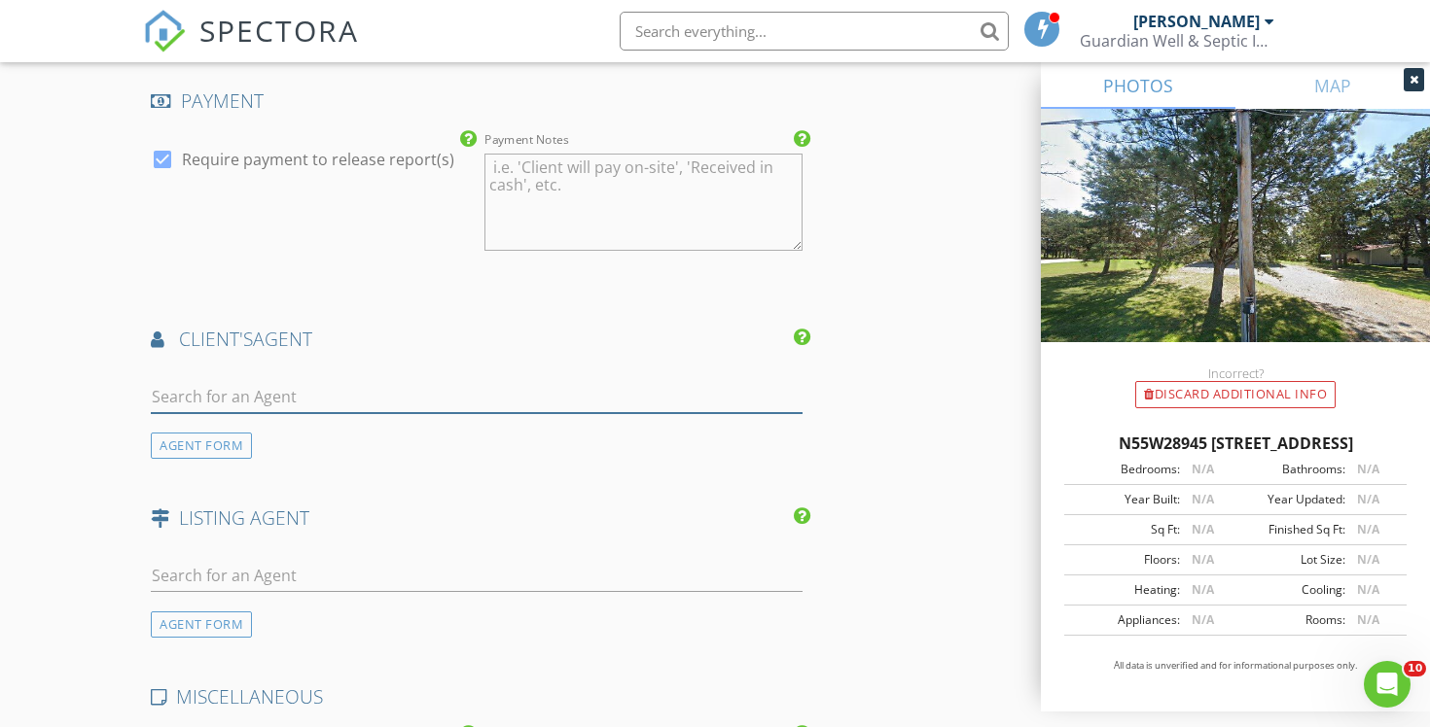
click at [325, 401] on input "text" at bounding box center [477, 397] width 652 height 32
type input "[PERSON_NAME]"
click at [294, 433] on div "No results found. Click to add a new Agent" at bounding box center [305, 439] width 293 height 23
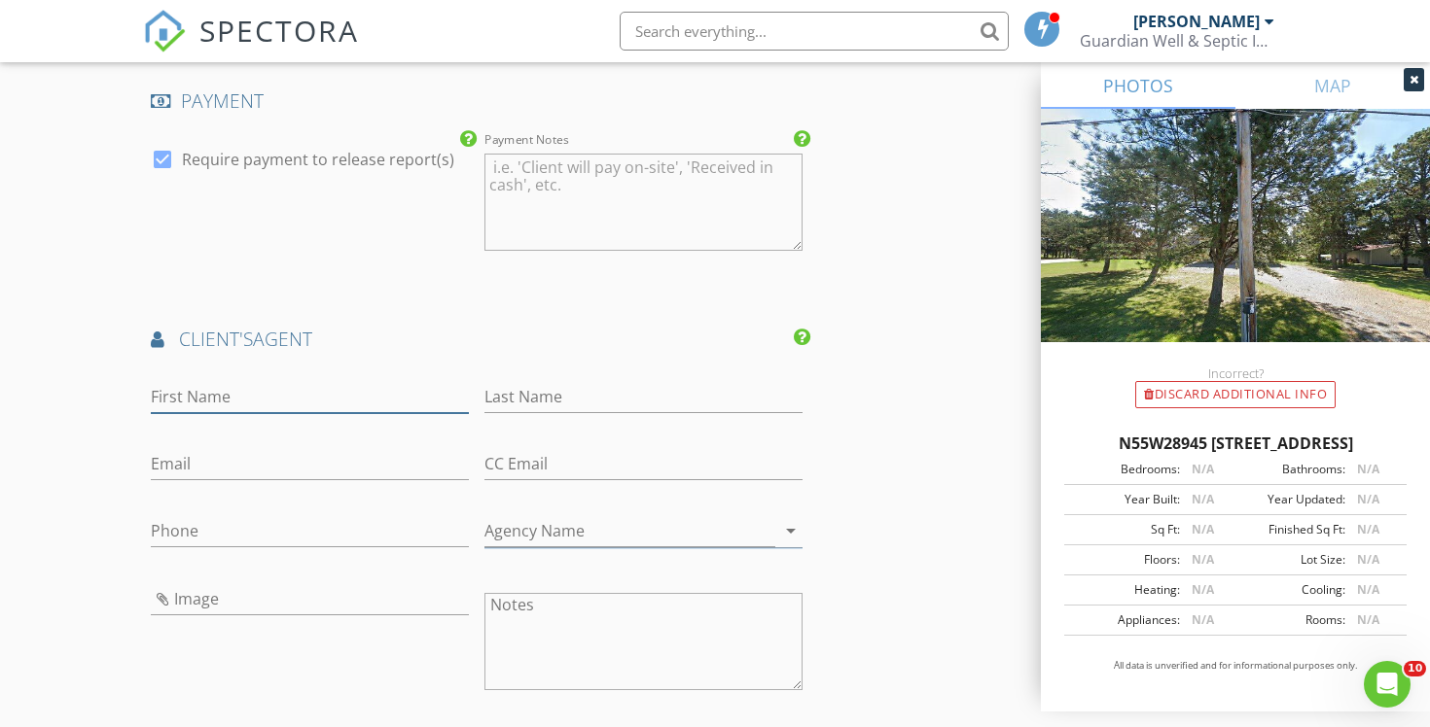
click at [266, 403] on input "First Name" at bounding box center [310, 397] width 318 height 32
type input "[PERSON_NAME]"
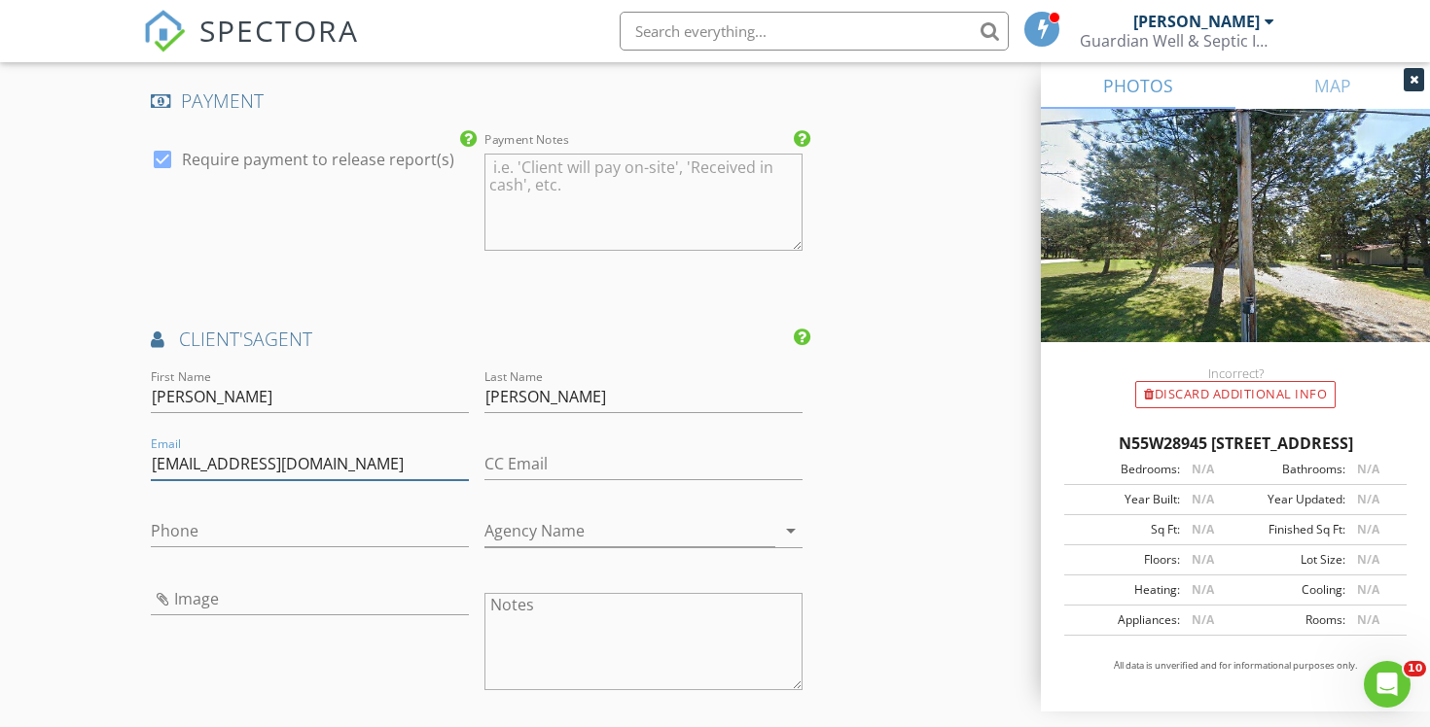
type input "ltobolt@firstweber.com"
type input "414-881-0738"
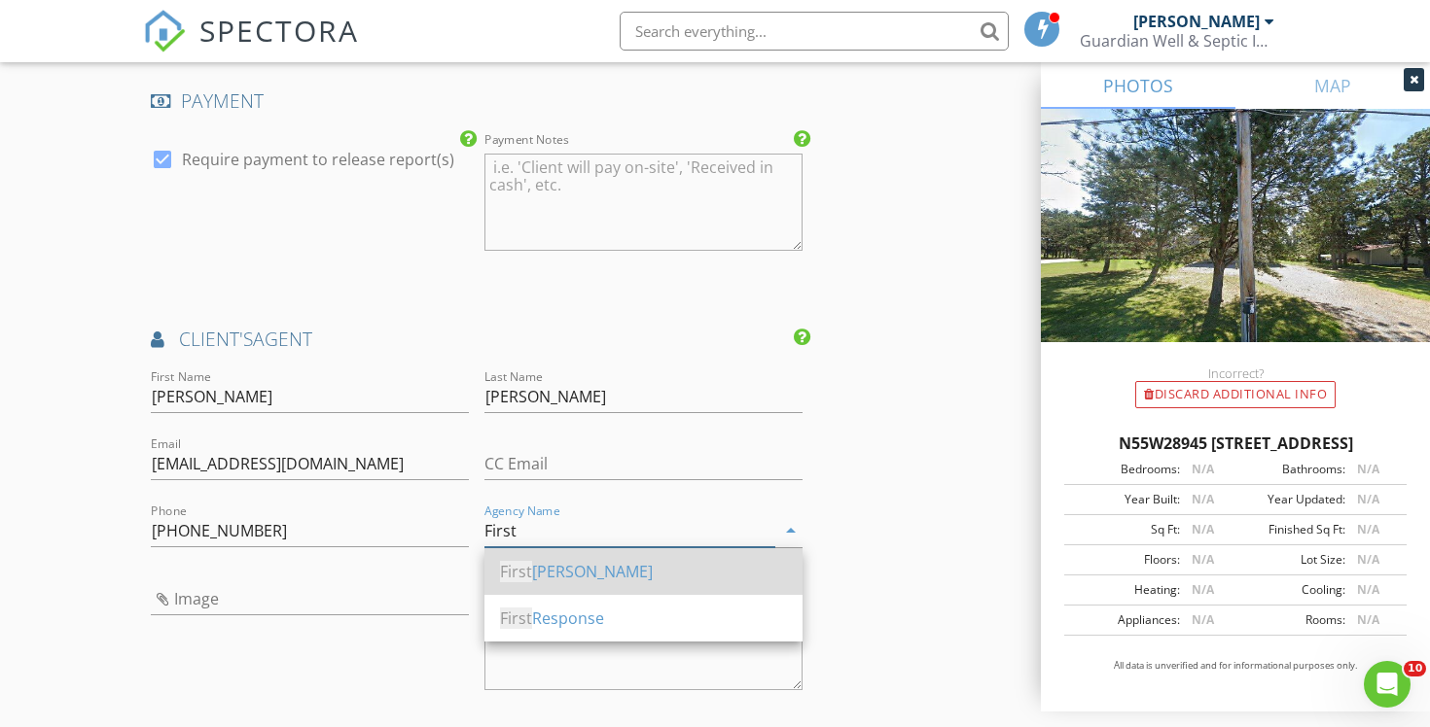
click at [571, 567] on div "First Weber" at bounding box center [643, 571] width 287 height 23
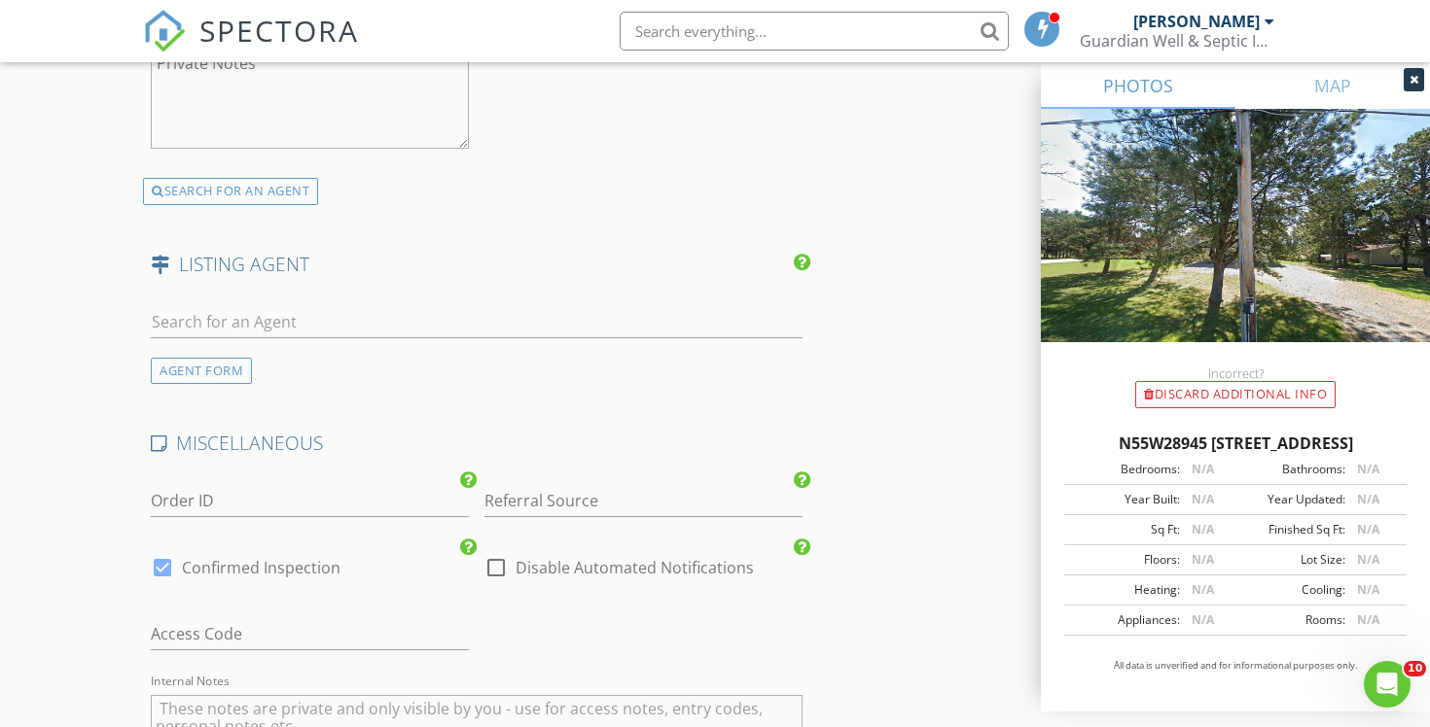
scroll to position [2828, 0]
type input "First Weber"
click at [564, 506] on input "Referral Source" at bounding box center [643, 497] width 318 height 32
click at [567, 531] on div "Schulteis" at bounding box center [643, 535] width 316 height 39
type input "Schulteis"
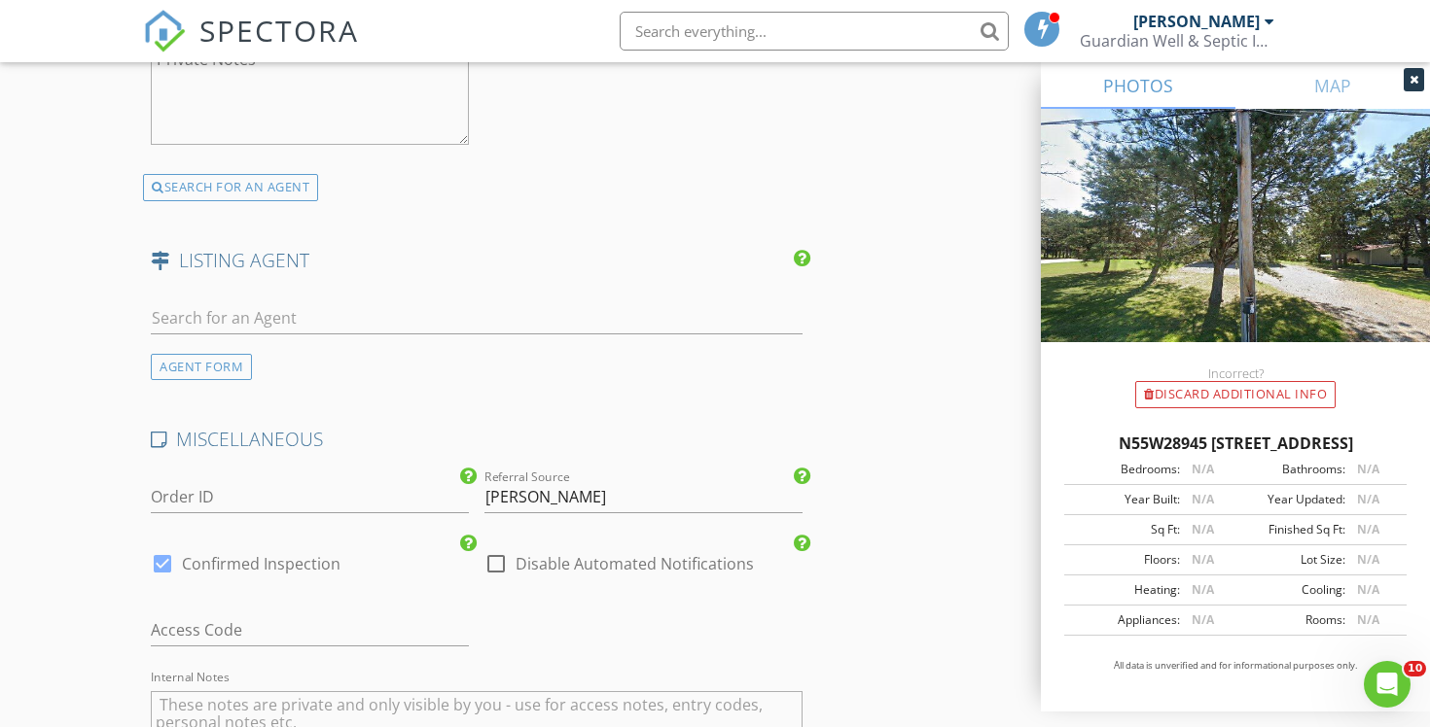
click at [547, 568] on label "Disable Automated Notifications" at bounding box center [634, 563] width 238 height 19
checkbox input "true"
click at [359, 641] on input "text" at bounding box center [310, 631] width 318 height 32
type input "Seller will attend"
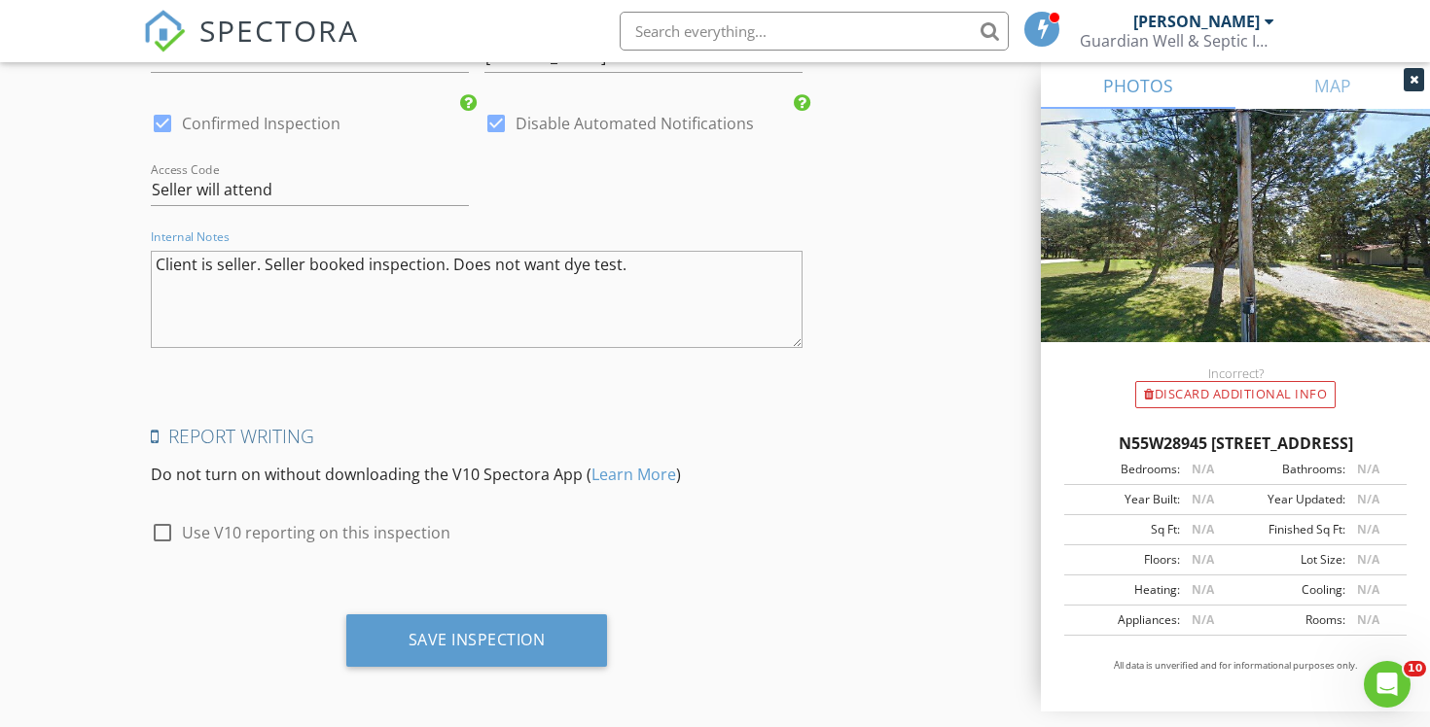
scroll to position [3269, 0]
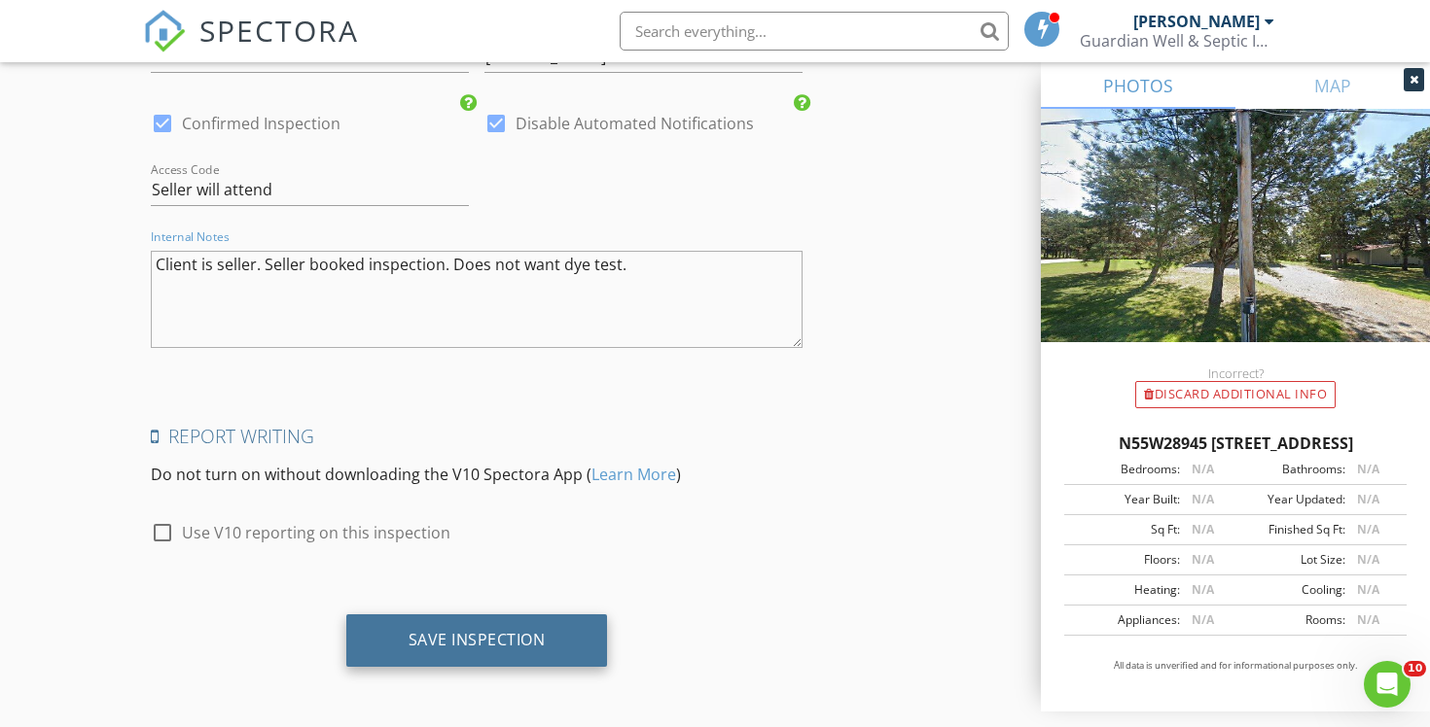
type textarea "Client is seller. Seller booked inspection. Does not want dye test."
click at [521, 644] on div "Save Inspection" at bounding box center [476, 639] width 137 height 19
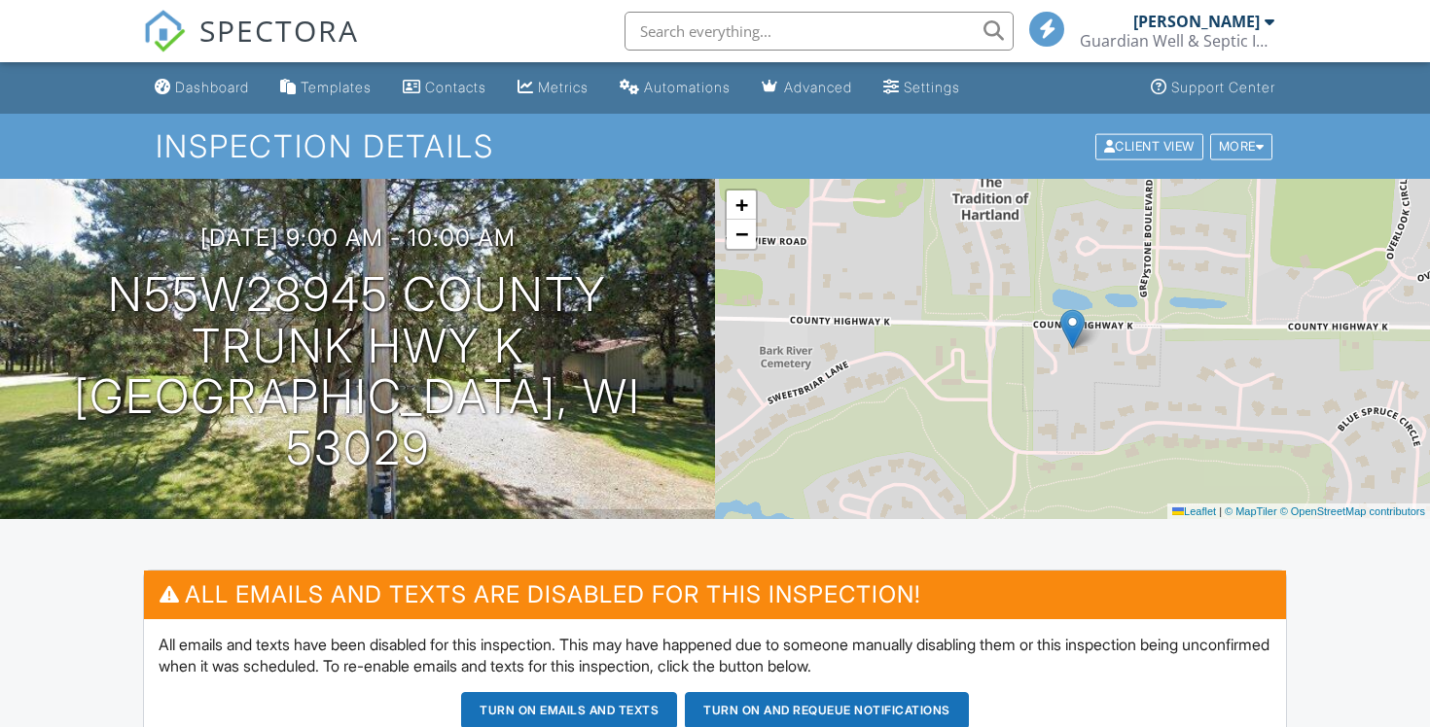
scroll to position [992, 0]
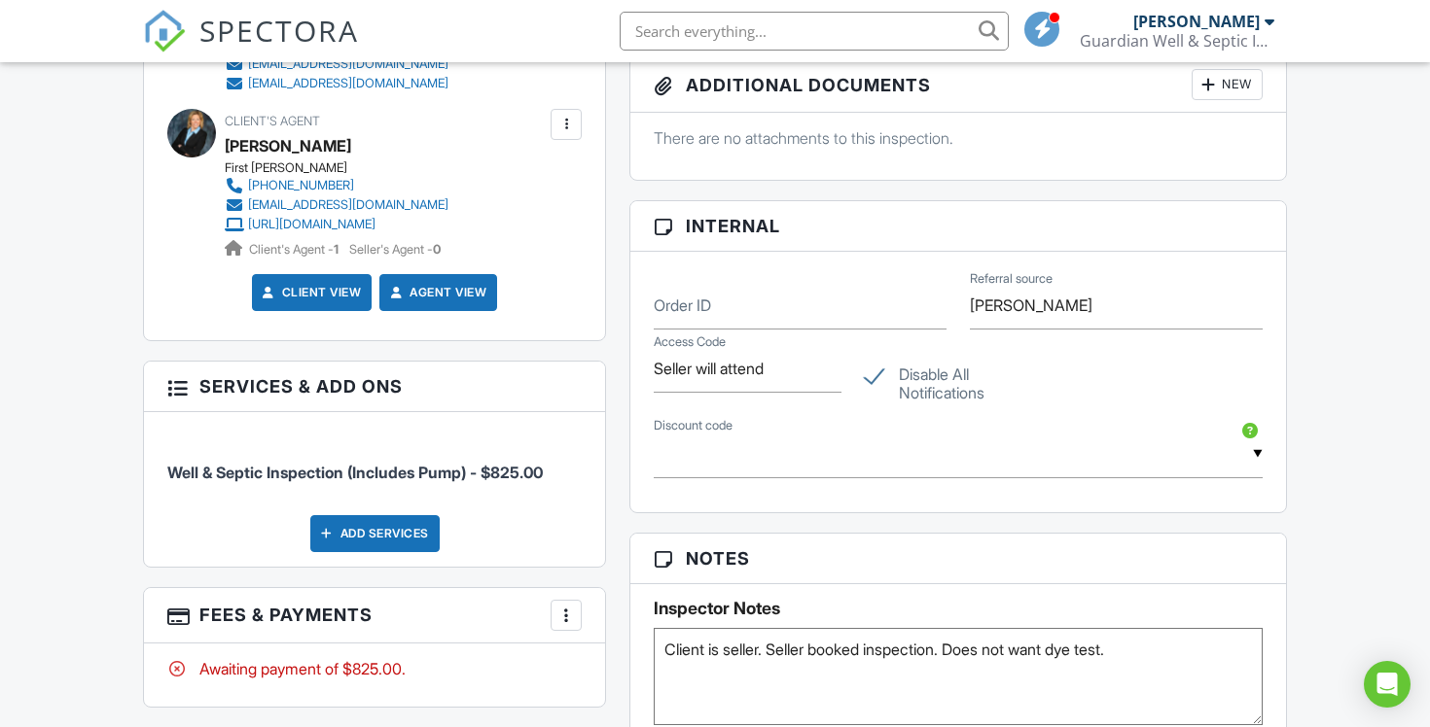
click at [887, 373] on label "Disable All Notifications" at bounding box center [959, 378] width 188 height 24
checkbox input "false"
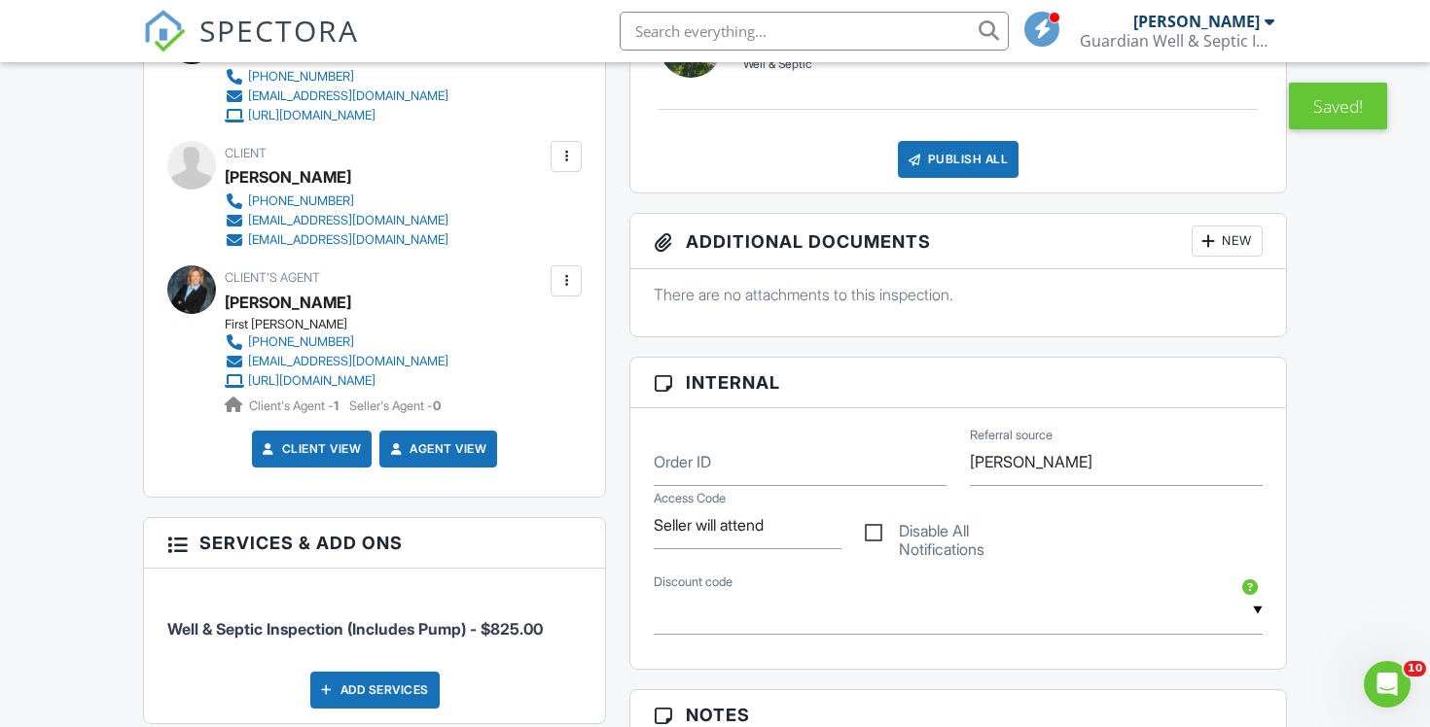
scroll to position [622, 0]
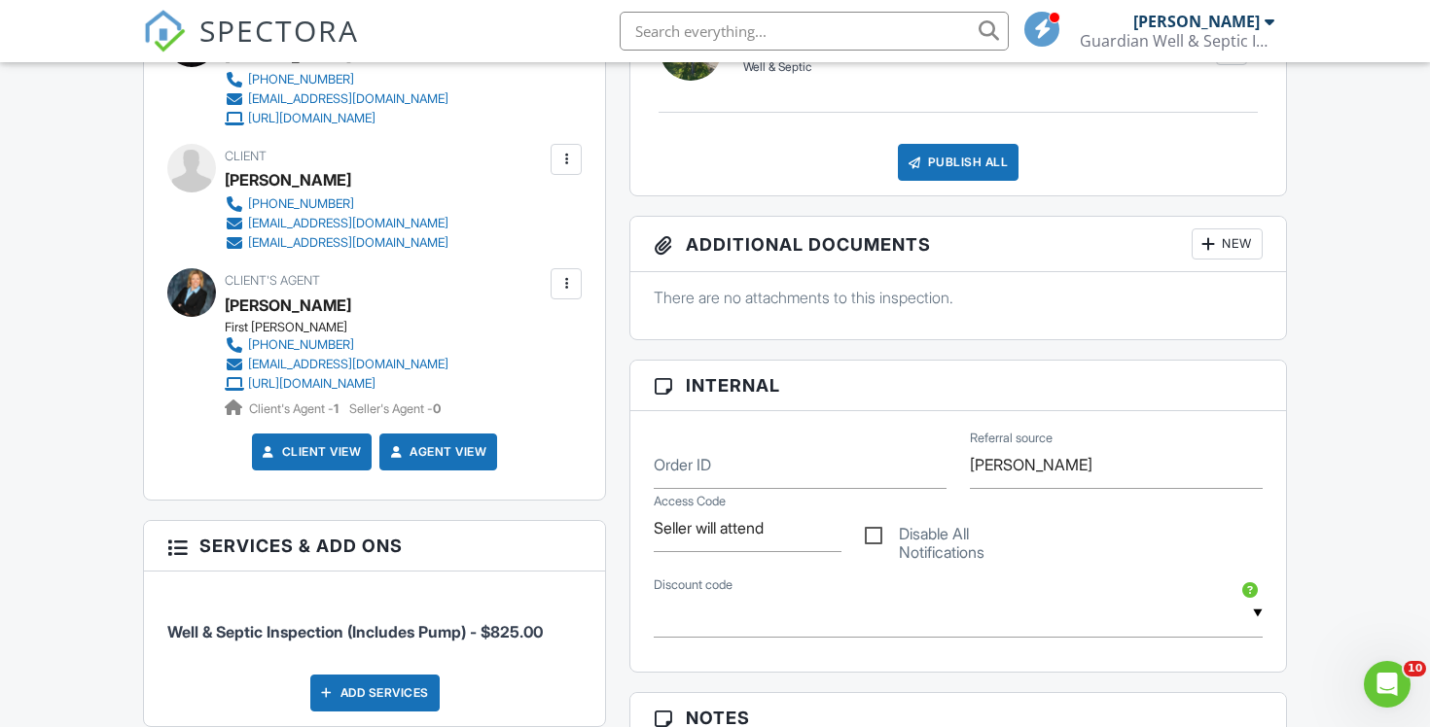
click at [569, 166] on div at bounding box center [565, 159] width 19 height 19
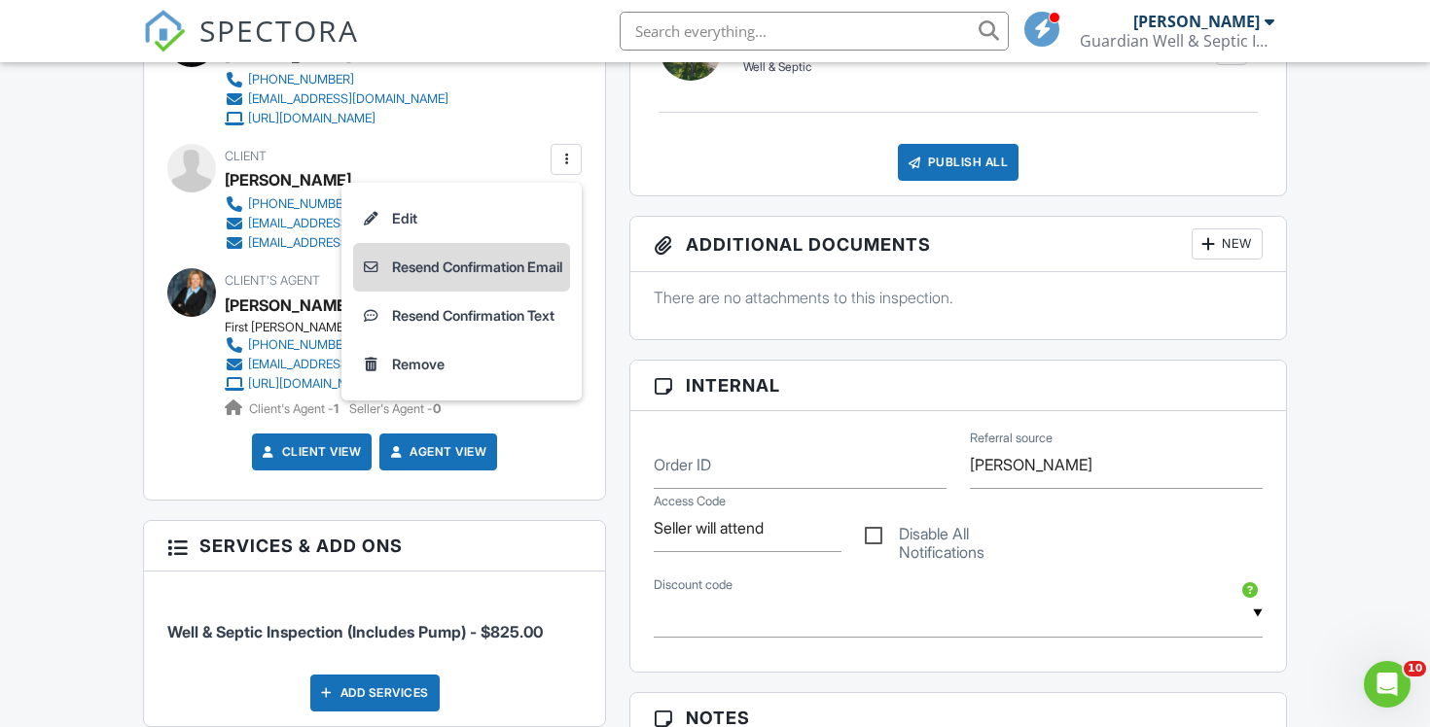
click at [527, 282] on li "Resend Confirmation Email" at bounding box center [461, 267] width 217 height 49
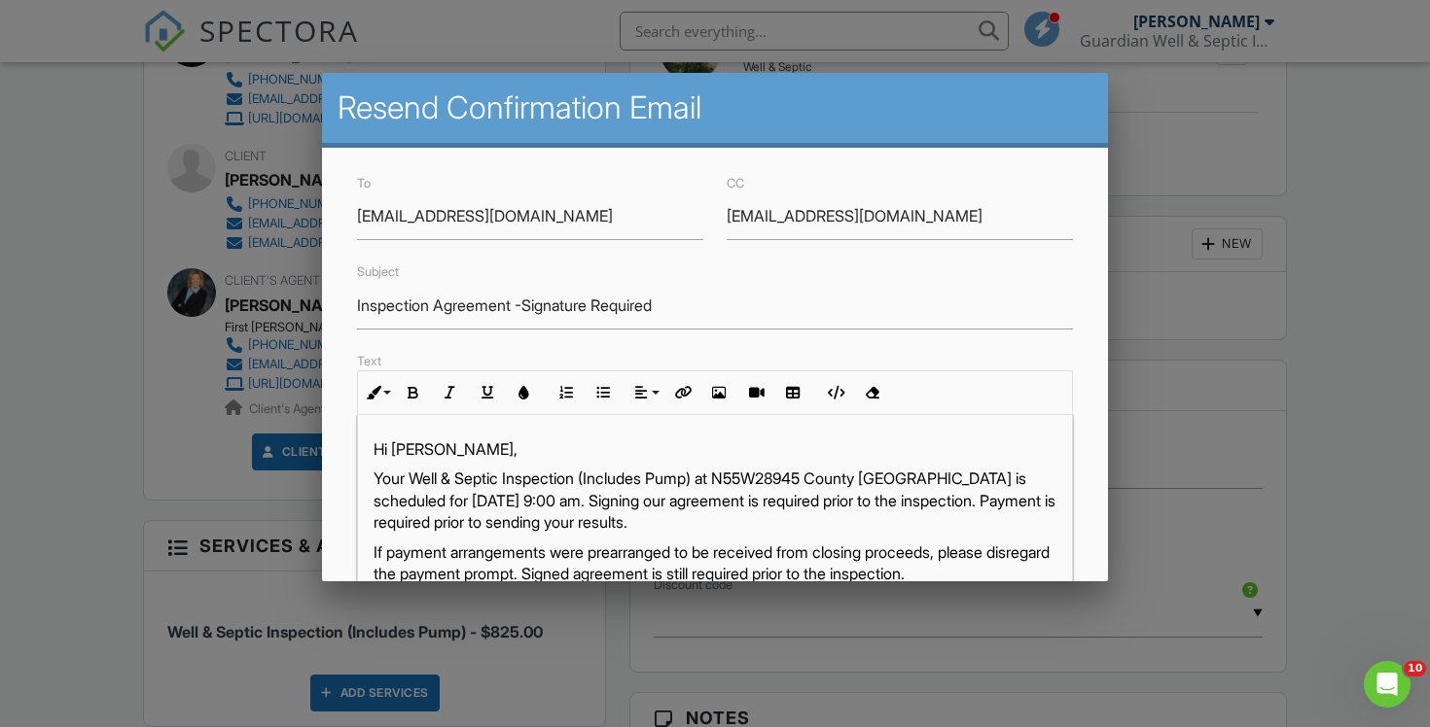
click at [682, 507] on p "Your Well & Septic Inspection (Includes Pump) at N55W28945 County Trunk Hwy K, …" at bounding box center [715, 500] width 684 height 65
click at [708, 524] on p "Your Well & Septic Inspection (Includes Pump) at N55W28945 County Trunk Hwy K, …" at bounding box center [715, 500] width 684 height 65
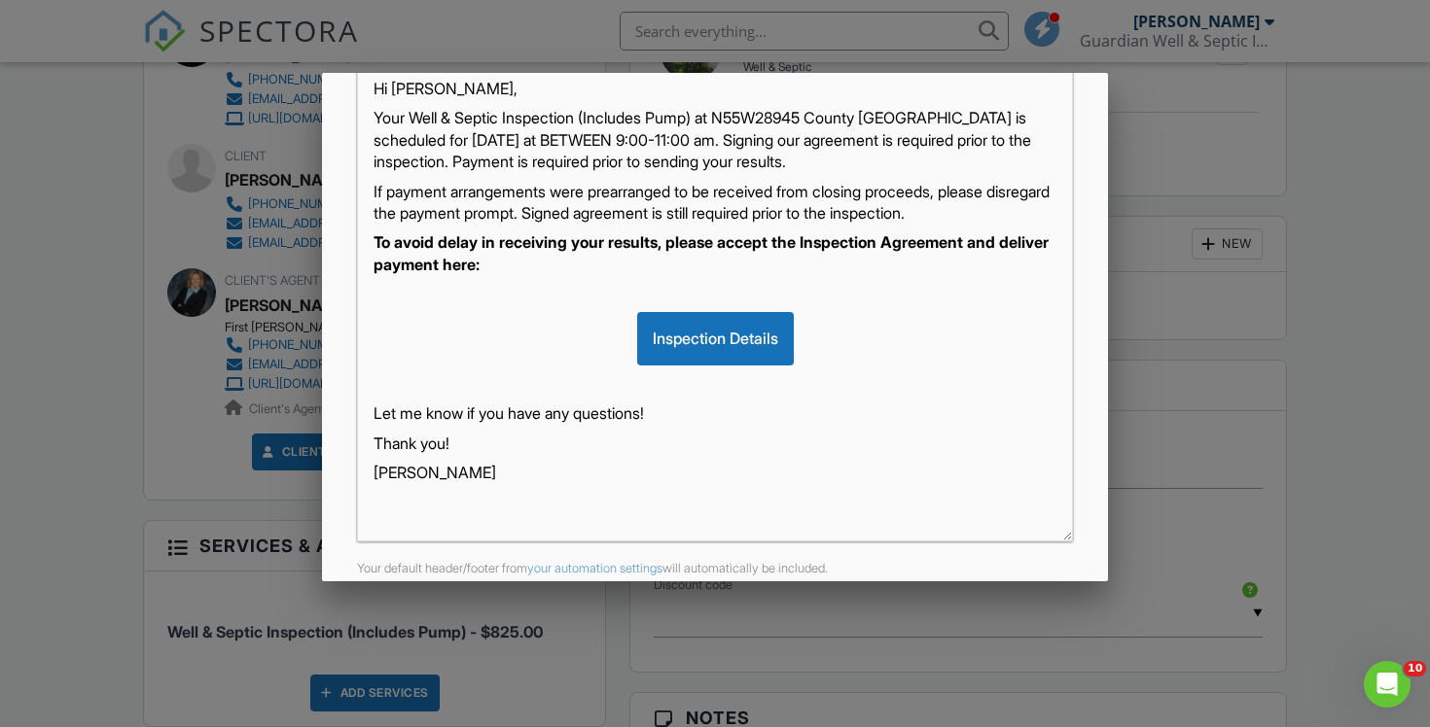
scroll to position [446, 0]
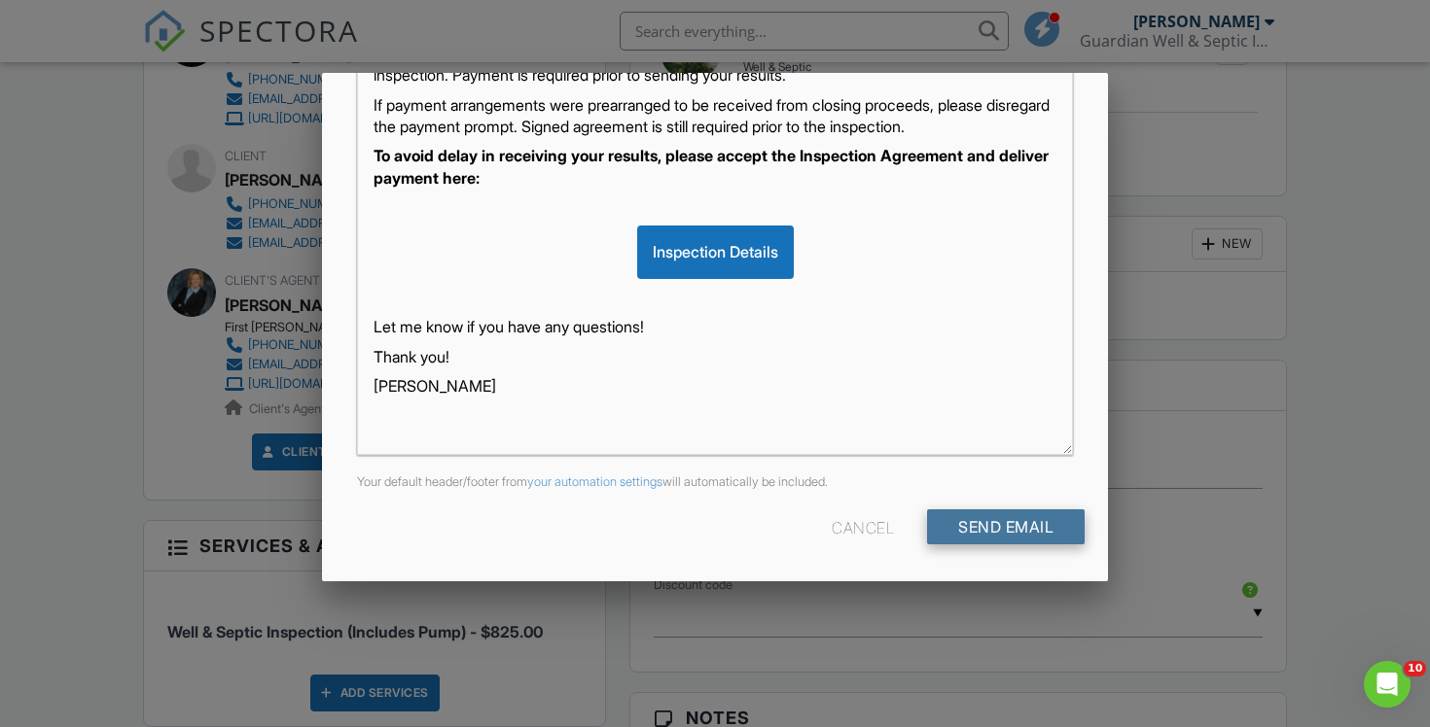
click at [1003, 535] on input "Send Email" at bounding box center [1006, 527] width 158 height 35
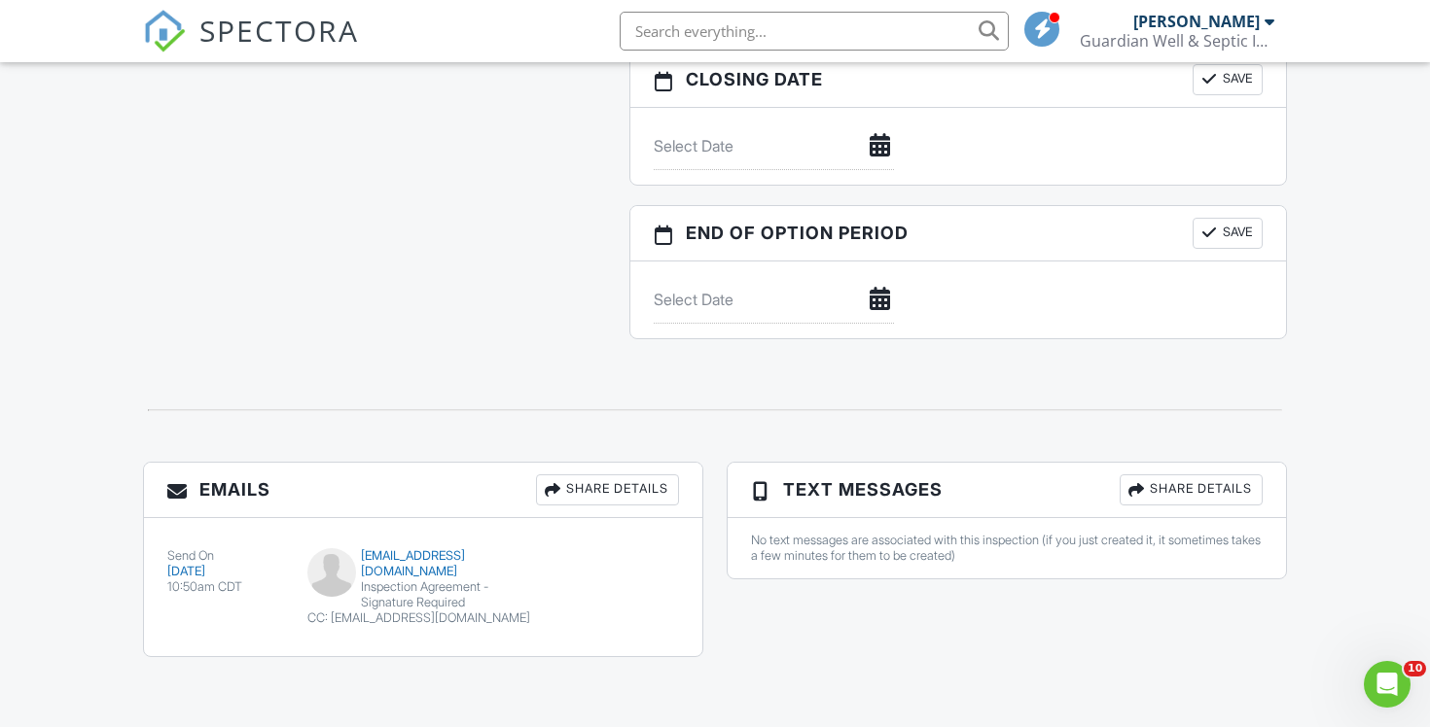
click at [274, 33] on span "SPECTORA" at bounding box center [278, 30] width 159 height 41
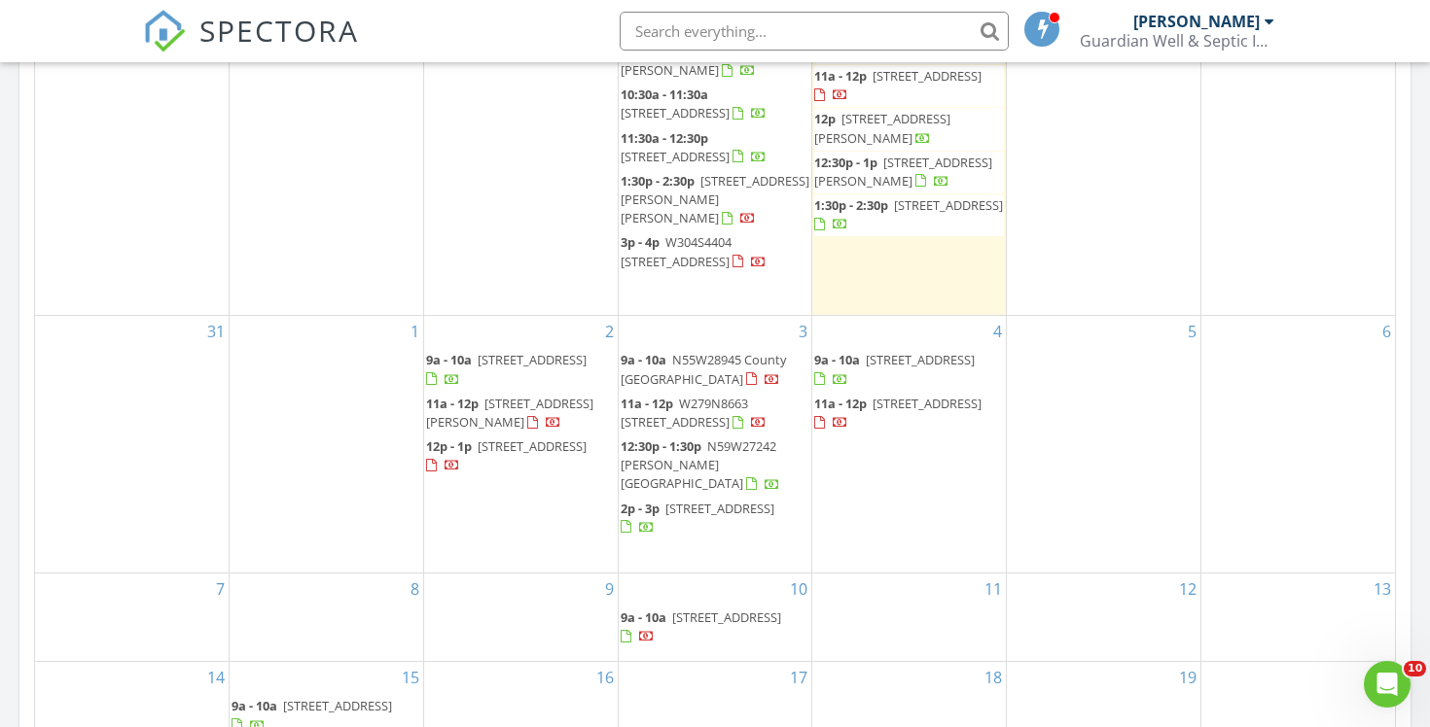
scroll to position [1056, 0]
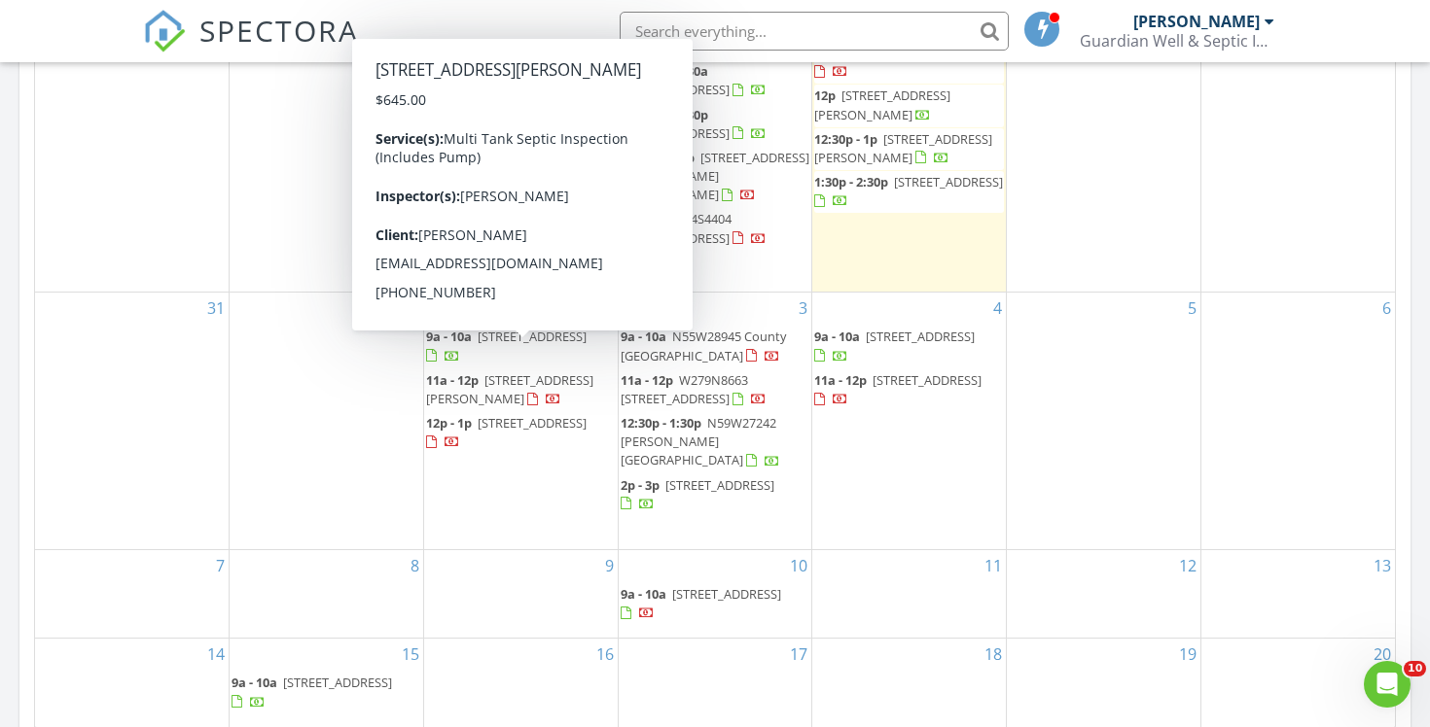
click at [468, 372] on span "3845 S 27th St, Raymond 53126" at bounding box center [509, 390] width 167 height 36
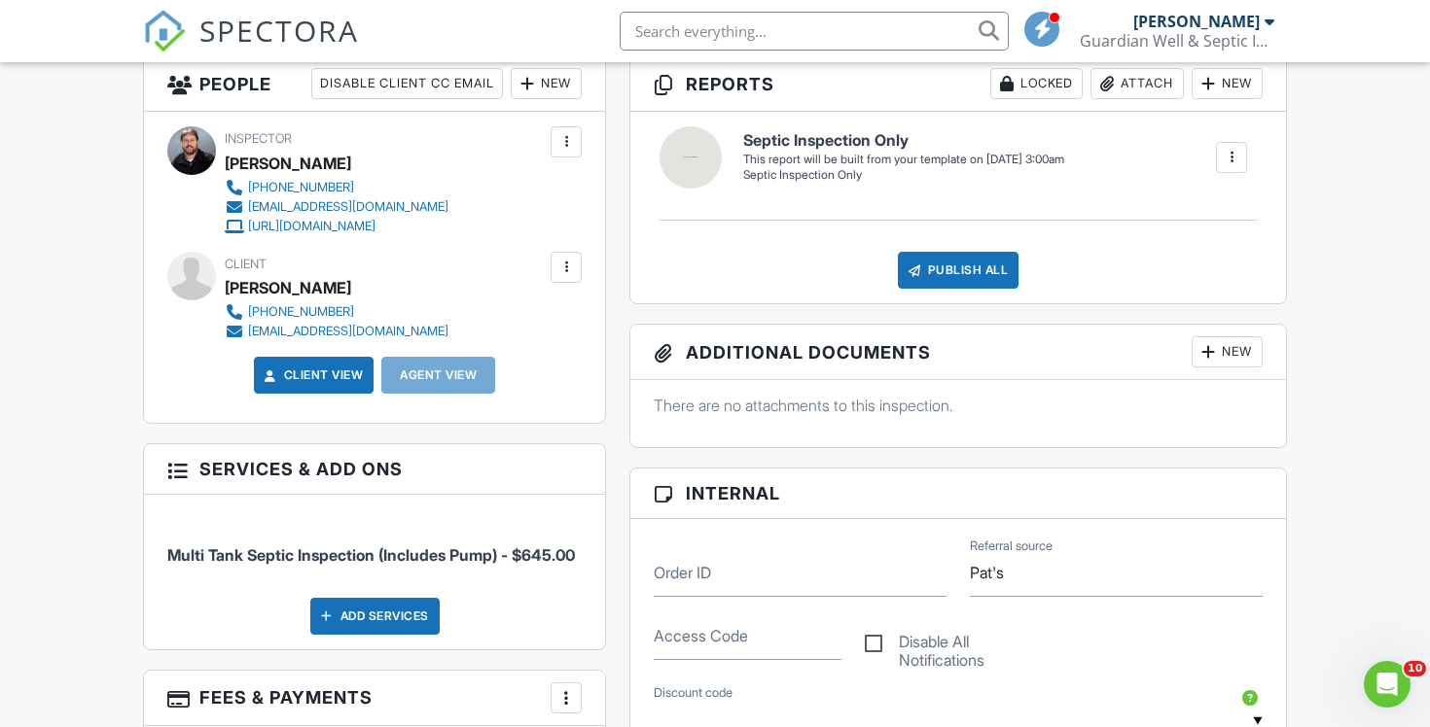
scroll to position [511, 0]
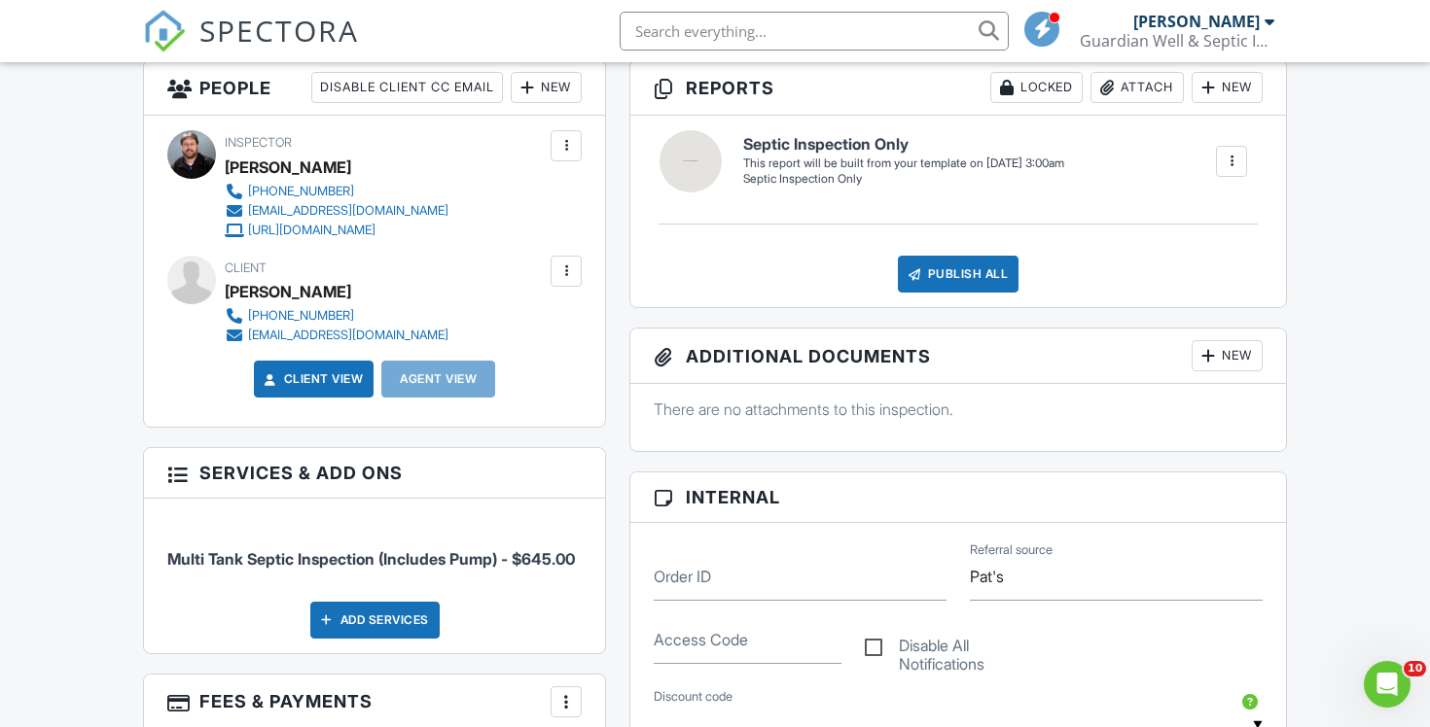
click at [570, 280] on div at bounding box center [565, 271] width 19 height 19
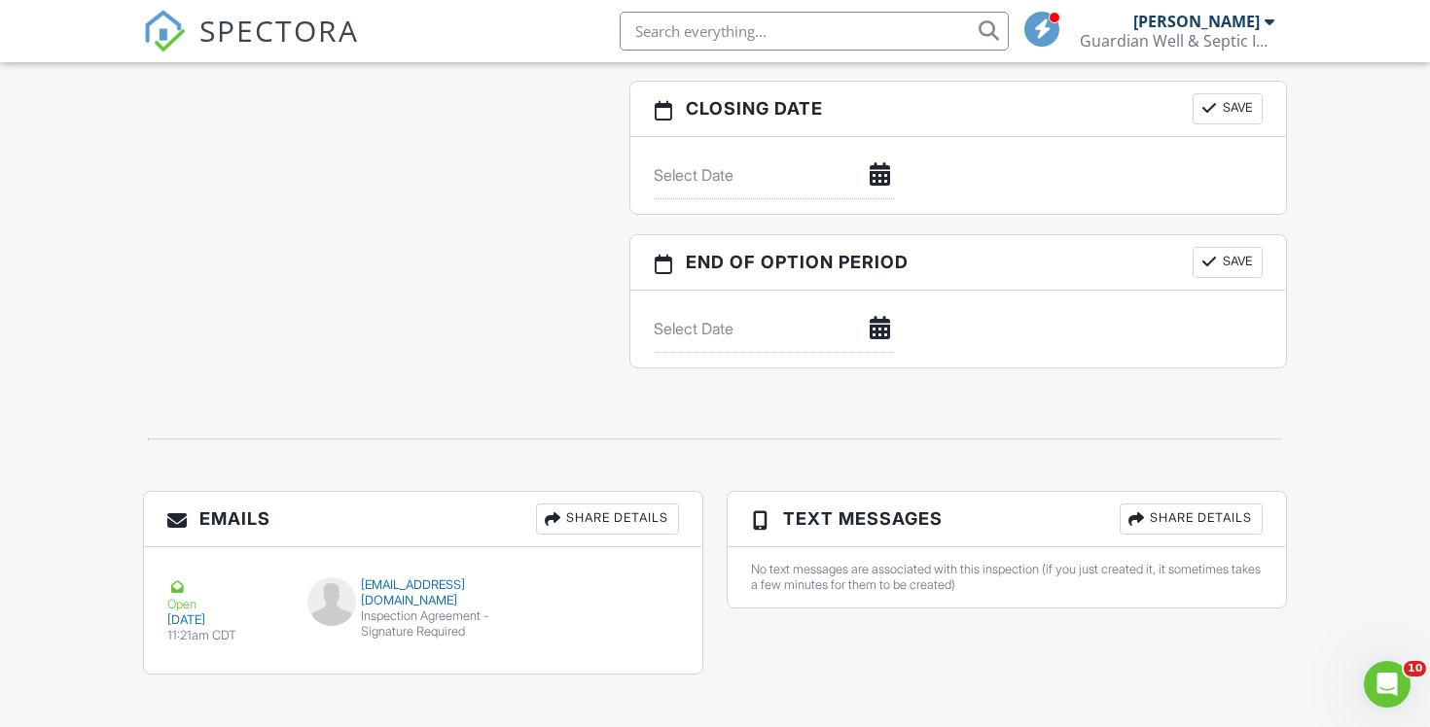
scroll to position [1807, 0]
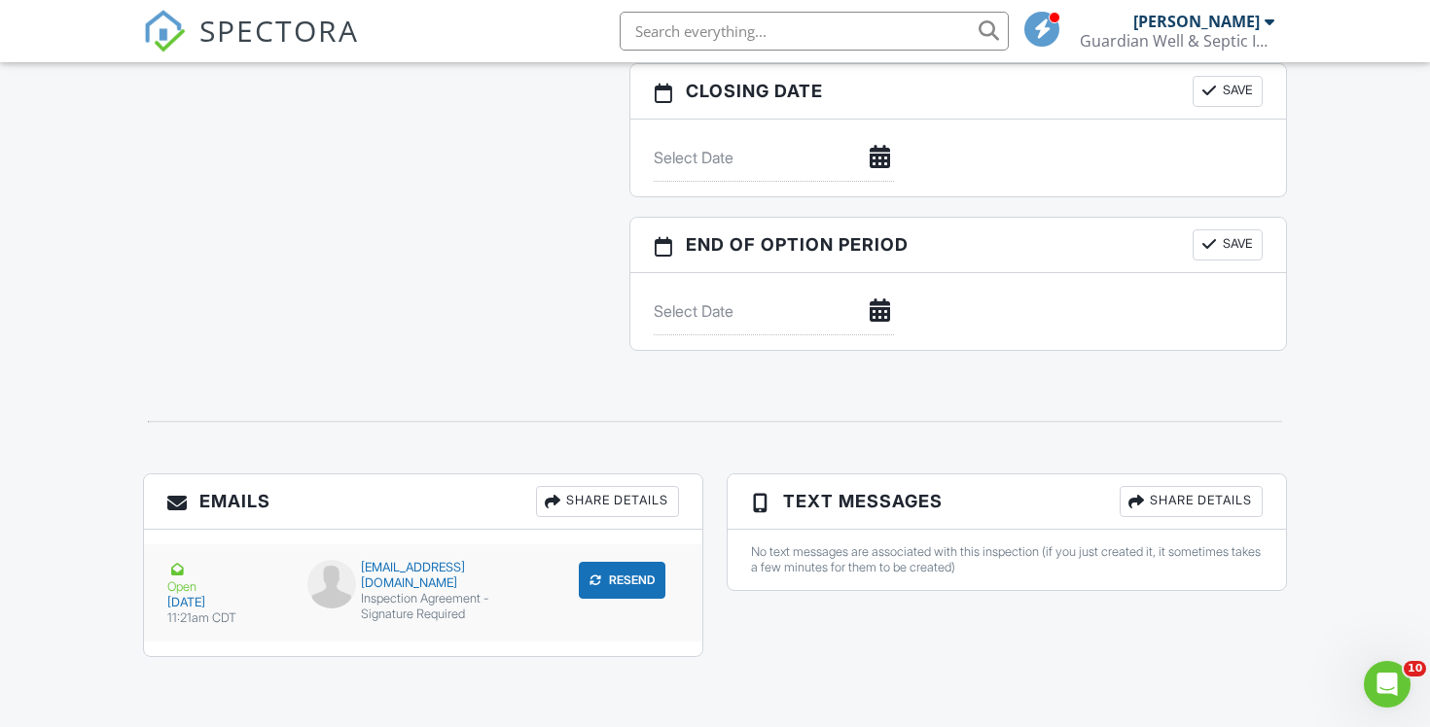
click at [619, 586] on button "Resend" at bounding box center [622, 580] width 87 height 37
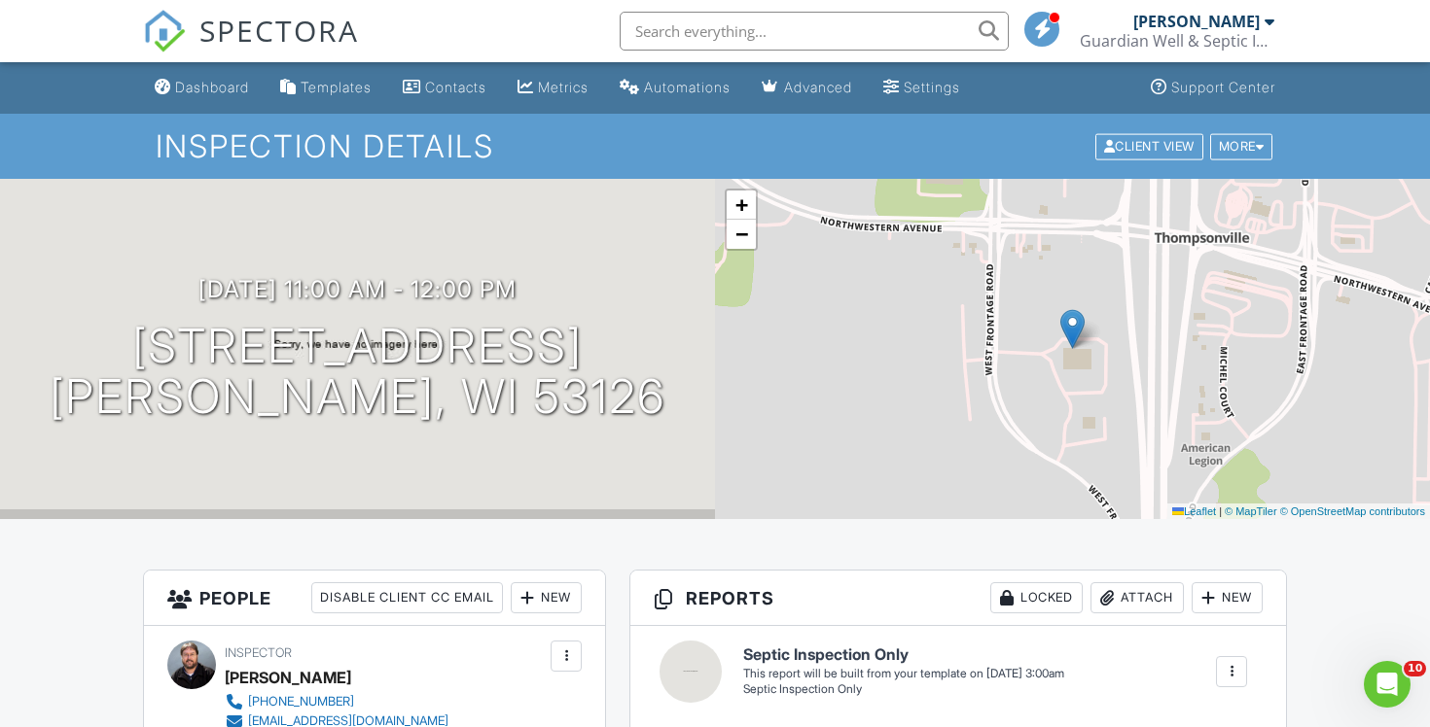
click at [289, 35] on span "SPECTORA" at bounding box center [278, 30] width 159 height 41
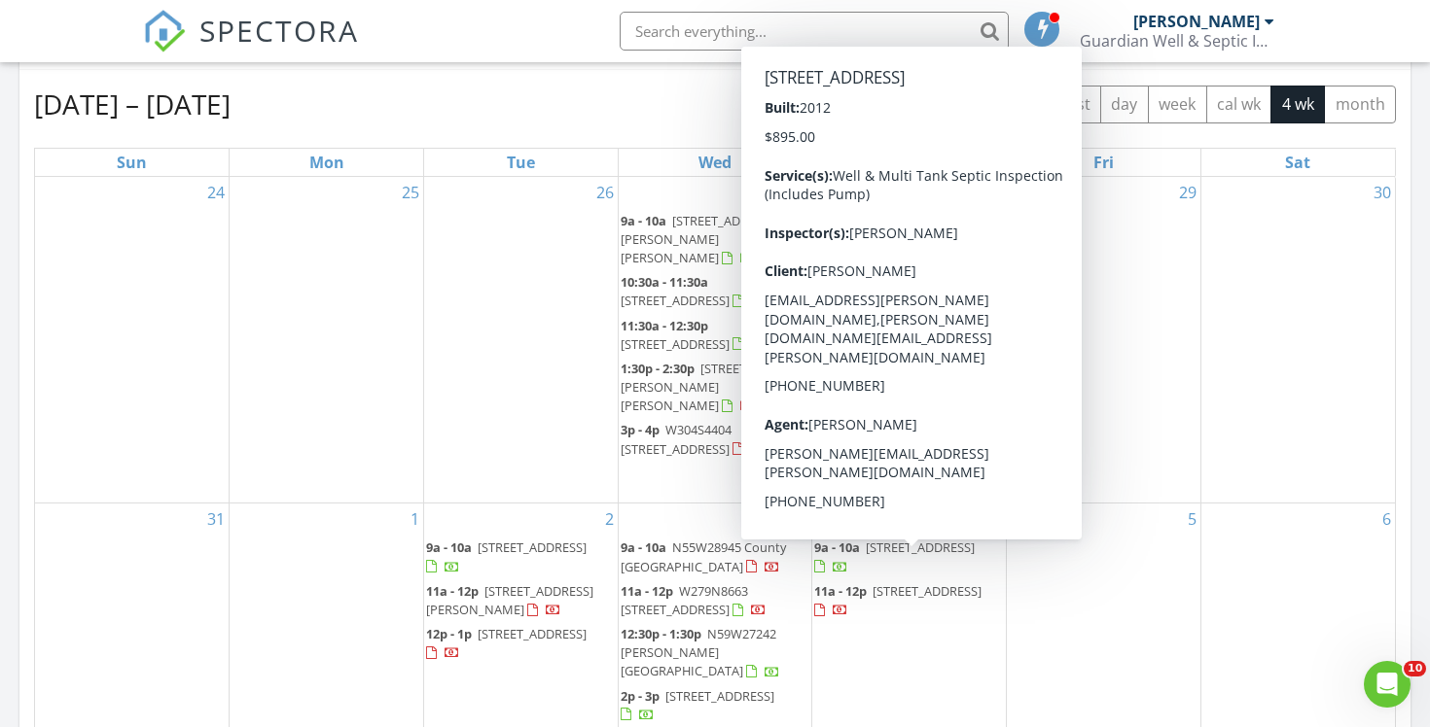
scroll to position [834, 0]
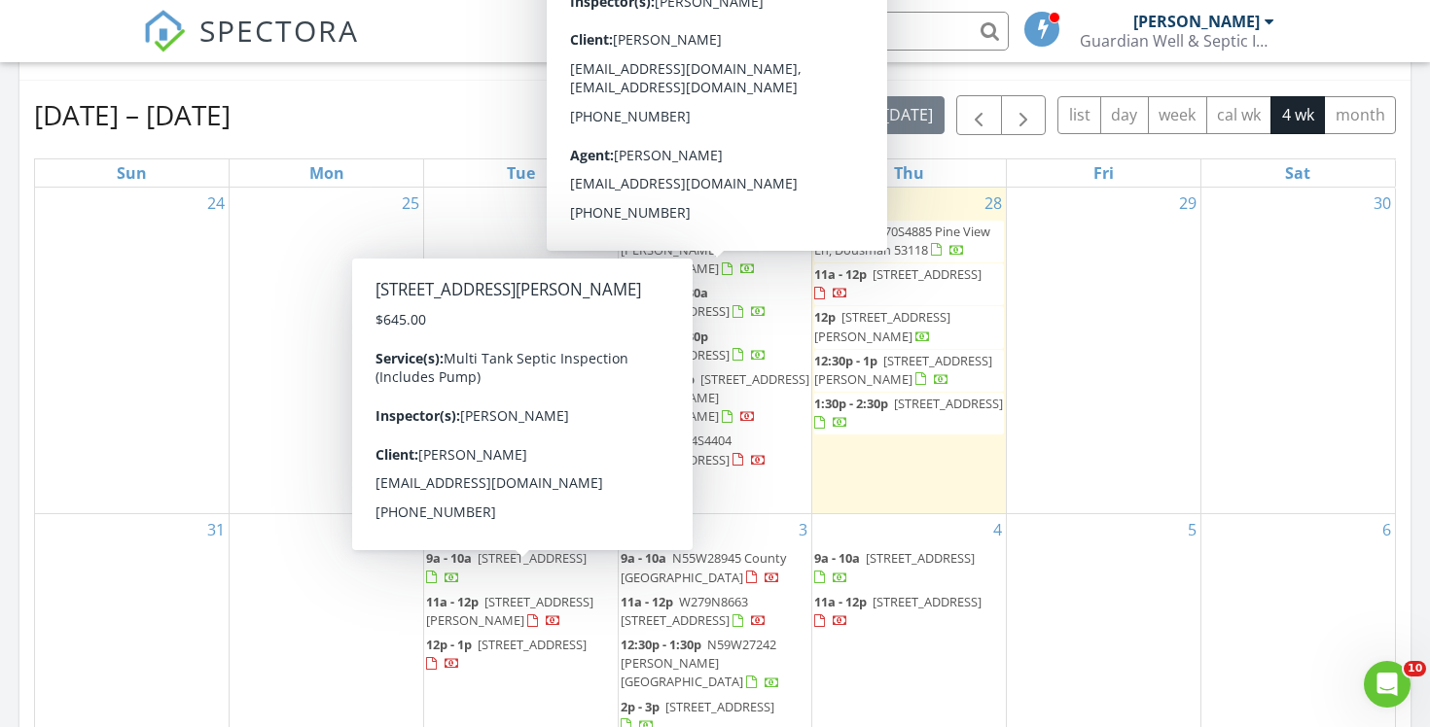
click at [374, 133] on div "[DATE] – [DATE] [DATE] list day week cal wk 4 wk month" at bounding box center [715, 115] width 1362 height 40
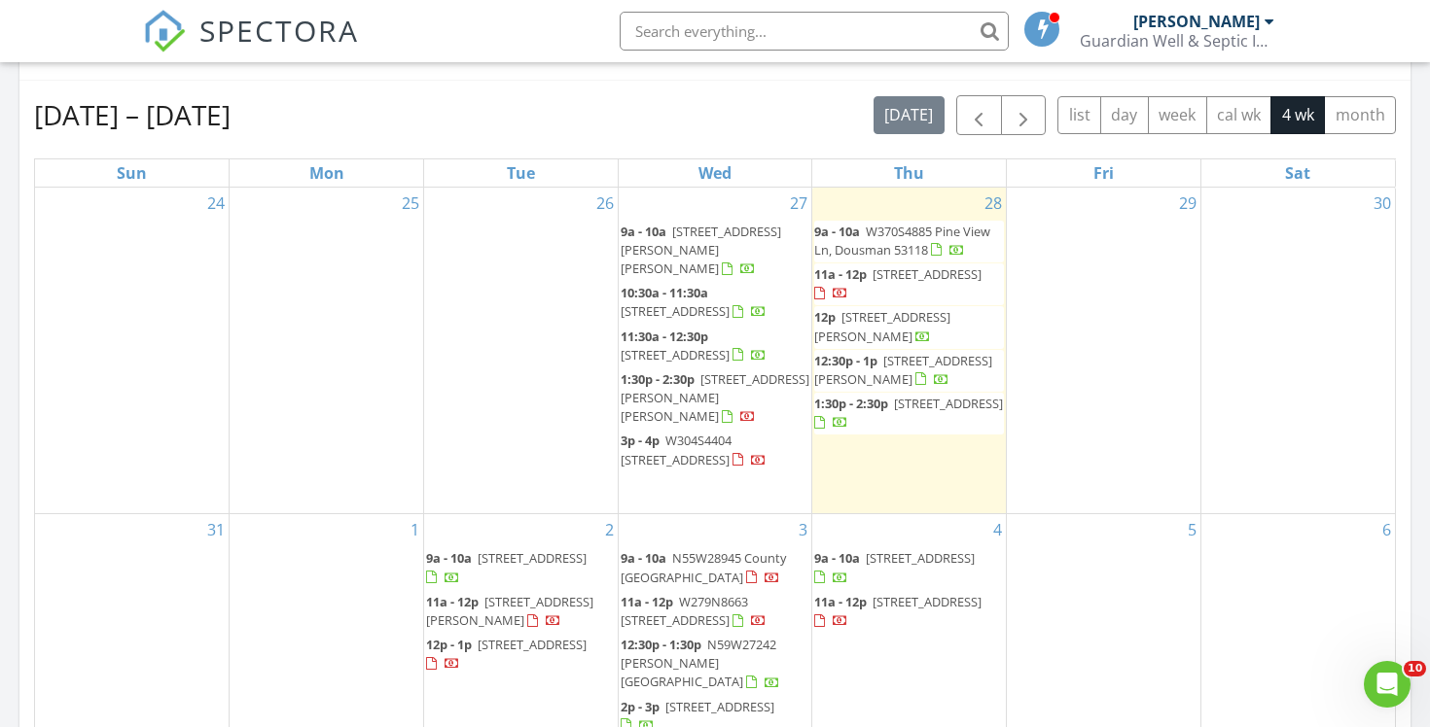
click at [501, 551] on span "W4469 S Lake Shore Dr, Lake Geneva 53147" at bounding box center [532, 558] width 109 height 18
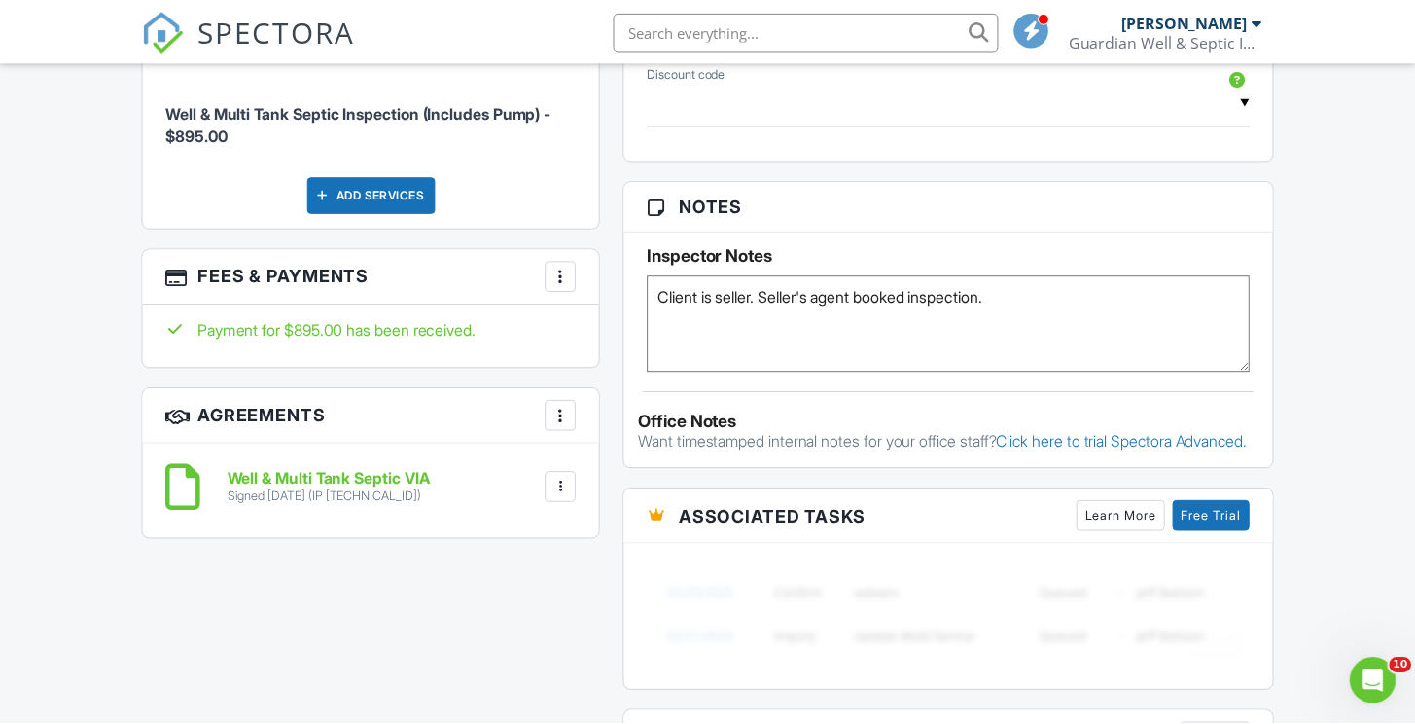
scroll to position [1185, 0]
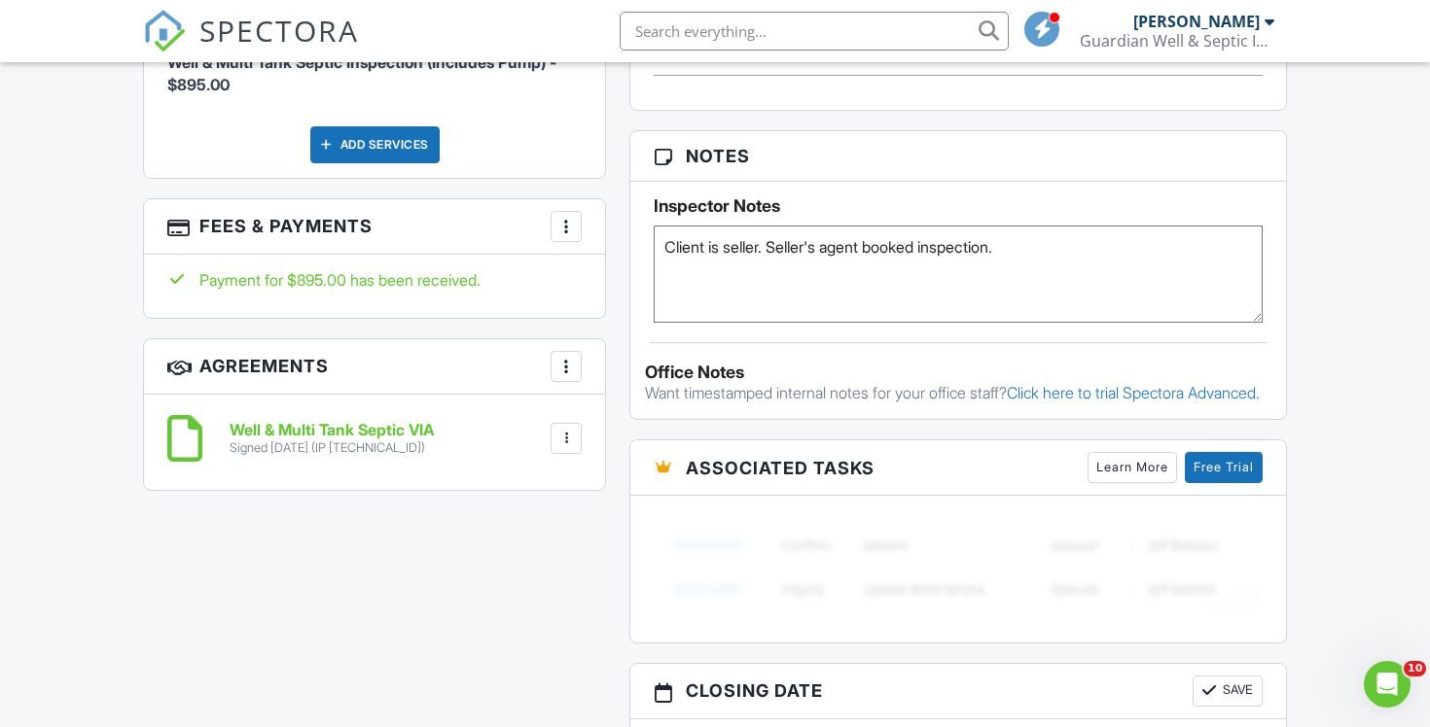
click at [565, 221] on div at bounding box center [565, 226] width 19 height 19
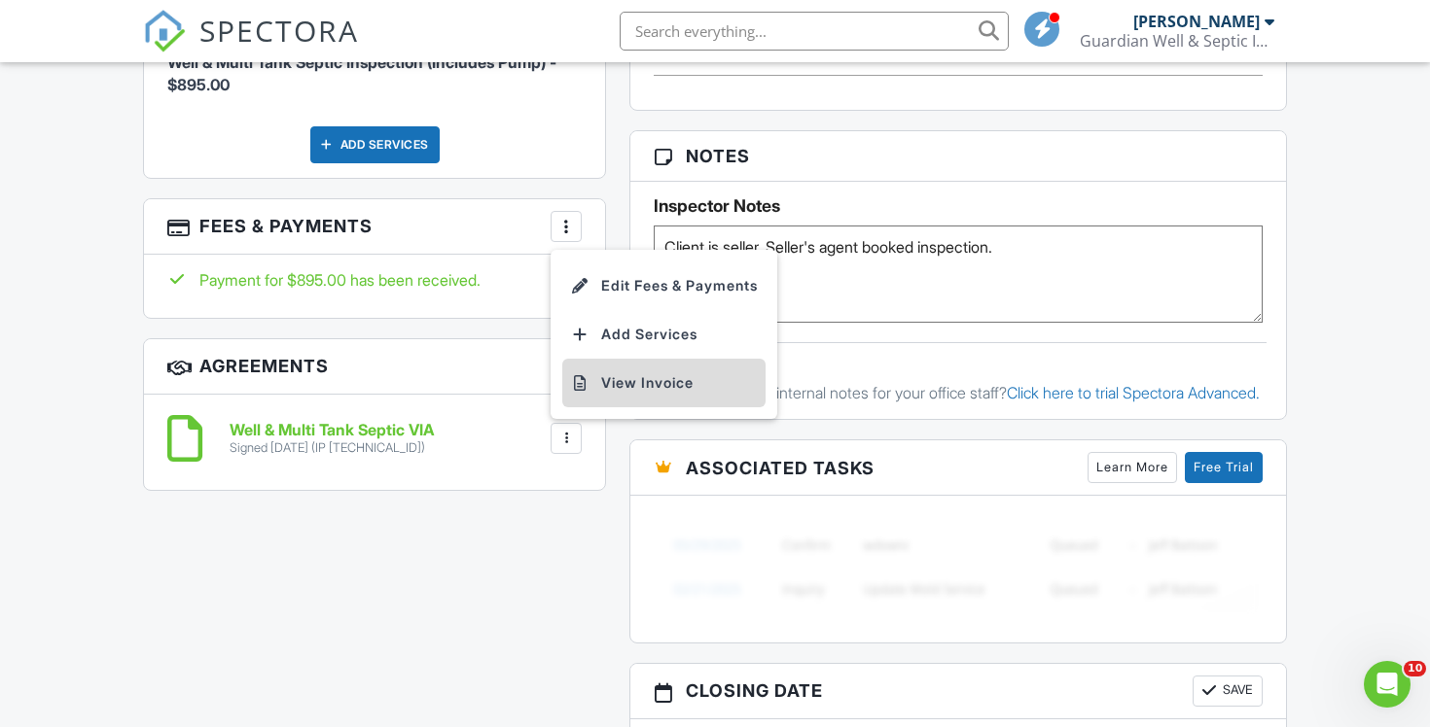
click at [623, 378] on li "View Invoice" at bounding box center [663, 383] width 203 height 49
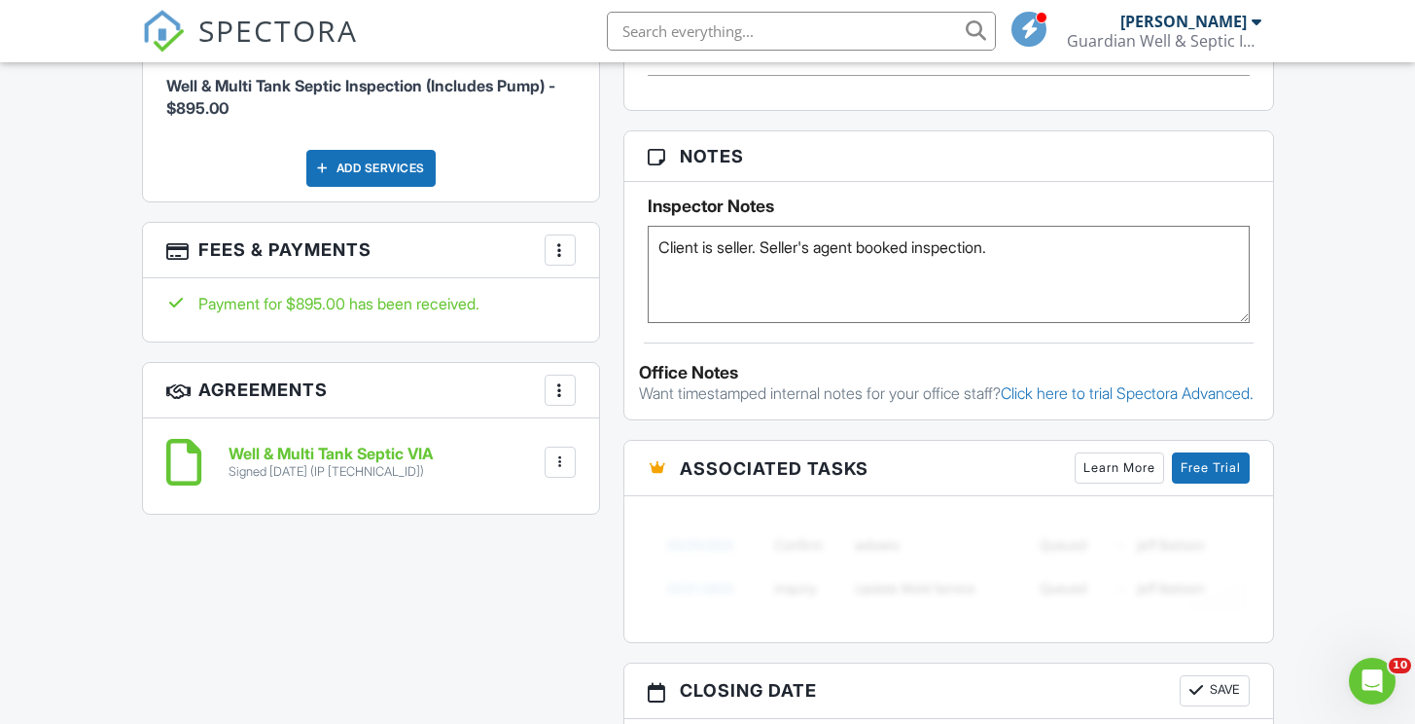
click at [256, 17] on span "SPECTORA" at bounding box center [277, 30] width 159 height 41
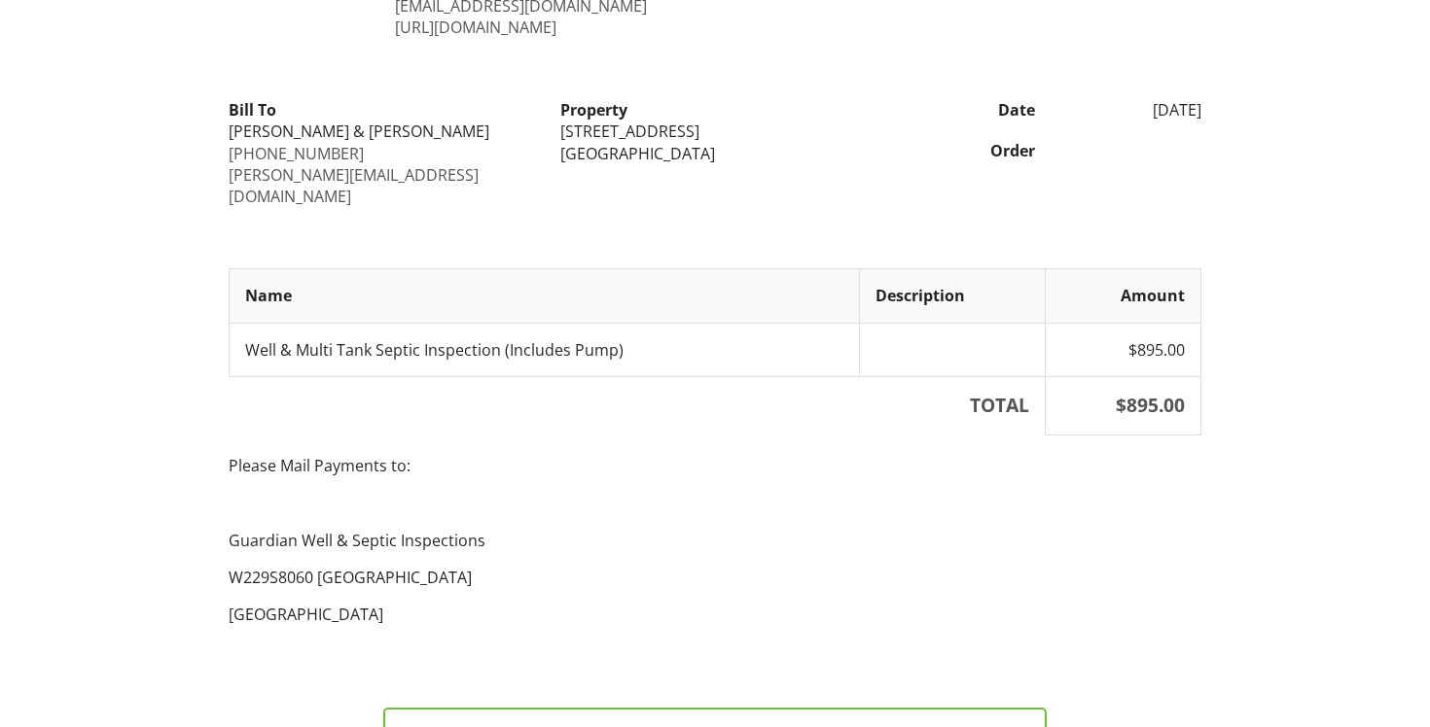
scroll to position [329, 0]
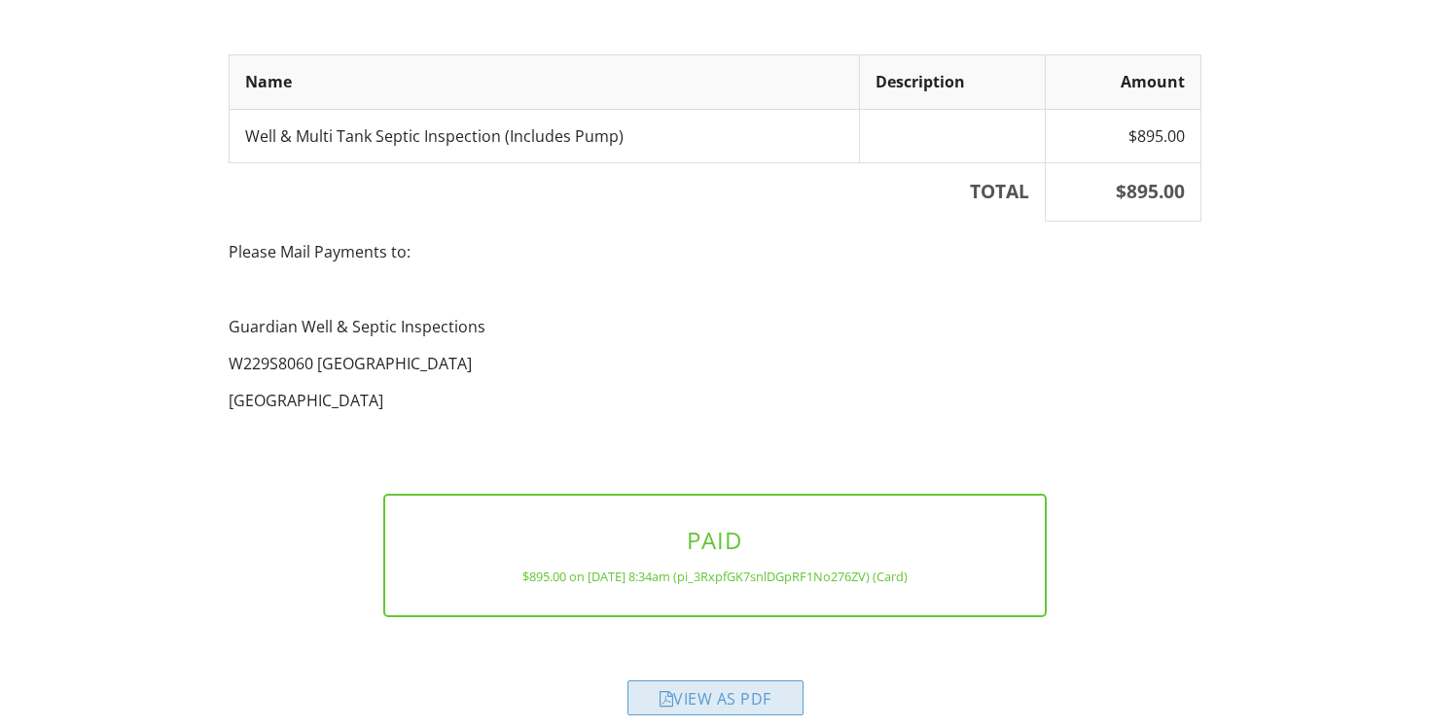
click at [687, 681] on div "View as PDF" at bounding box center [715, 698] width 176 height 35
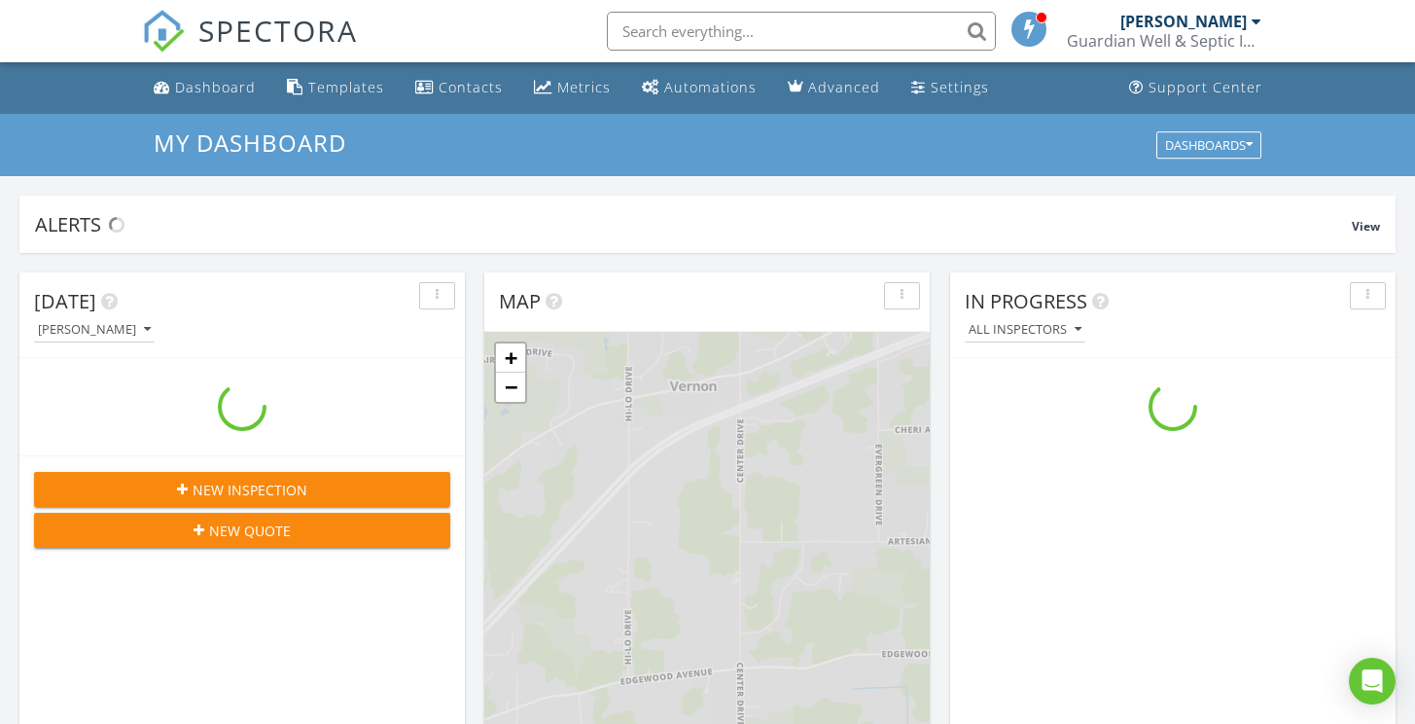
scroll to position [1771, 1416]
